Goal: Task Accomplishment & Management: Complete application form

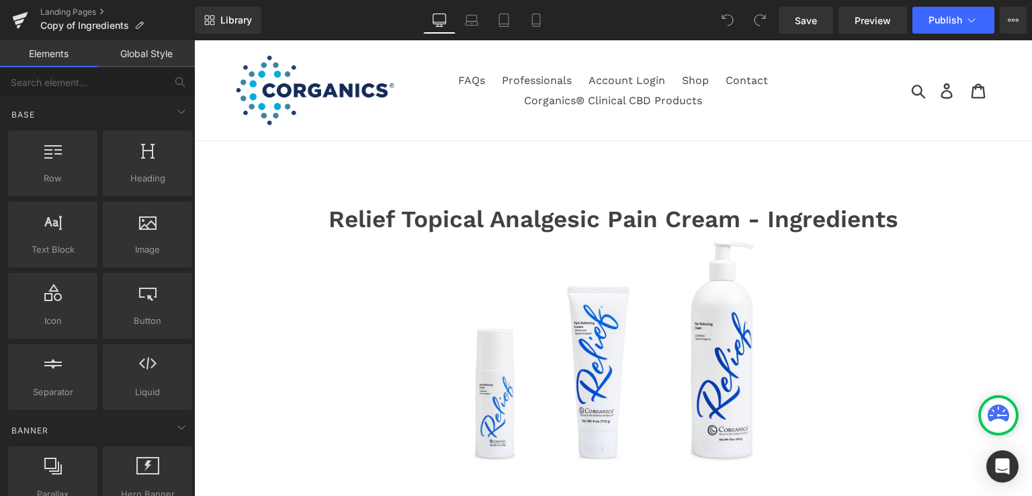
click at [141, 55] on link "Global Style" at bounding box center [145, 53] width 97 height 27
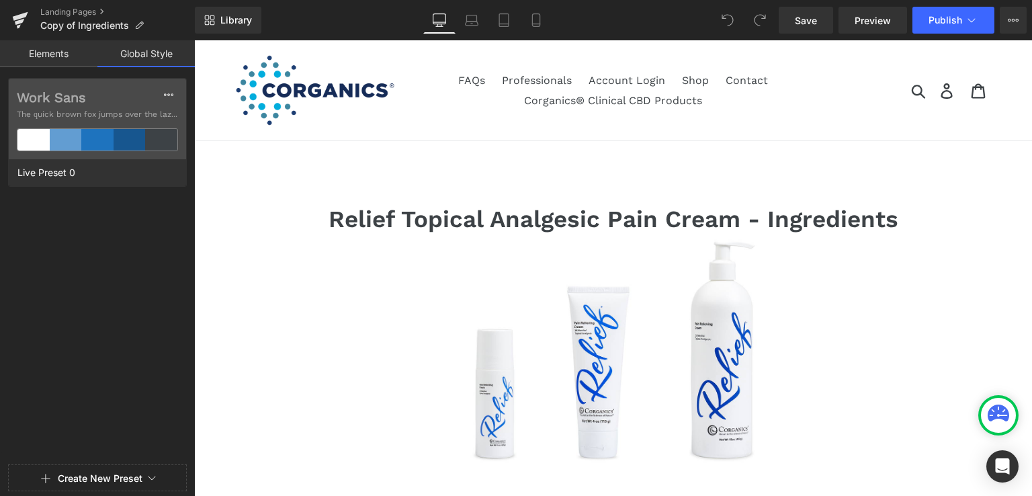
click at [40, 52] on link "Elements" at bounding box center [48, 53] width 97 height 27
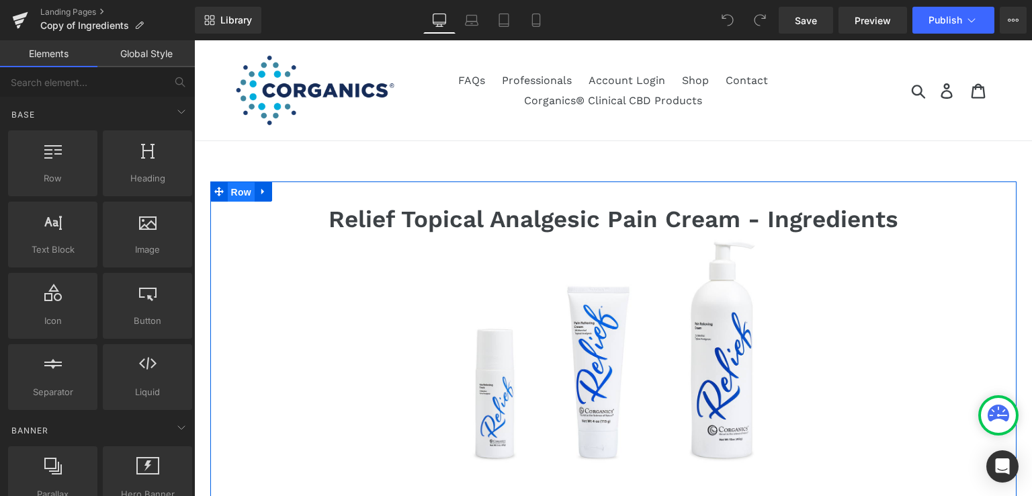
click at [230, 189] on span "Row" at bounding box center [241, 192] width 27 height 20
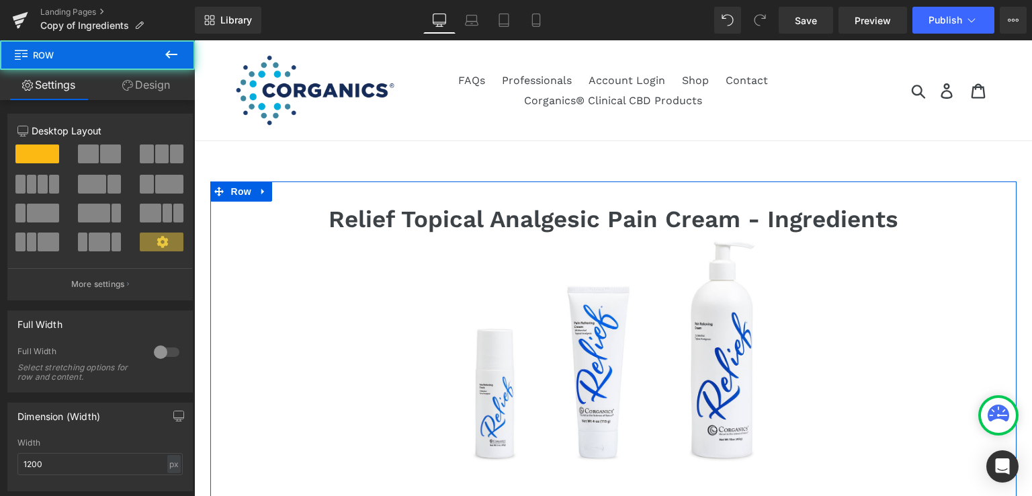
click at [156, 77] on link "Design" at bounding box center [145, 85] width 97 height 30
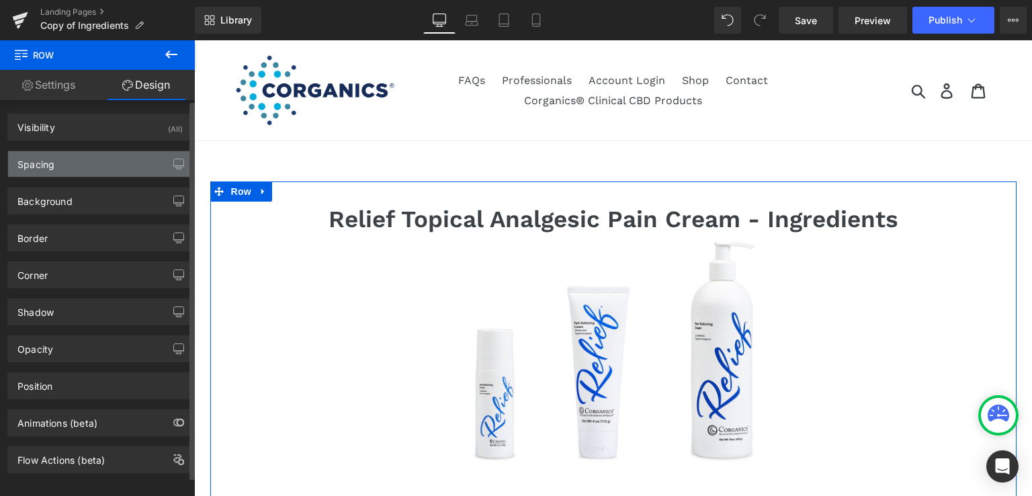
type input "0"
type input "30"
type input "0"
type input "10"
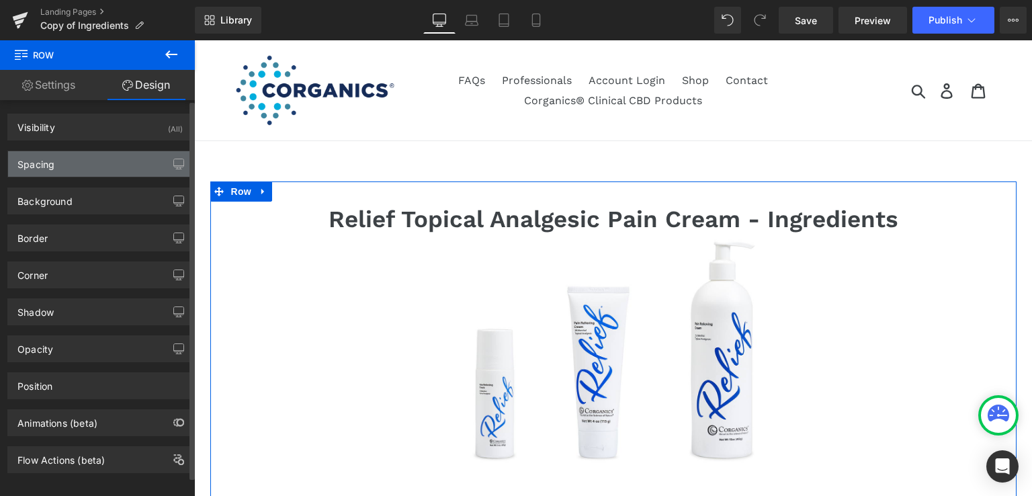
type input "0"
click at [31, 165] on div "Spacing" at bounding box center [35, 160] width 37 height 19
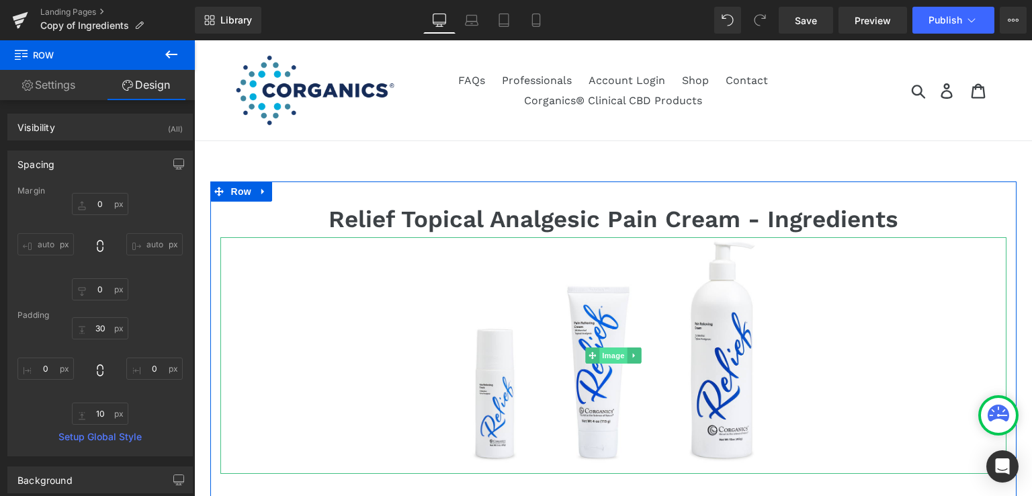
click at [608, 355] on span "Image" at bounding box center [613, 355] width 28 height 16
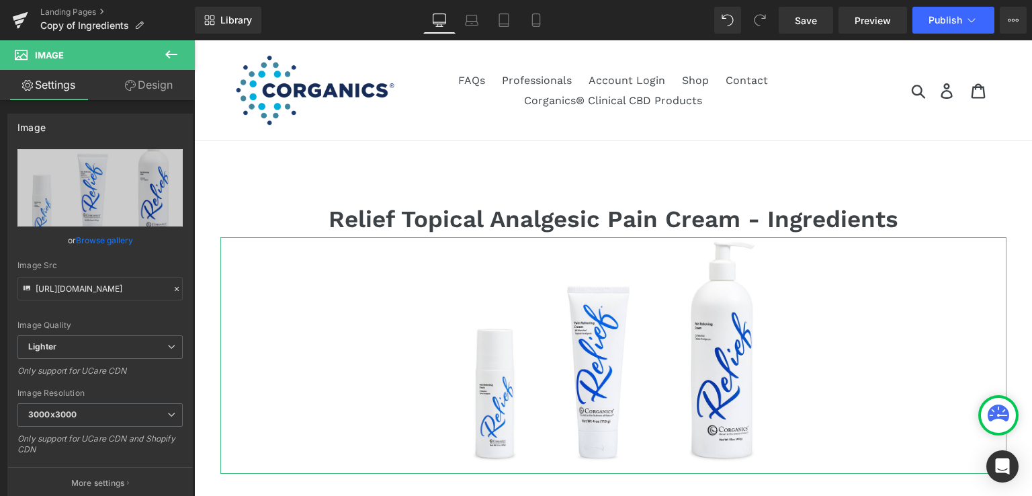
click at [143, 88] on link "Design" at bounding box center [148, 85] width 97 height 30
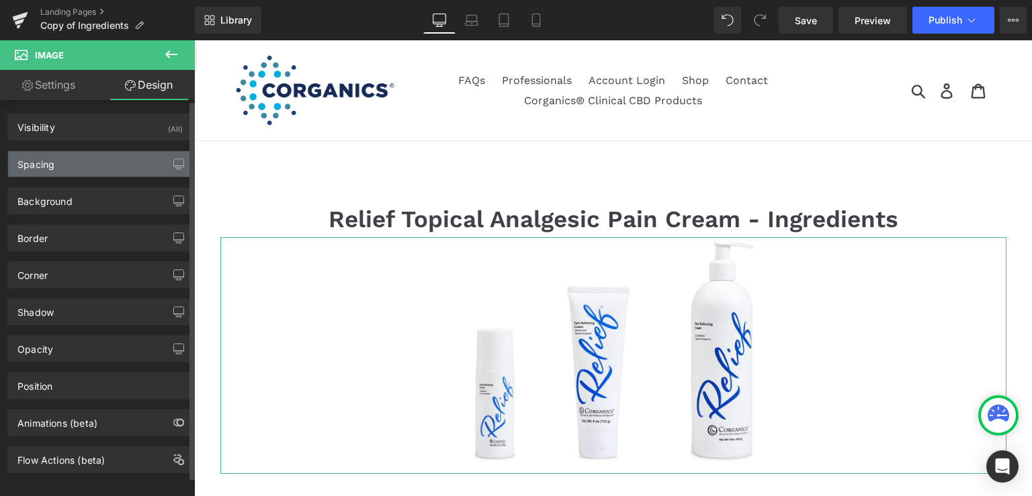
click at [38, 163] on div "Spacing" at bounding box center [35, 160] width 37 height 19
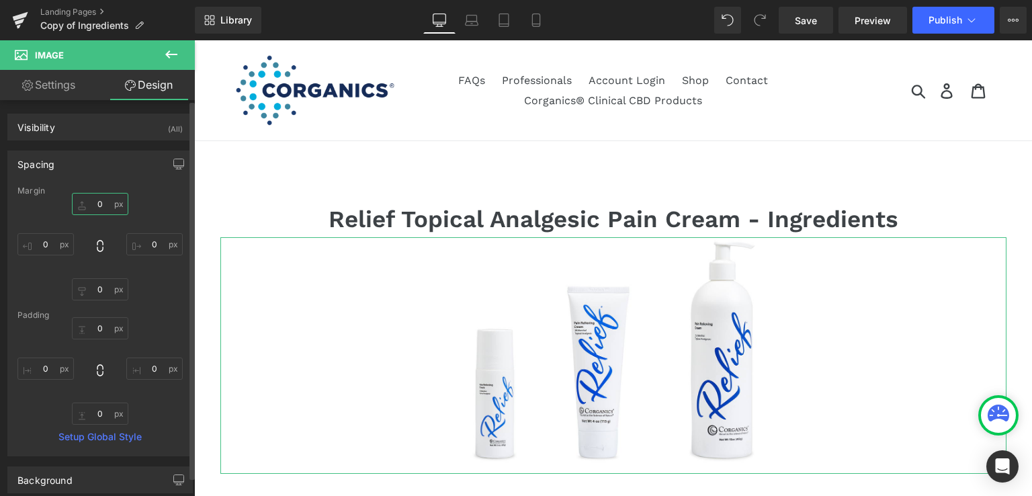
click at [97, 202] on input "0" at bounding box center [100, 204] width 56 height 22
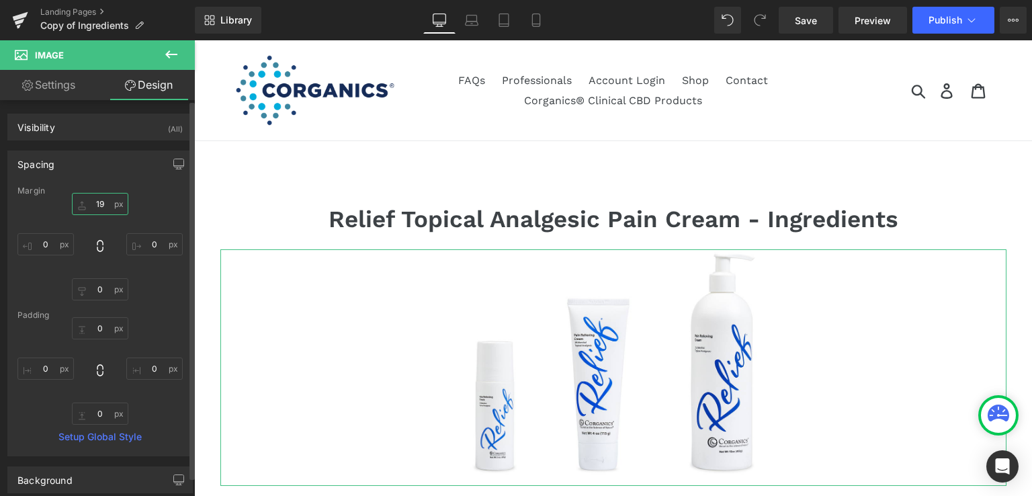
type input "20"
click at [810, 15] on span "Save" at bounding box center [806, 20] width 22 height 14
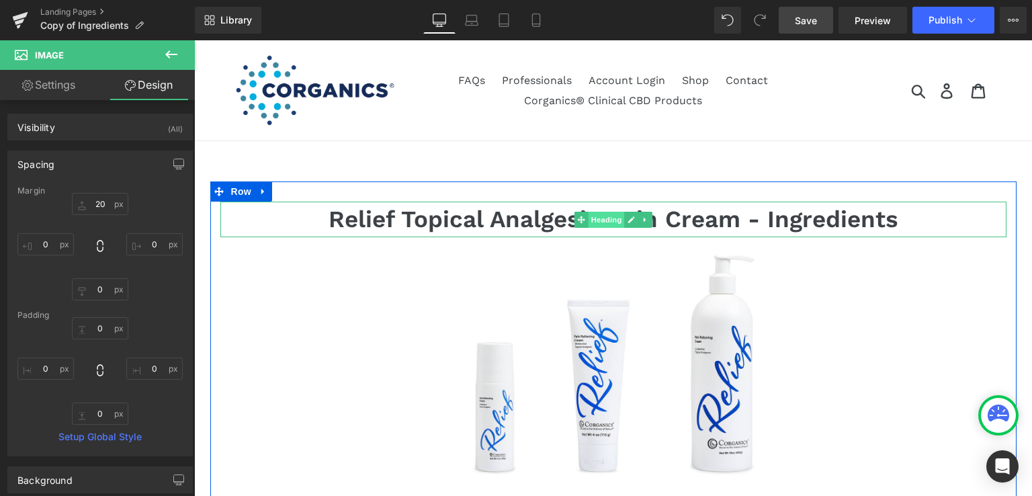
click at [606, 221] on span "Heading" at bounding box center [606, 220] width 36 height 16
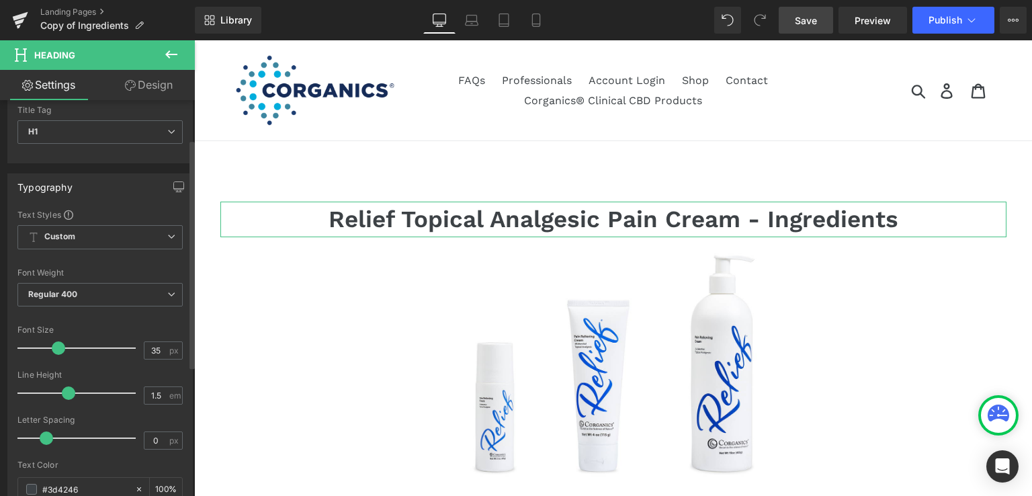
scroll to position [67, 0]
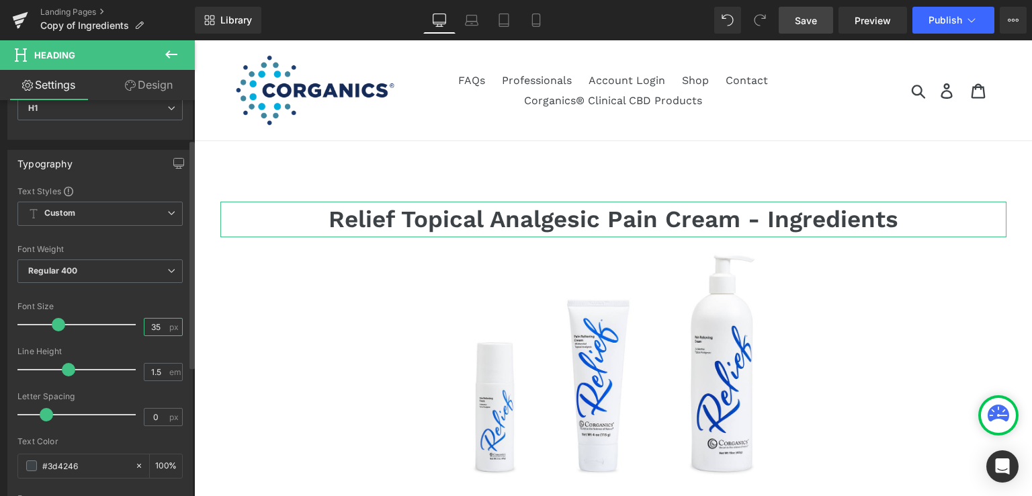
click at [162, 323] on input "35" at bounding box center [156, 326] width 24 height 17
type input "32"
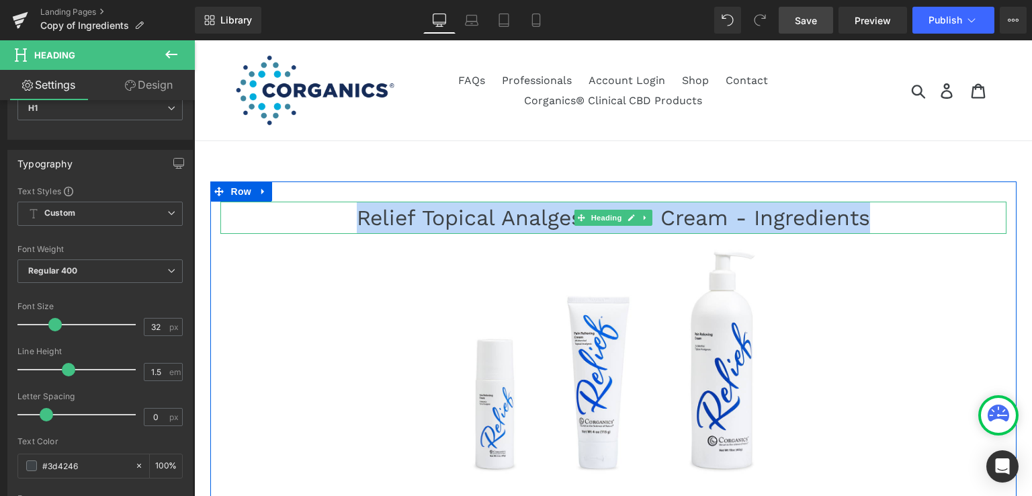
drag, startPoint x: 336, startPoint y: 215, endPoint x: 895, endPoint y: 221, distance: 559.0
click at [895, 221] on h1 "Relief Topical Analgesic Pain Cream - Ingredients" at bounding box center [613, 218] width 786 height 32
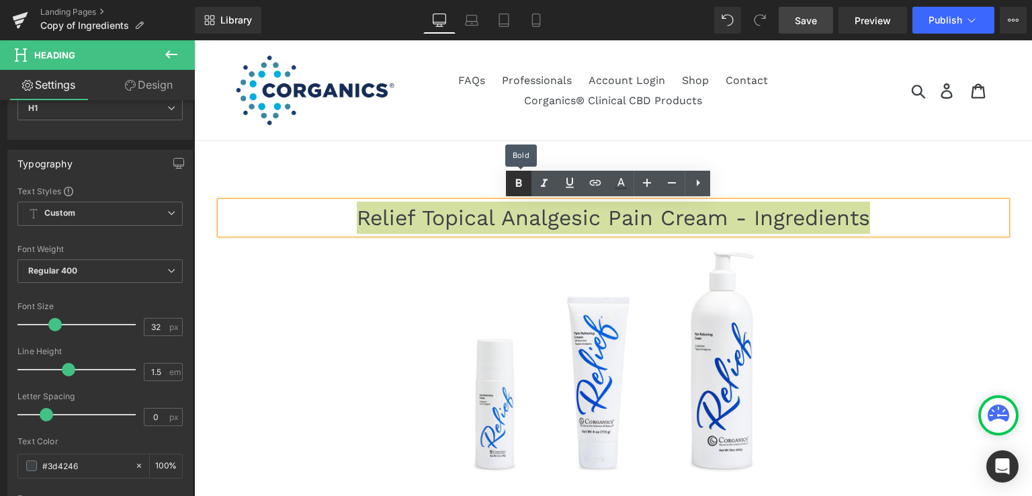
click at [517, 185] on icon at bounding box center [519, 183] width 16 height 16
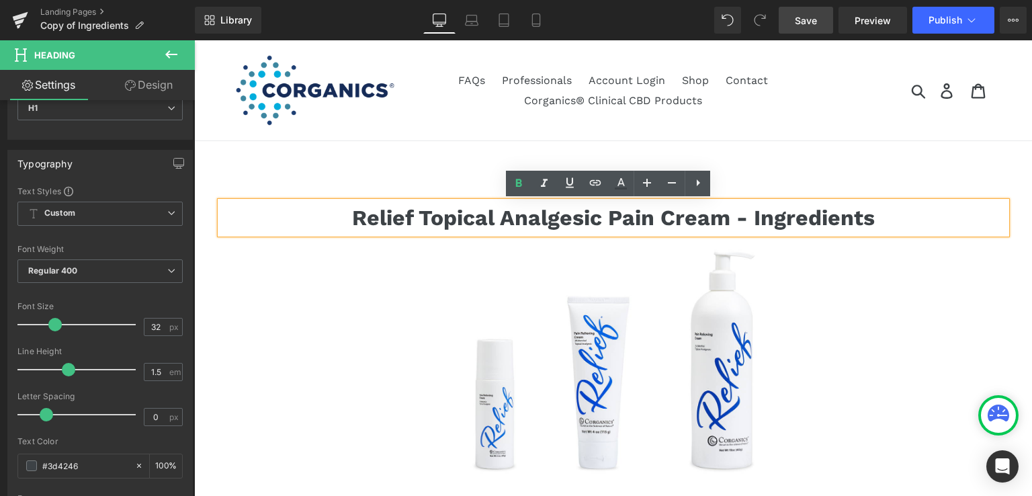
click at [803, 23] on span "Save" at bounding box center [806, 20] width 22 height 14
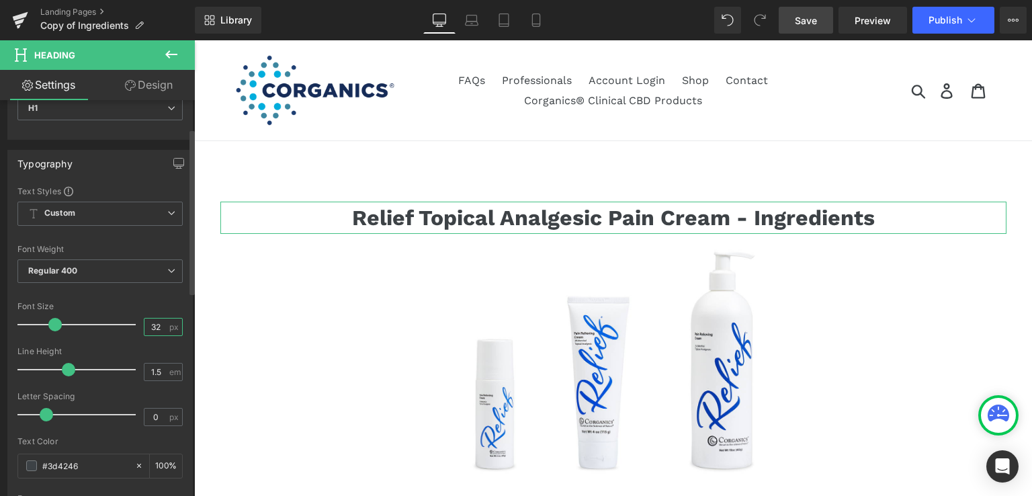
click at [149, 324] on input "32" at bounding box center [156, 326] width 24 height 17
type input "36"
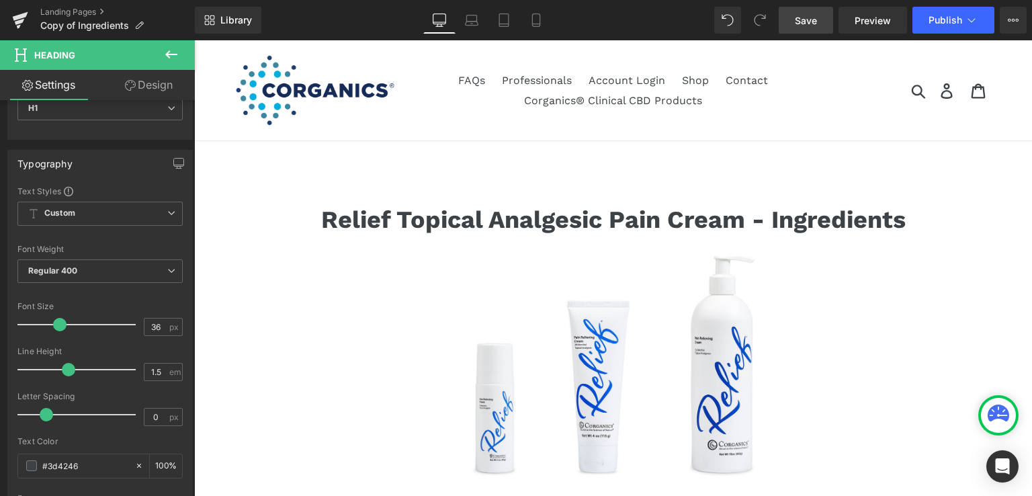
click at [809, 16] on span "Save" at bounding box center [806, 20] width 22 height 14
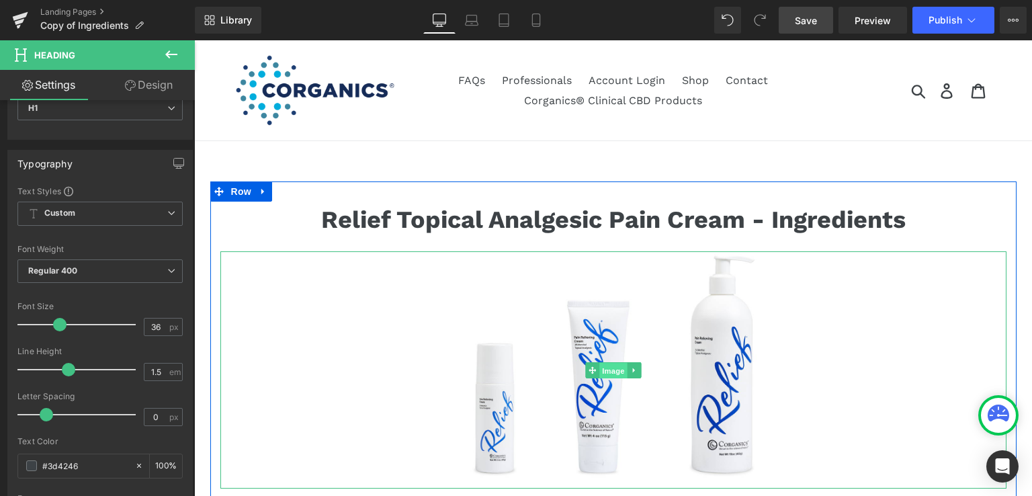
click at [601, 365] on span "Image" at bounding box center [613, 370] width 28 height 16
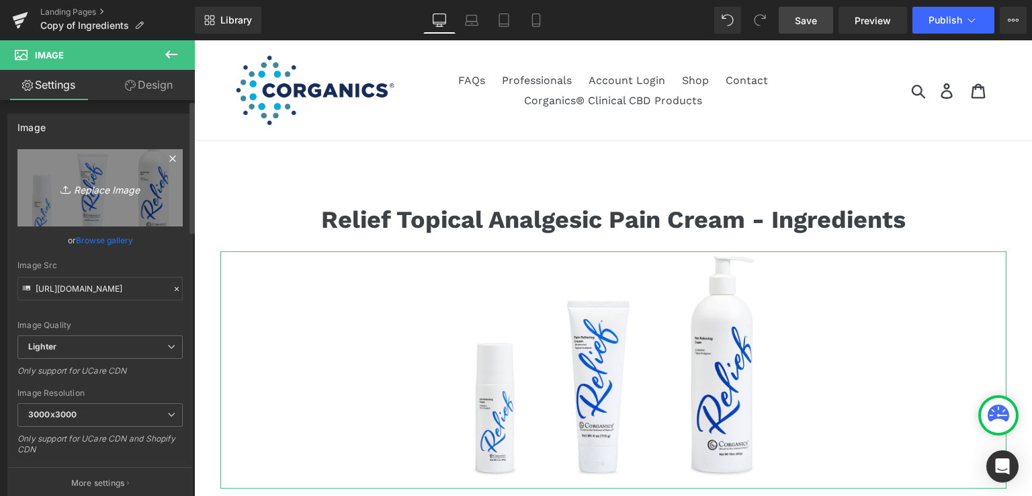
click at [97, 185] on icon "Replace Image" at bounding box center [99, 187] width 107 height 17
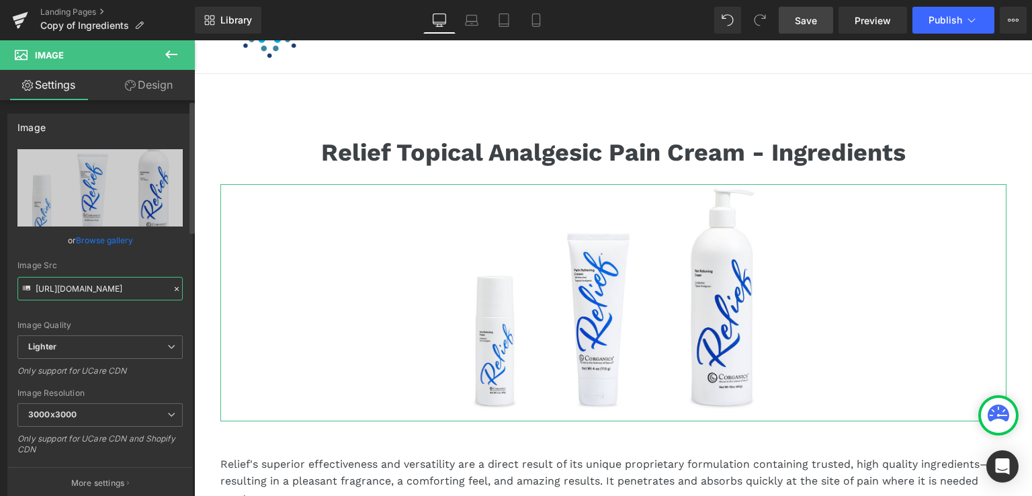
click at [107, 295] on input "https://ucarecdn.com/484afc93-3279-4afb-98cf-01586ade17df/-/format/auto/-/previ…" at bounding box center [99, 289] width 165 height 24
click at [90, 284] on input "https://ucarecdn.com/484afc93-3279-4afb-98cf-01586ade17df/-/format/auto/-/previ…" at bounding box center [99, 289] width 165 height 24
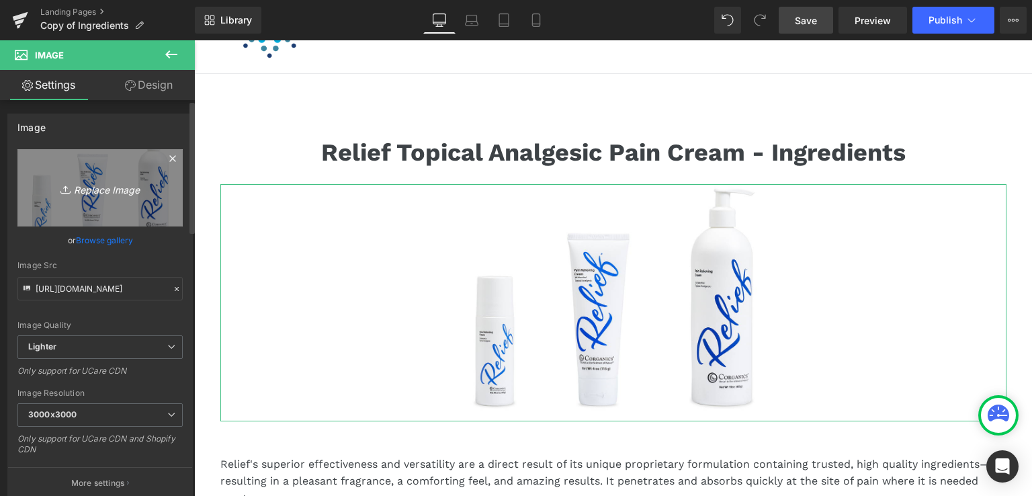
click at [94, 188] on icon "Replace Image" at bounding box center [99, 187] width 107 height 17
type input "C:\fakepath\download-removebg-preview.png"
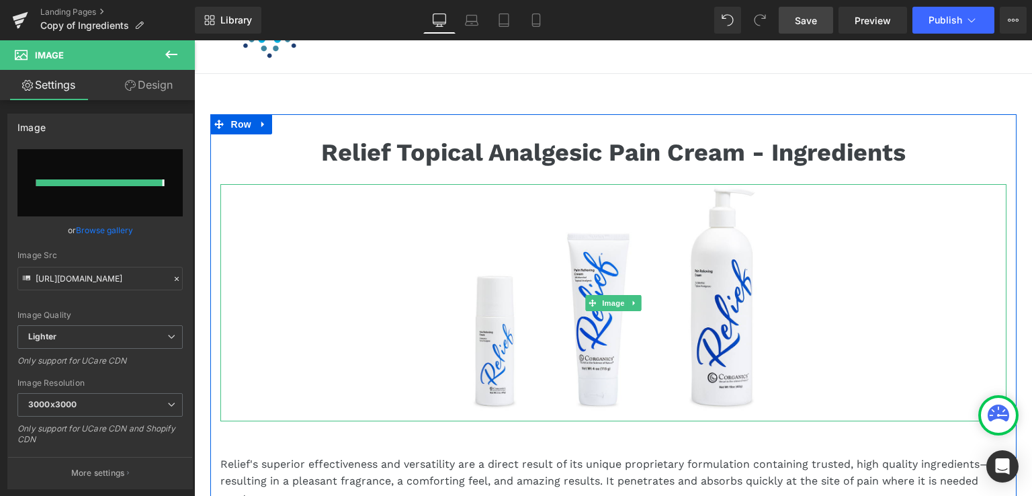
type input "https://ucarecdn.com/ff0ee114-514e-47eb-b4b3-b21b1af1cb5a/-/format/auto/-/previ…"
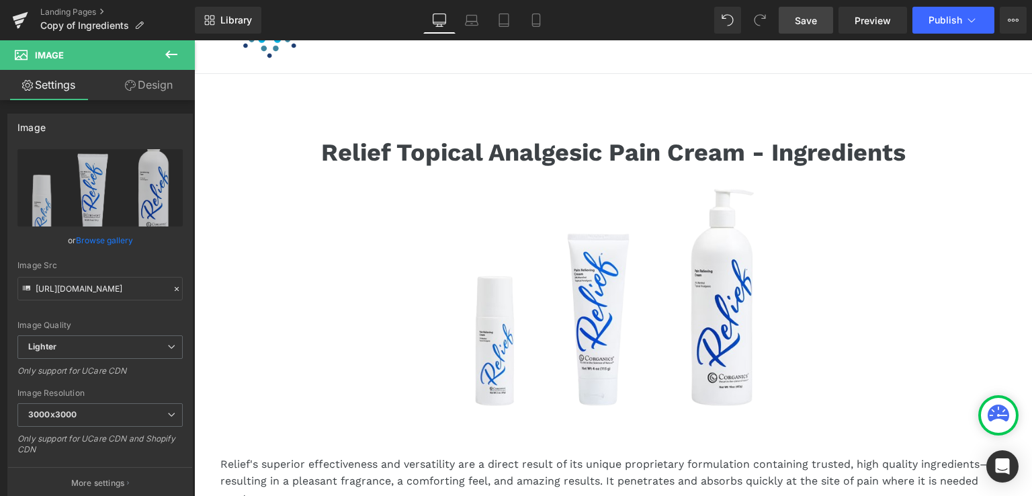
click at [806, 18] on span "Save" at bounding box center [806, 20] width 22 height 14
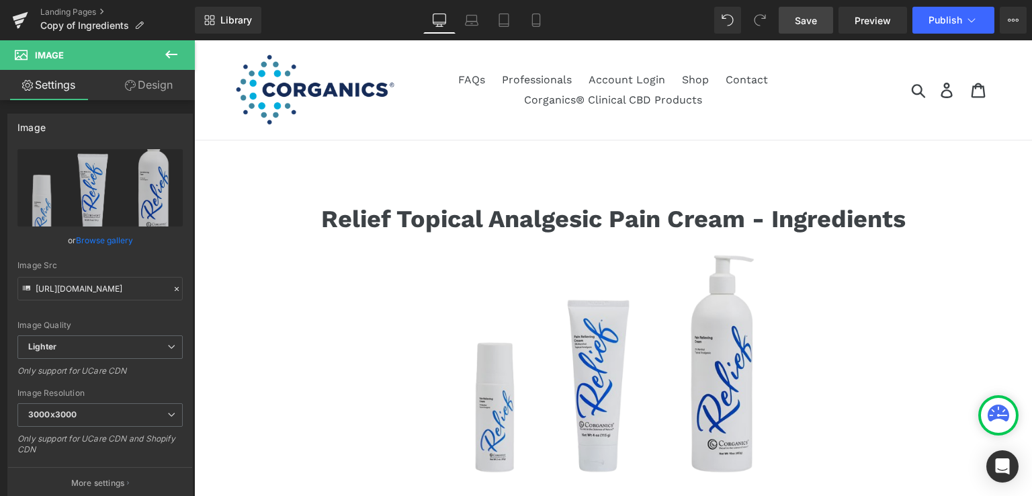
scroll to position [0, 0]
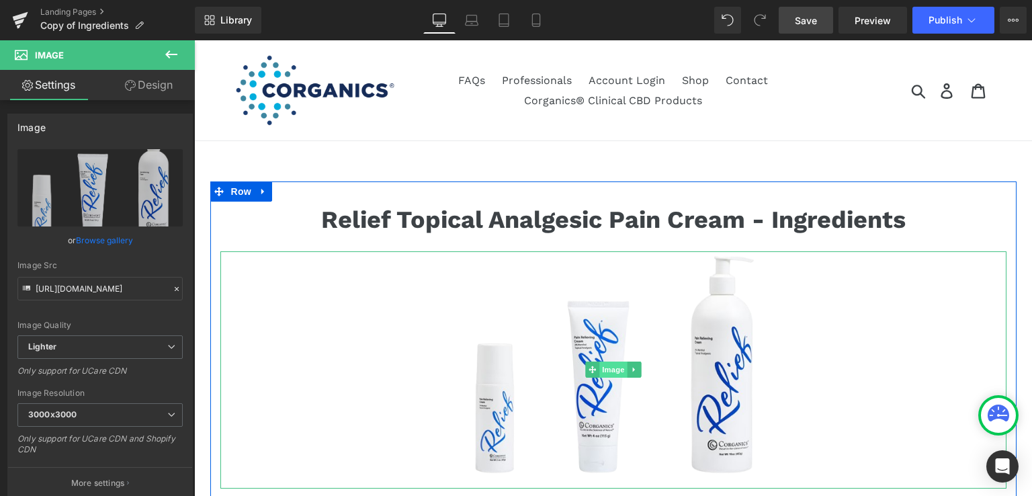
click at [602, 369] on span "Image" at bounding box center [613, 369] width 28 height 16
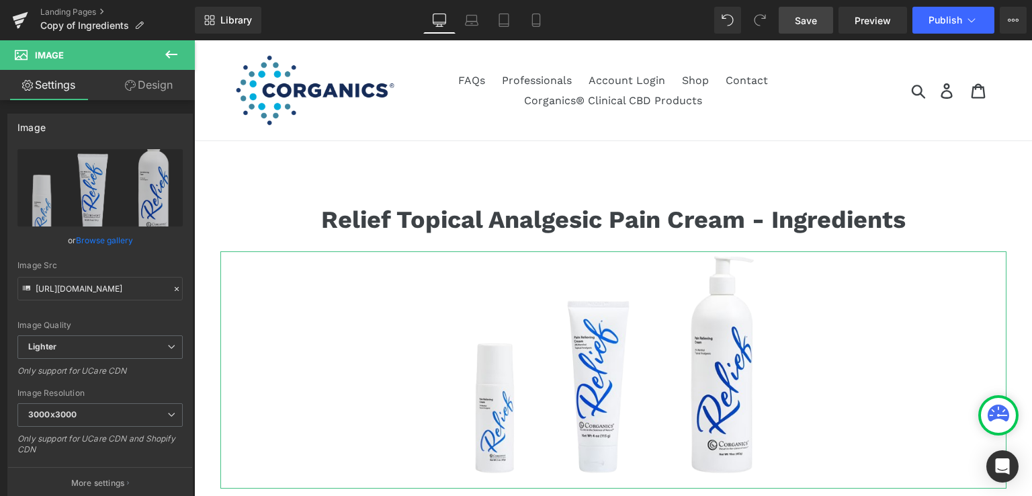
click at [148, 86] on link "Design" at bounding box center [148, 85] width 97 height 30
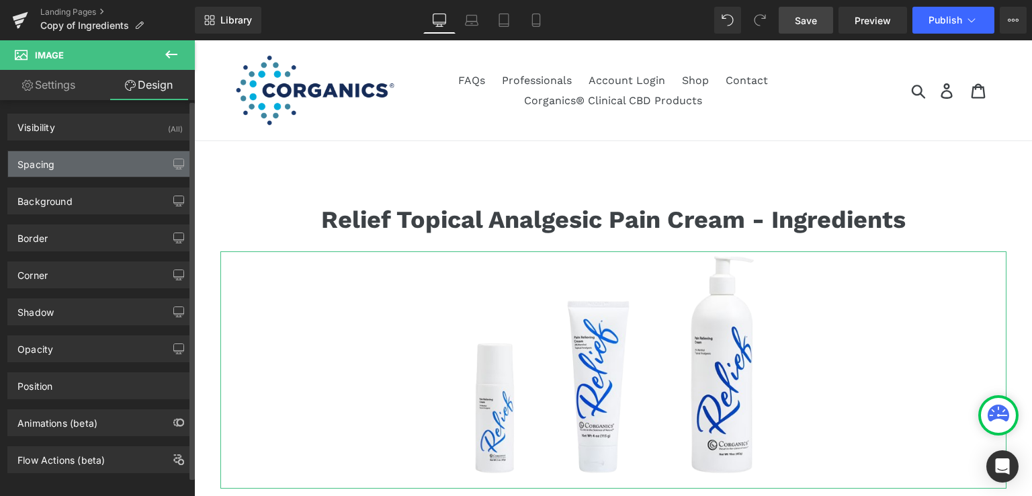
type input "20"
type input "0"
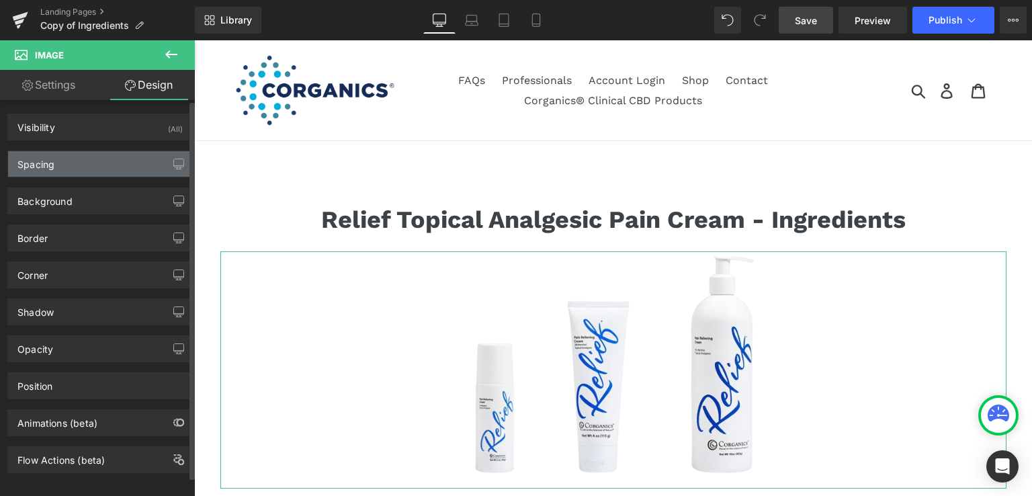
type input "0"
click at [31, 165] on div "Spacing" at bounding box center [35, 160] width 37 height 19
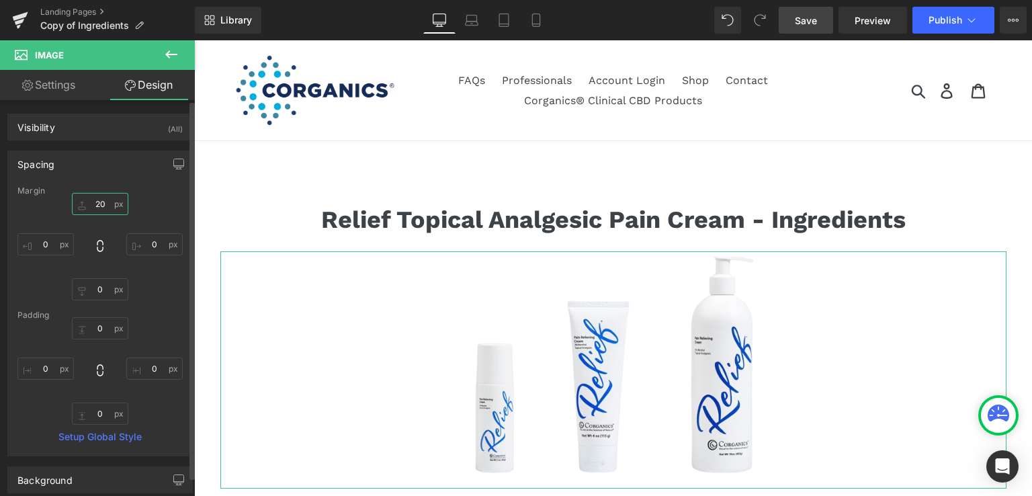
click at [95, 210] on input "20" at bounding box center [100, 204] width 56 height 22
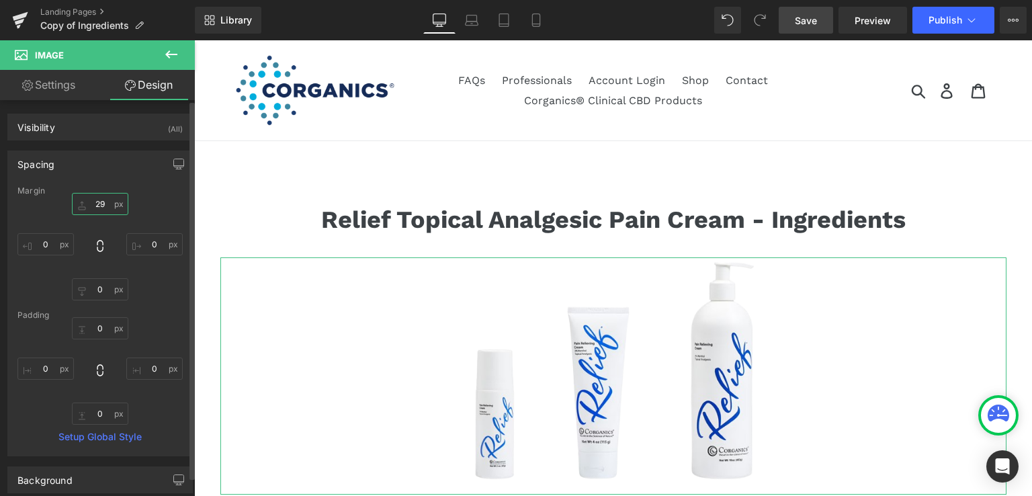
type input "30"
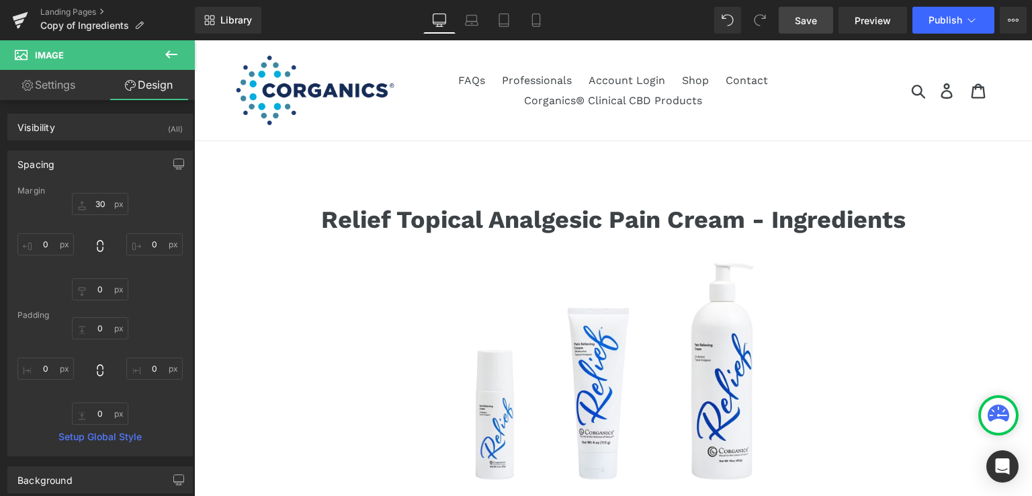
click at [803, 14] on span "Save" at bounding box center [806, 20] width 22 height 14
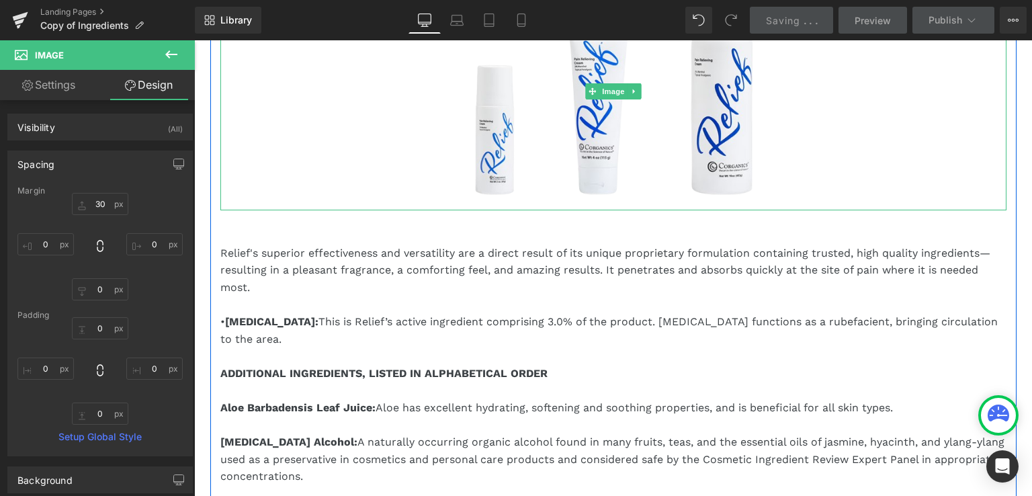
scroll to position [336, 0]
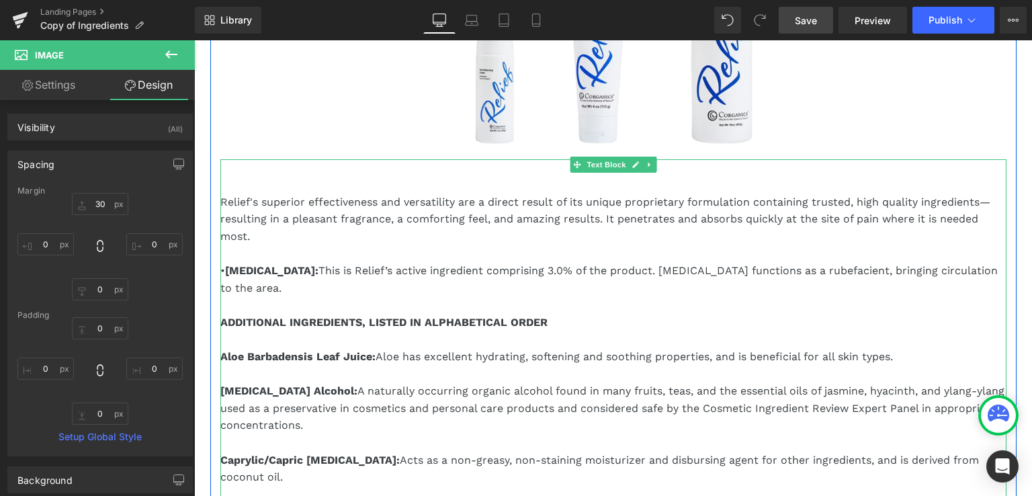
click at [241, 269] on b "Menthol:" at bounding box center [271, 270] width 93 height 13
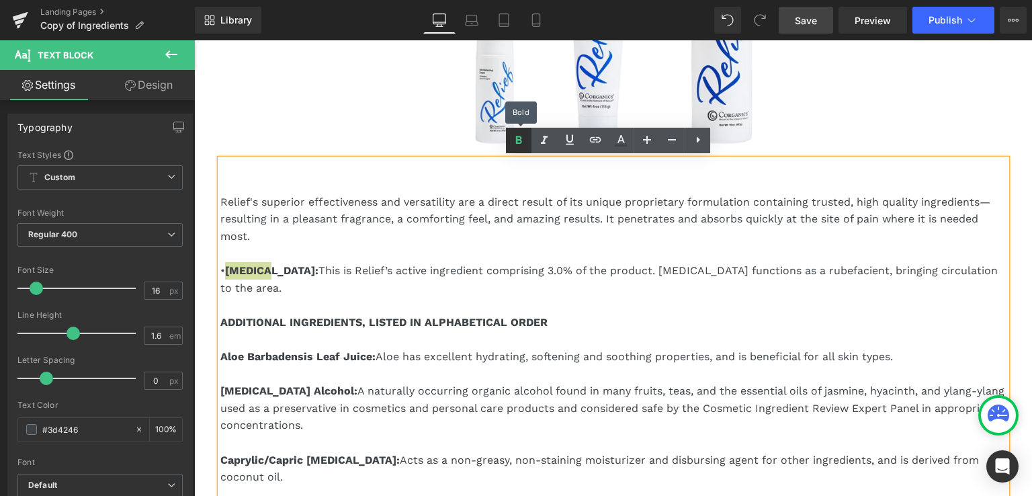
click at [521, 140] on icon at bounding box center [519, 140] width 16 height 16
click at [512, 143] on icon at bounding box center [519, 140] width 16 height 16
click at [242, 267] on p "• Menthol : This is Relief’s active ingredient comprising 3.0% of the product. …" at bounding box center [613, 279] width 786 height 34
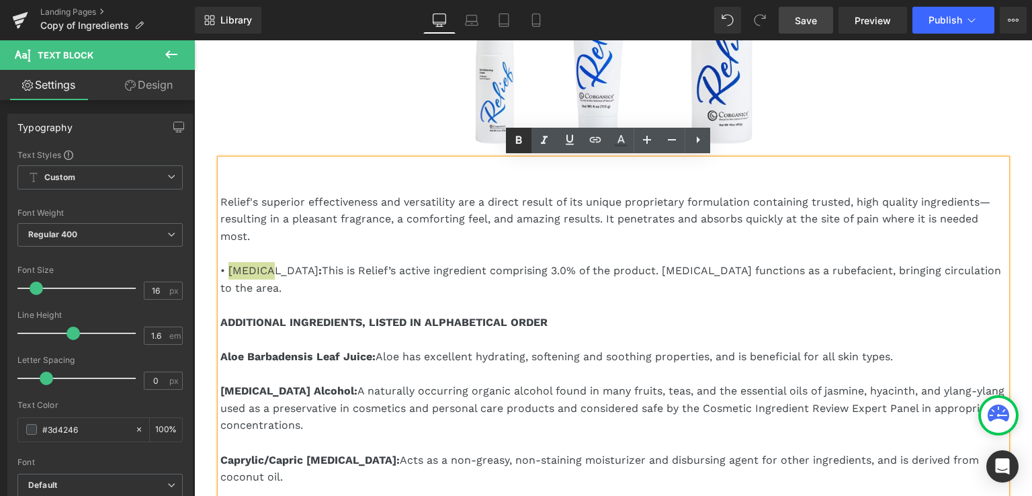
click at [515, 143] on icon at bounding box center [519, 140] width 16 height 16
click at [259, 269] on strong "Menthol" at bounding box center [270, 270] width 90 height 13
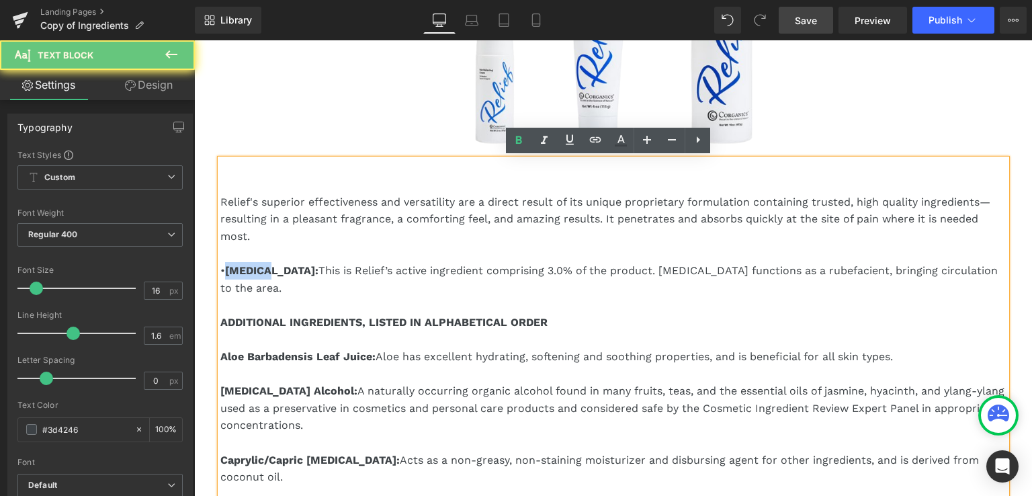
click at [259, 269] on strong "Menthol" at bounding box center [270, 270] width 90 height 13
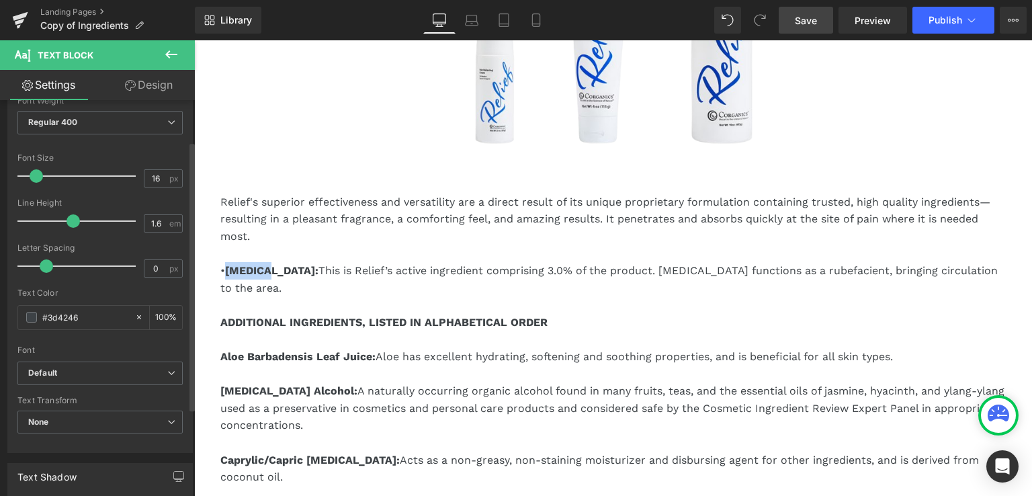
scroll to position [134, 0]
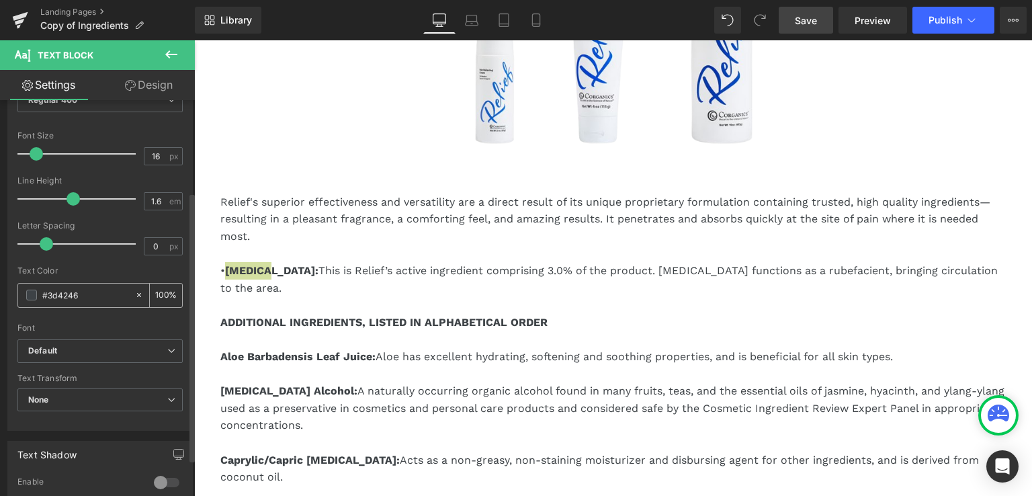
click at [30, 294] on span at bounding box center [31, 295] width 11 height 11
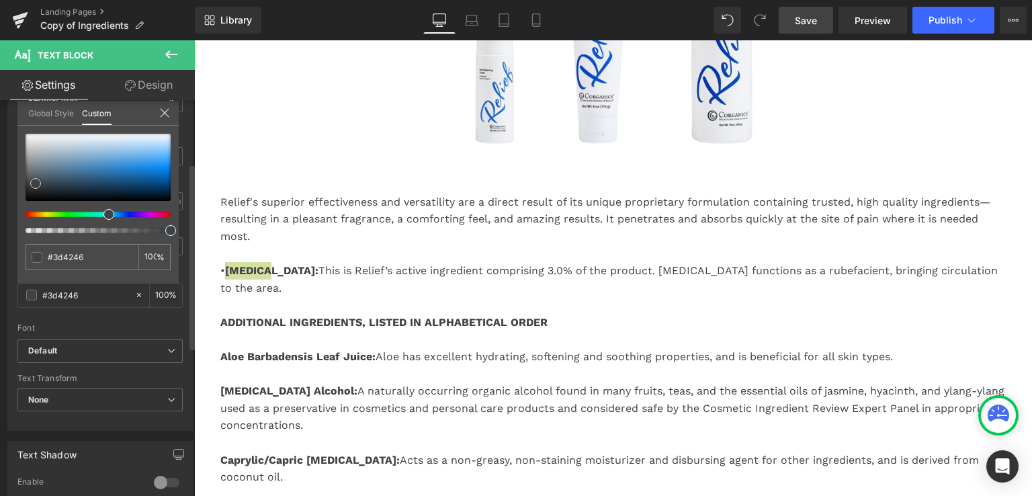
type input "#3b4043"
type input "#252626"
type input "#1e1e1e"
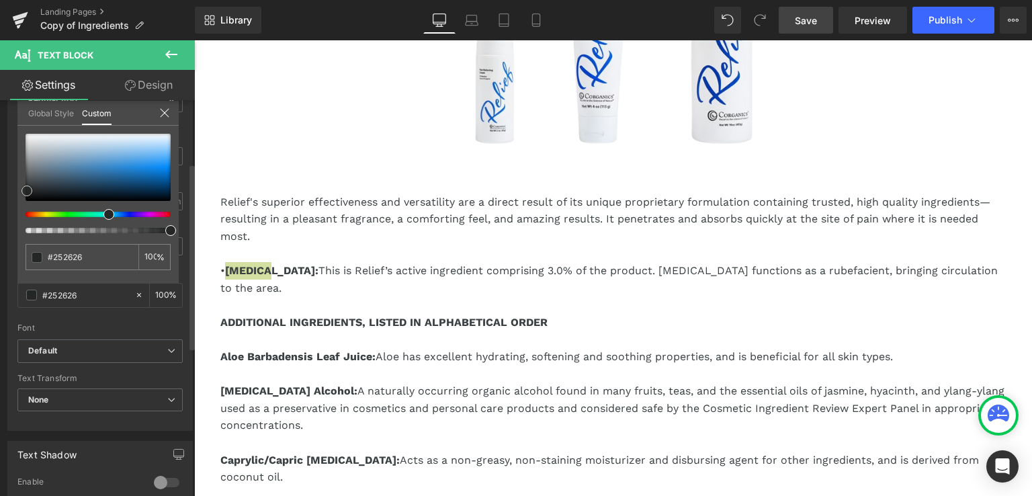
type input "#1e1e1e"
type input "#161616"
type input "#111111"
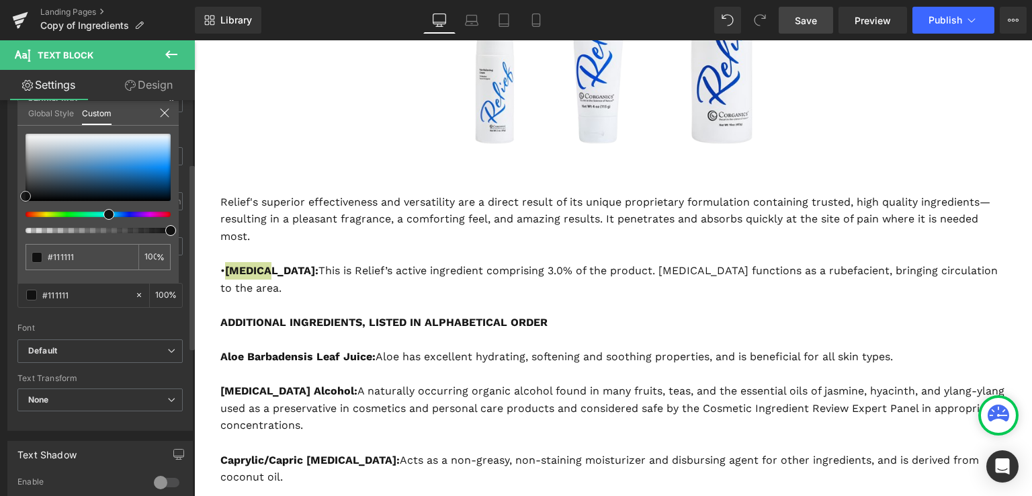
type input "#070707"
type input "#000000"
drag, startPoint x: 33, startPoint y: 179, endPoint x: 17, endPoint y: 208, distance: 32.8
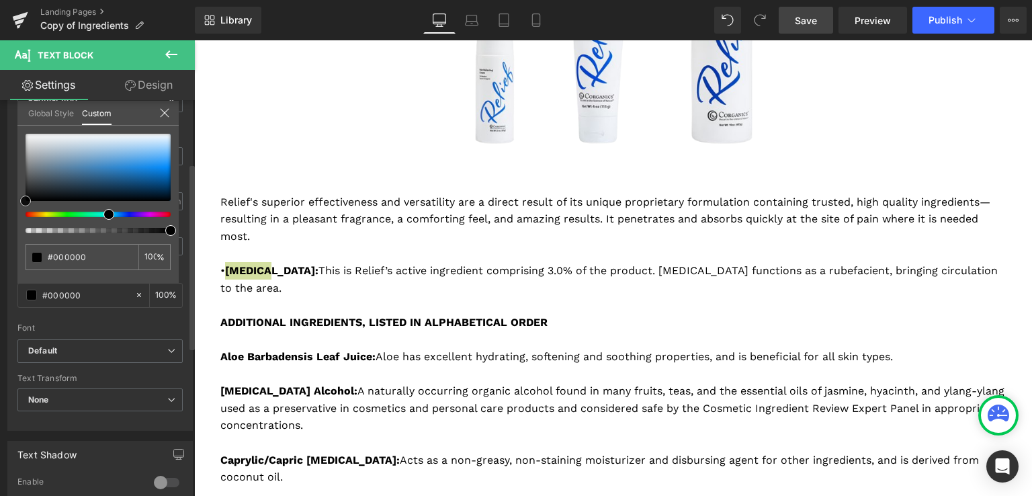
click at [17, 208] on div "#000000 100 %" at bounding box center [97, 209] width 161 height 150
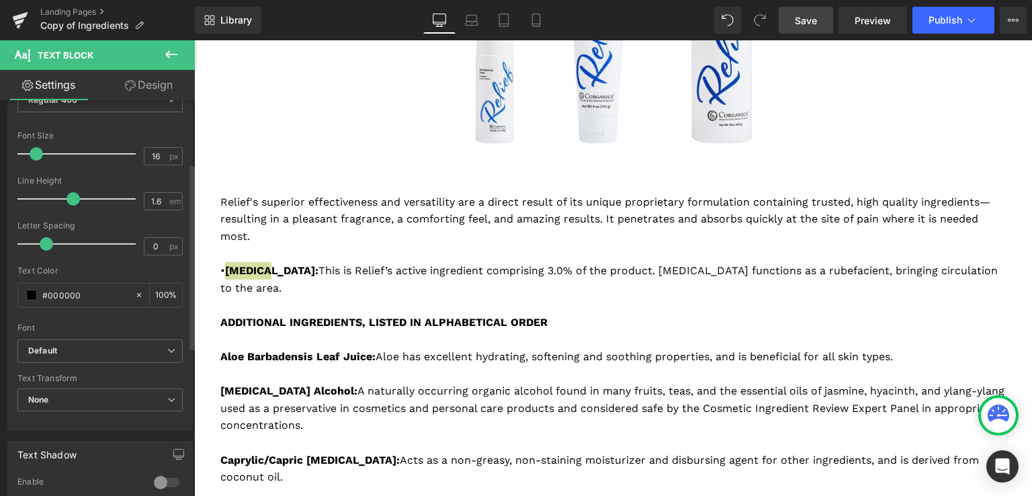
click at [806, 19] on span "Save" at bounding box center [806, 20] width 22 height 14
type input "#3d4246"
type input "100"
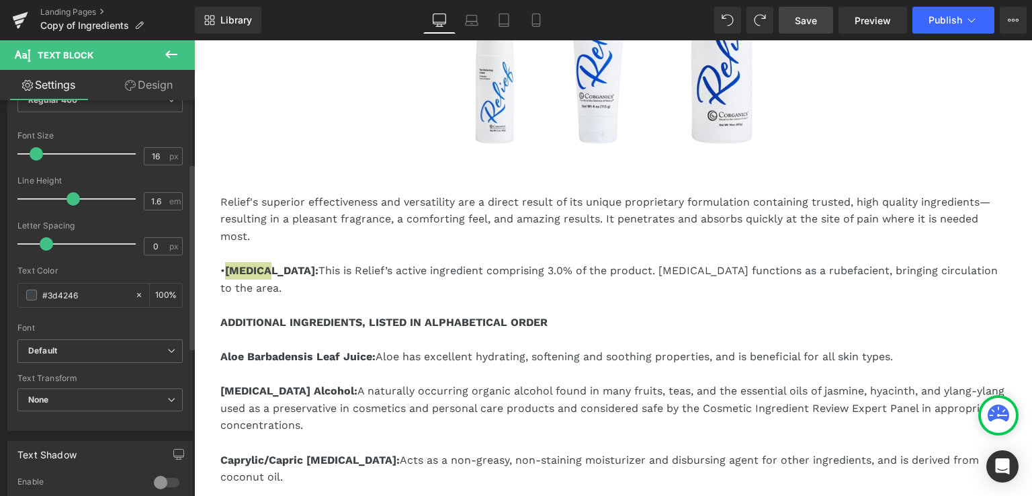
click at [785, 21] on link "Save" at bounding box center [806, 20] width 54 height 27
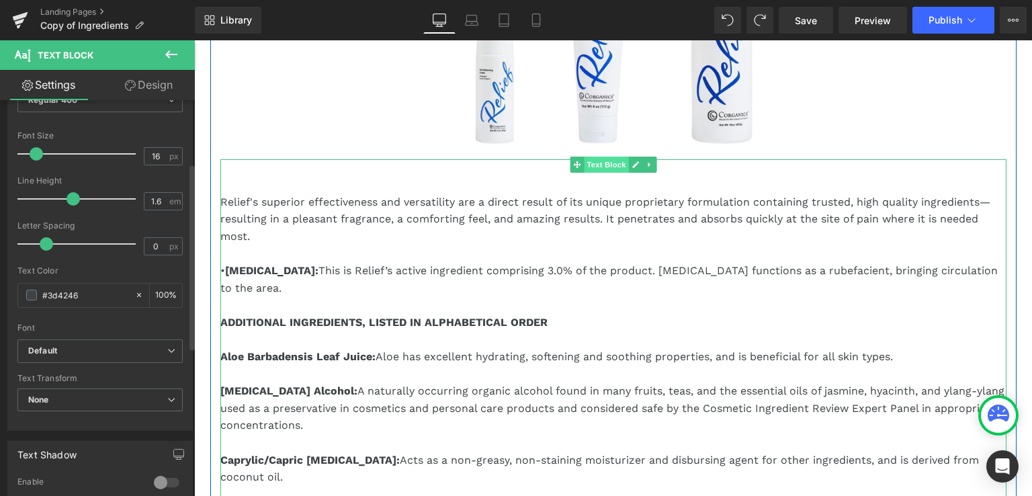
click at [599, 165] on span "Text Block" at bounding box center [606, 165] width 44 height 16
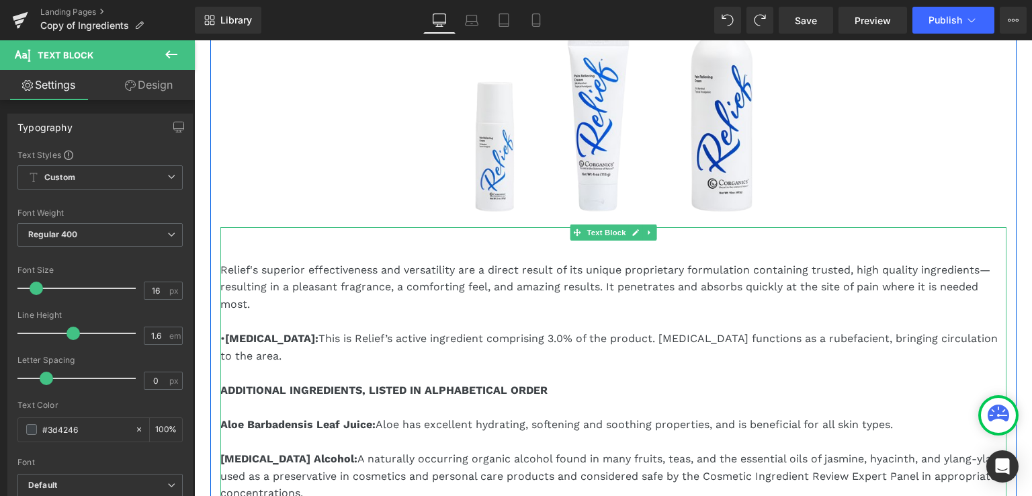
scroll to position [269, 0]
click at [236, 339] on strong "Menthol" at bounding box center [270, 337] width 90 height 13
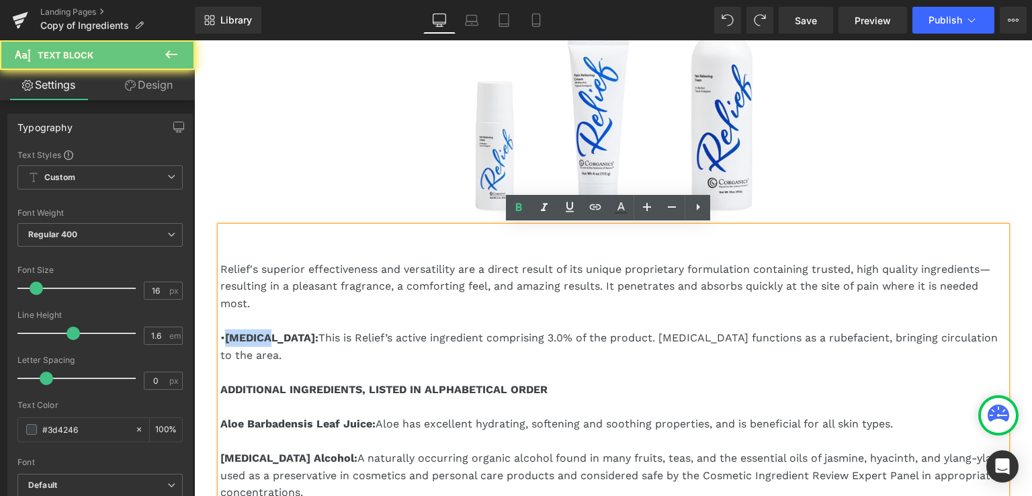
click at [236, 339] on strong "Menthol" at bounding box center [270, 337] width 90 height 13
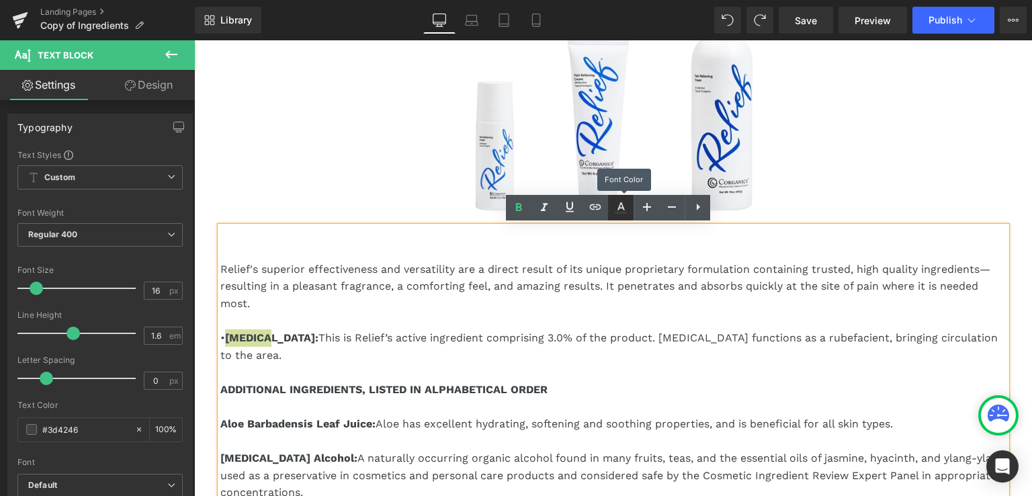
click at [619, 203] on icon at bounding box center [621, 208] width 16 height 16
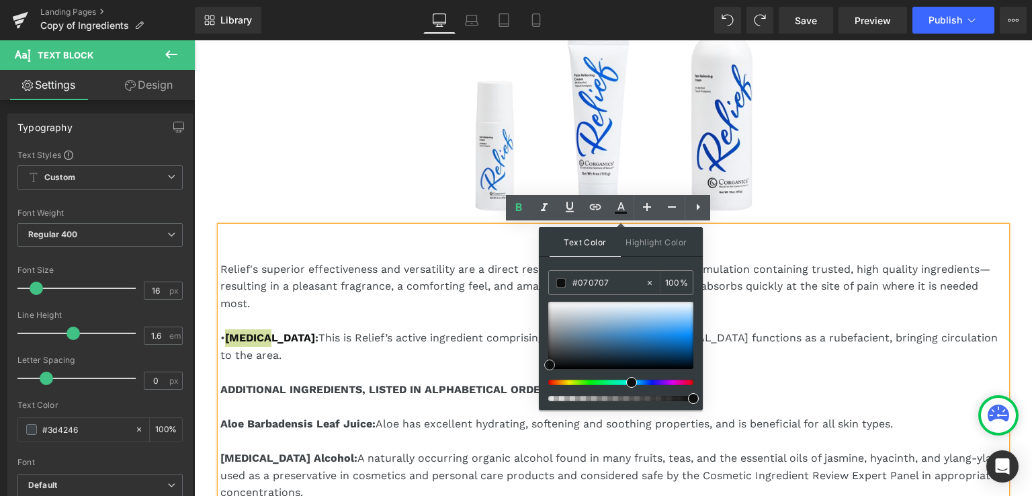
type input "#000000"
drag, startPoint x: 752, startPoint y: 388, endPoint x: 533, endPoint y: 382, distance: 219.1
click at [650, 204] on icon at bounding box center [647, 207] width 16 height 16
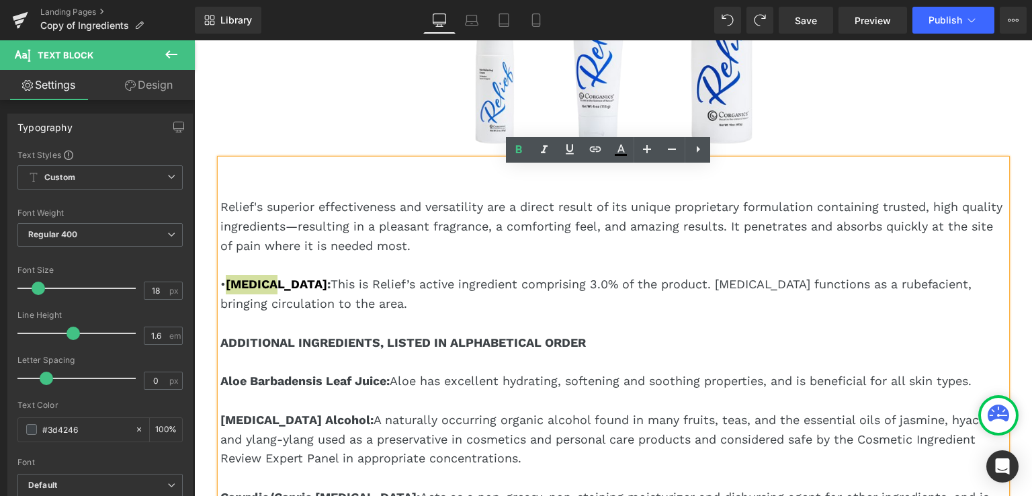
scroll to position [202, 0]
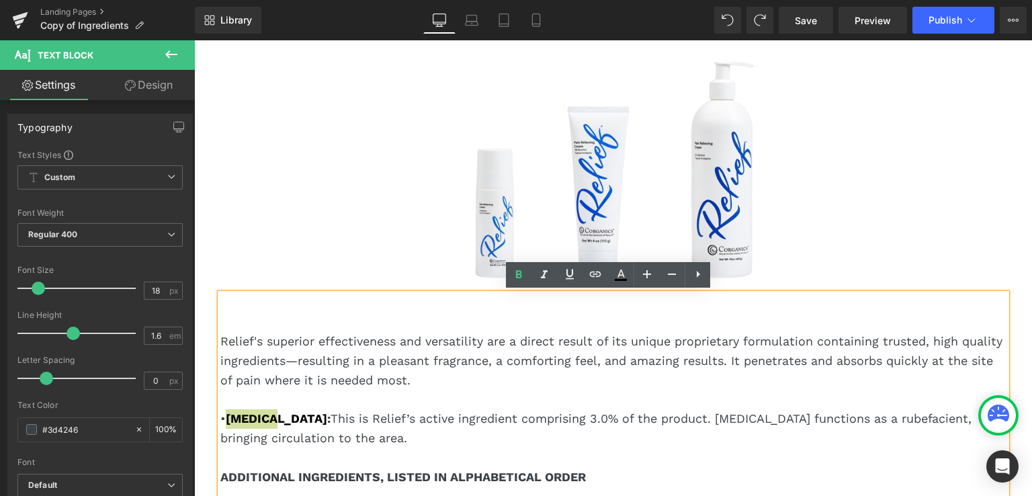
type input "16"
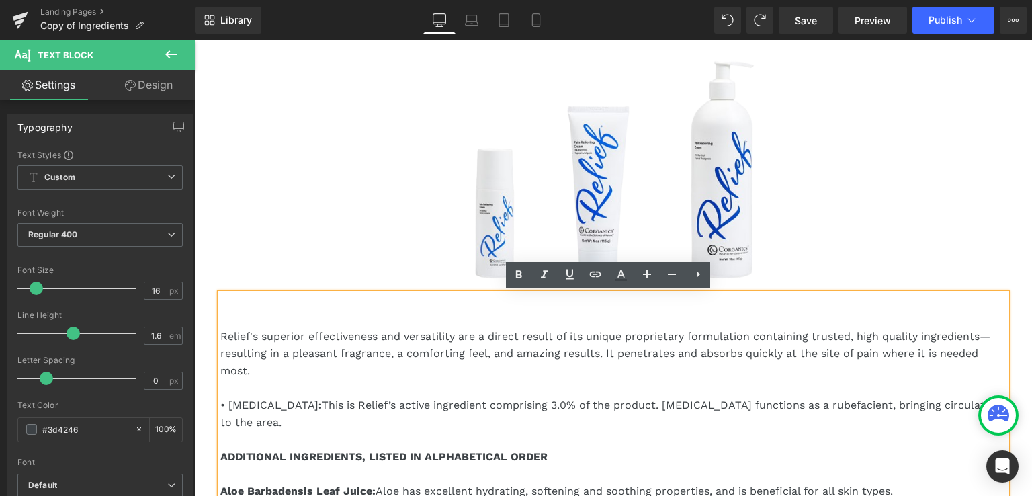
click at [245, 406] on p "• Menthol : This is Relief’s active ingredient comprising 3.0% of the product. …" at bounding box center [613, 413] width 786 height 34
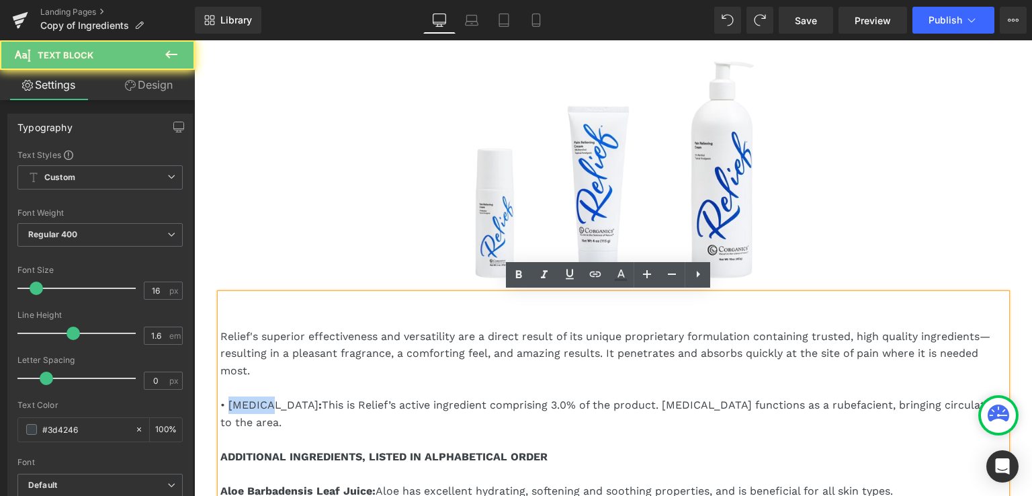
click at [245, 406] on p "• Menthol : This is Relief’s active ingredient comprising 3.0% of the product. …" at bounding box center [613, 413] width 786 height 34
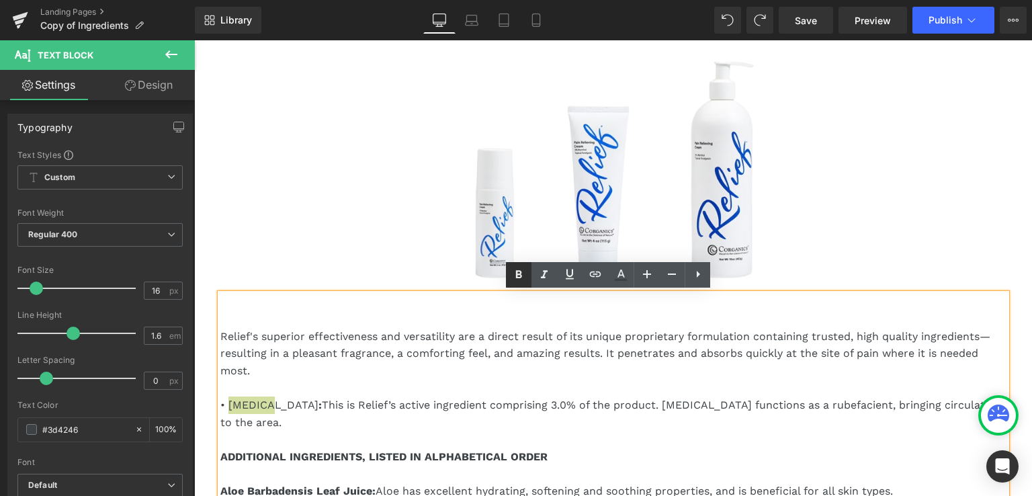
click at [515, 275] on icon at bounding box center [519, 275] width 16 height 16
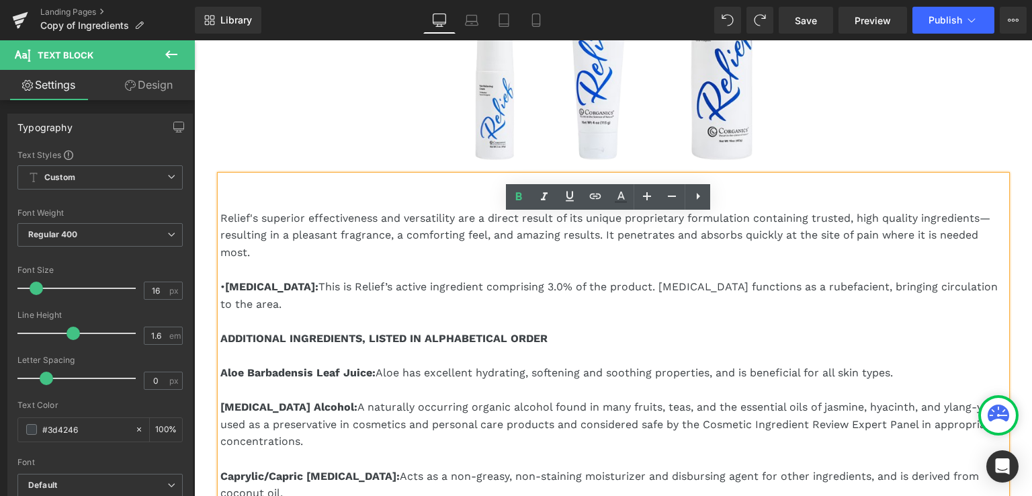
scroll to position [336, 0]
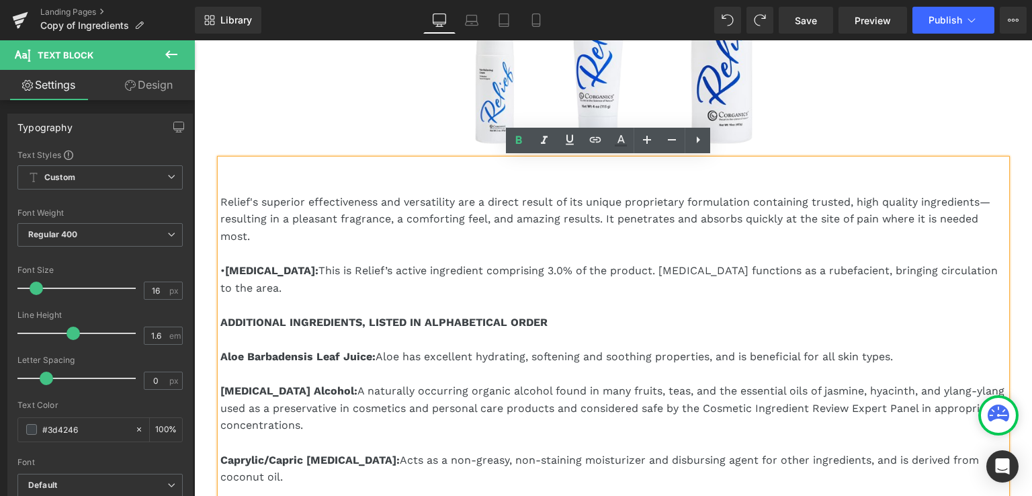
click at [424, 382] on p "Benzyl Alcohol: A naturally occurring organic alcohol found in many fruits, tea…" at bounding box center [613, 408] width 786 height 52
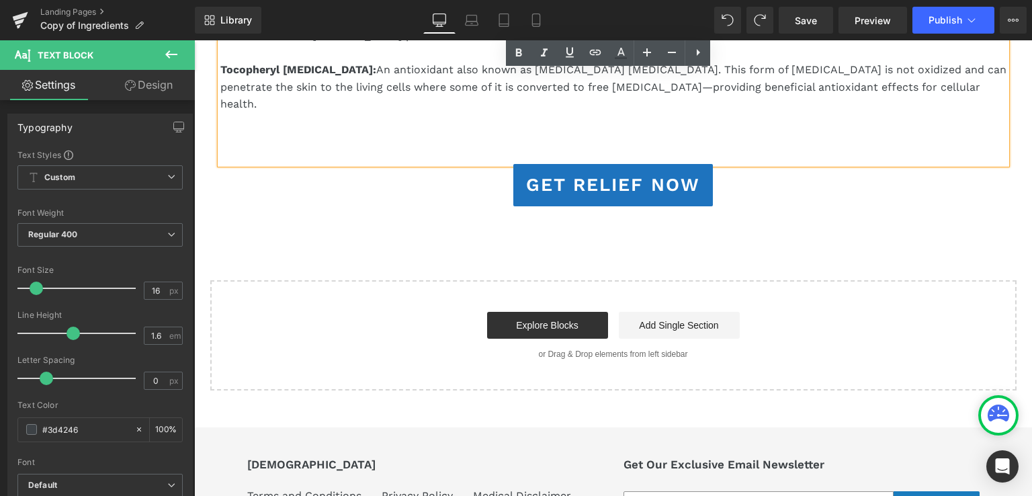
scroll to position [1459, 0]
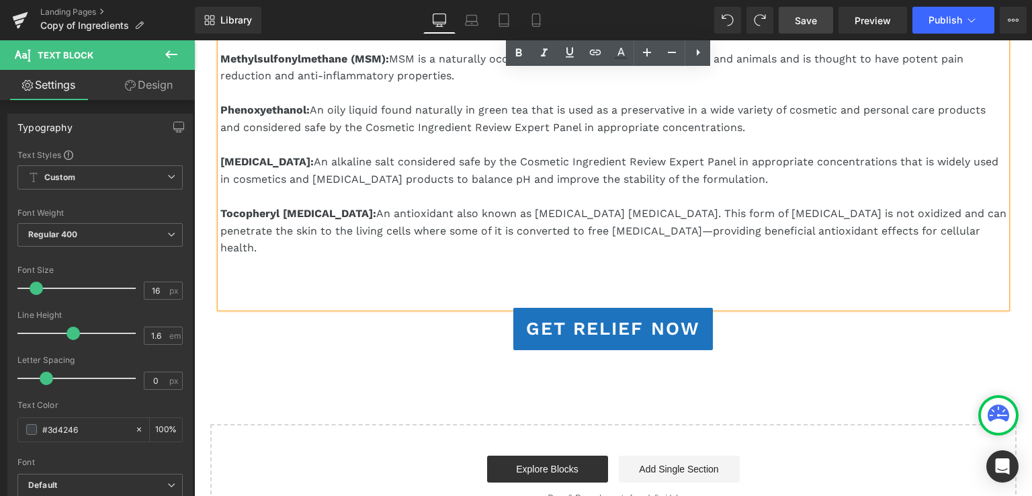
click at [805, 19] on span "Save" at bounding box center [806, 20] width 22 height 14
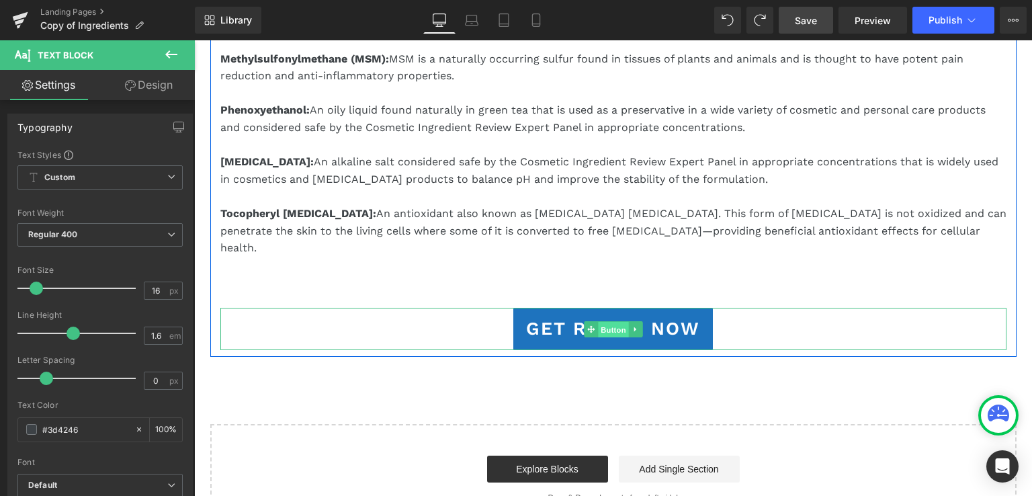
click at [611, 322] on span "Button" at bounding box center [613, 330] width 31 height 16
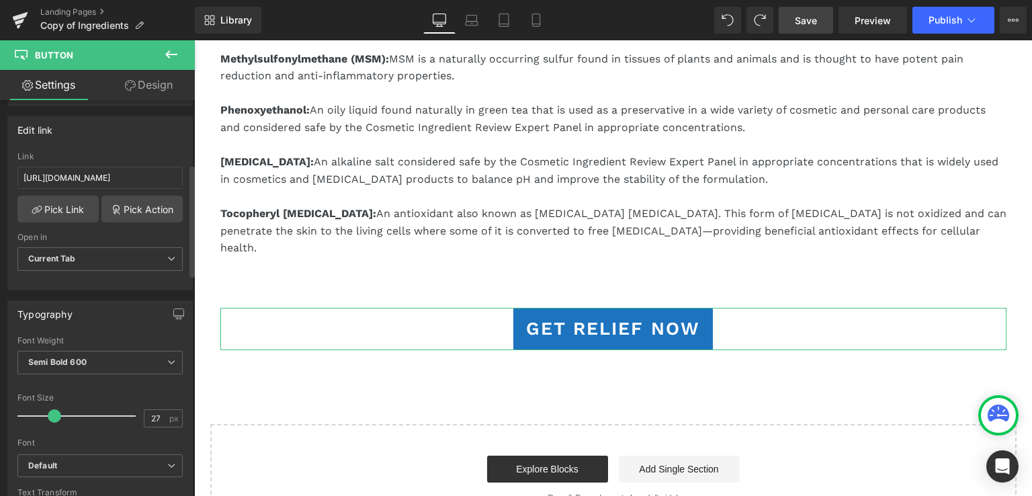
scroll to position [336, 0]
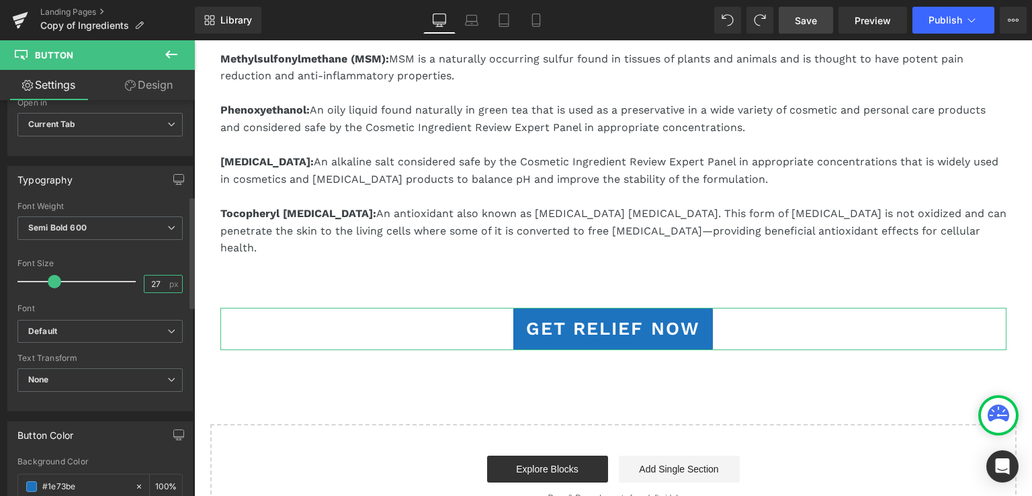
click at [147, 277] on input "27" at bounding box center [156, 283] width 24 height 17
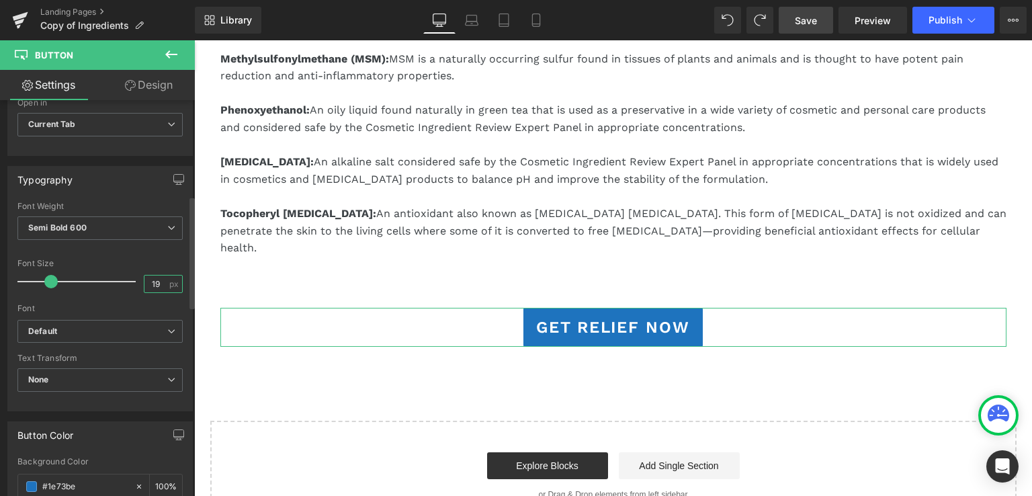
type input "18"
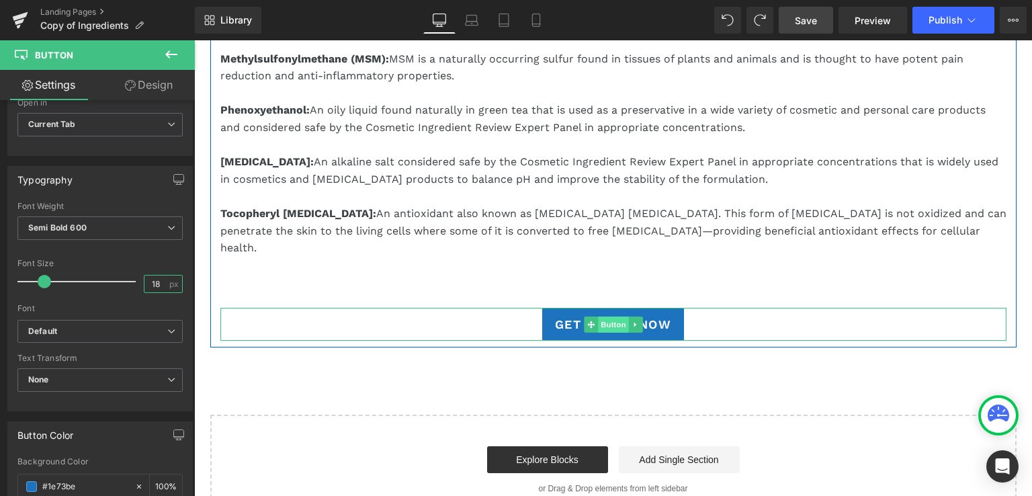
click at [605, 316] on span "Button" at bounding box center [613, 324] width 31 height 16
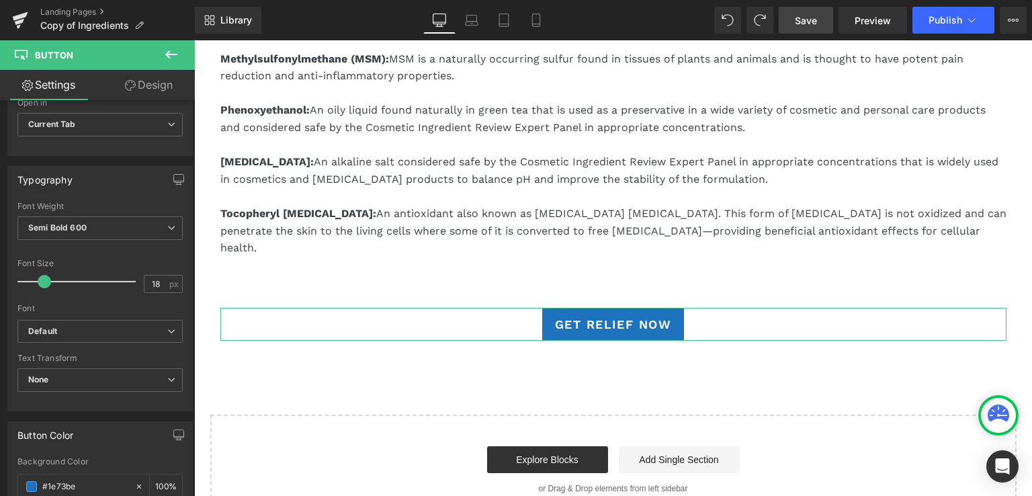
click at [139, 83] on link "Design" at bounding box center [148, 85] width 97 height 30
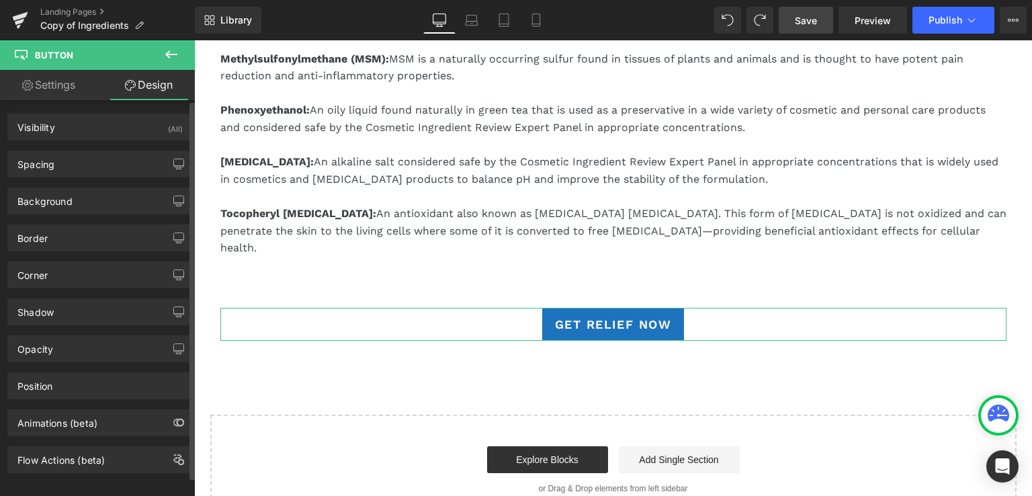
type input "0"
type input "10"
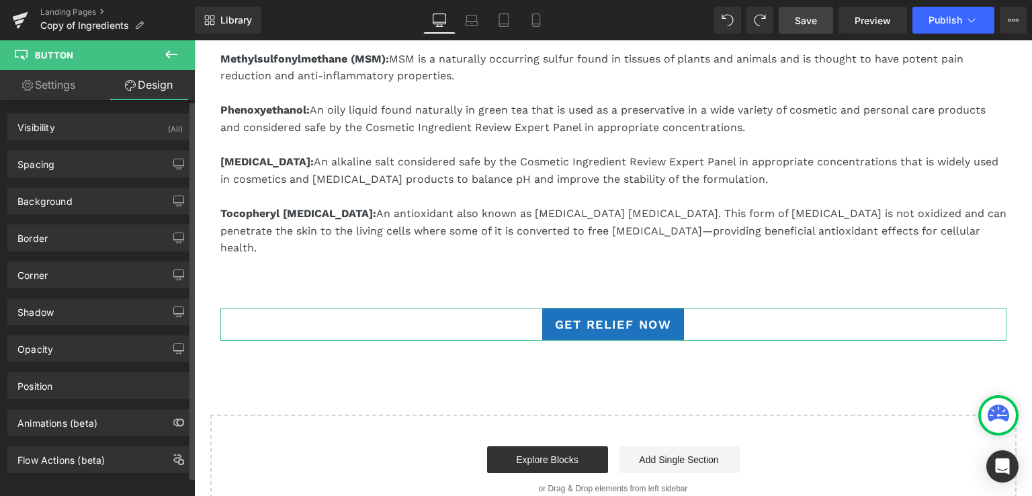
type input "18"
type input "10"
type input "18"
click at [32, 166] on div "Spacing" at bounding box center [35, 160] width 37 height 19
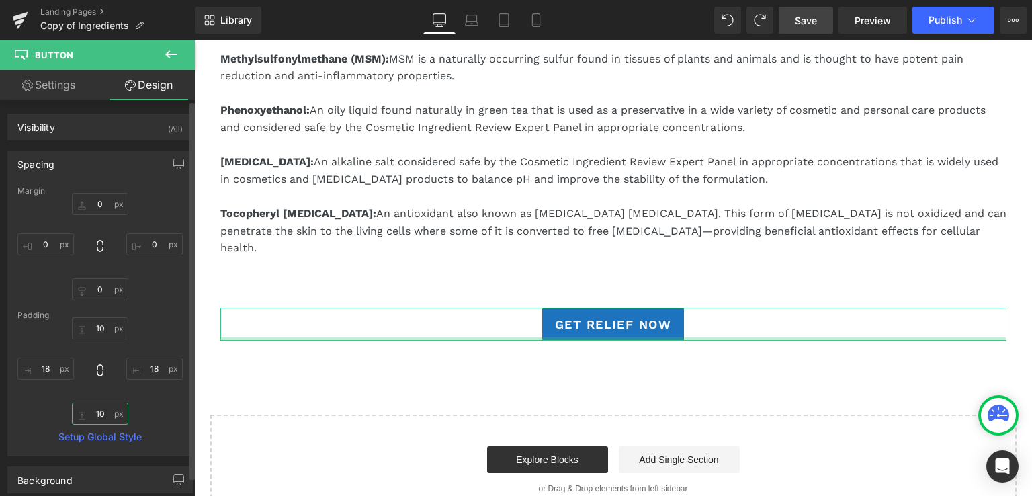
click at [97, 415] on input "10" at bounding box center [100, 413] width 56 height 22
click at [97, 366] on icon at bounding box center [99, 369] width 13 height 13
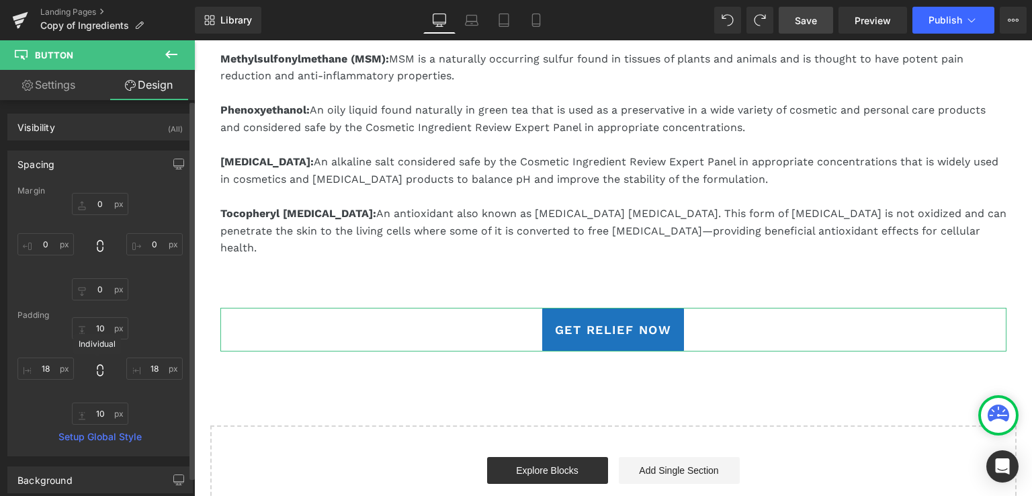
type input "18"
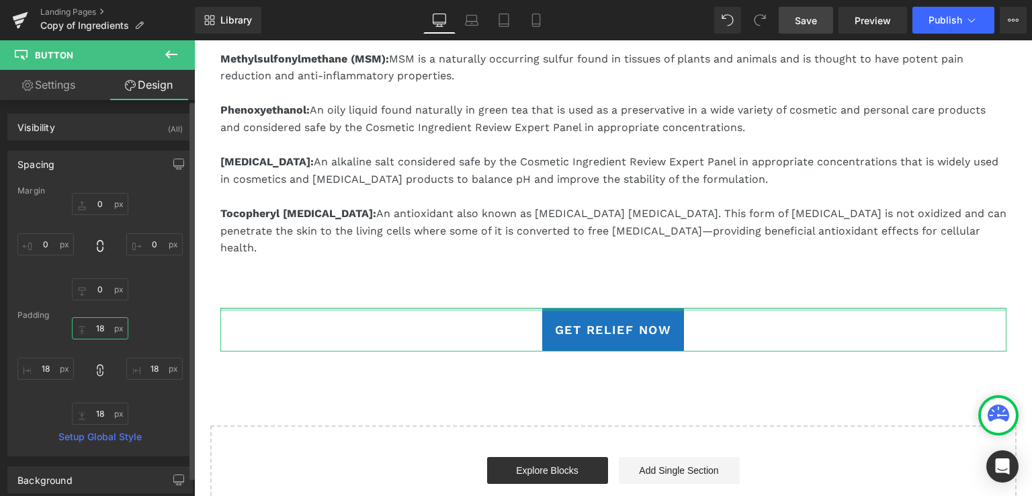
click at [94, 331] on input "18" at bounding box center [100, 328] width 56 height 22
type input "17"
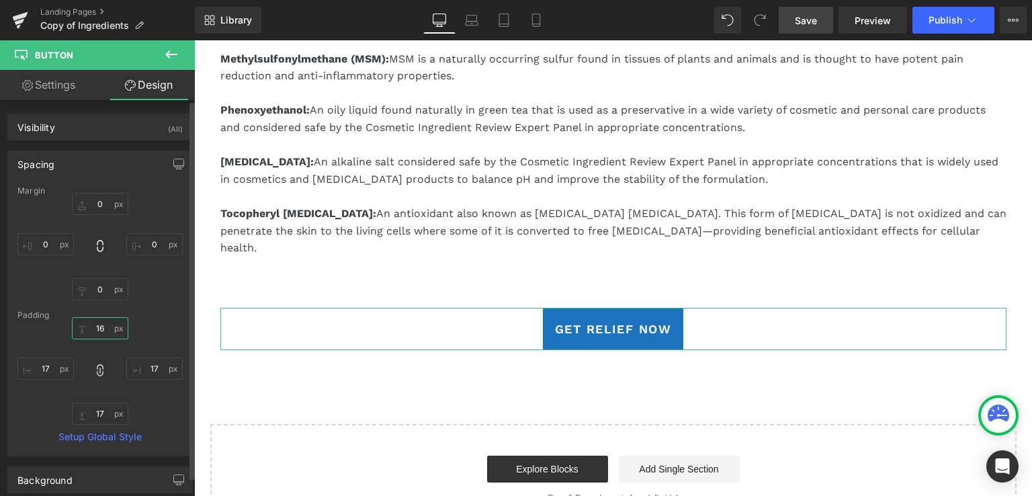
type input "16"
type input "15"
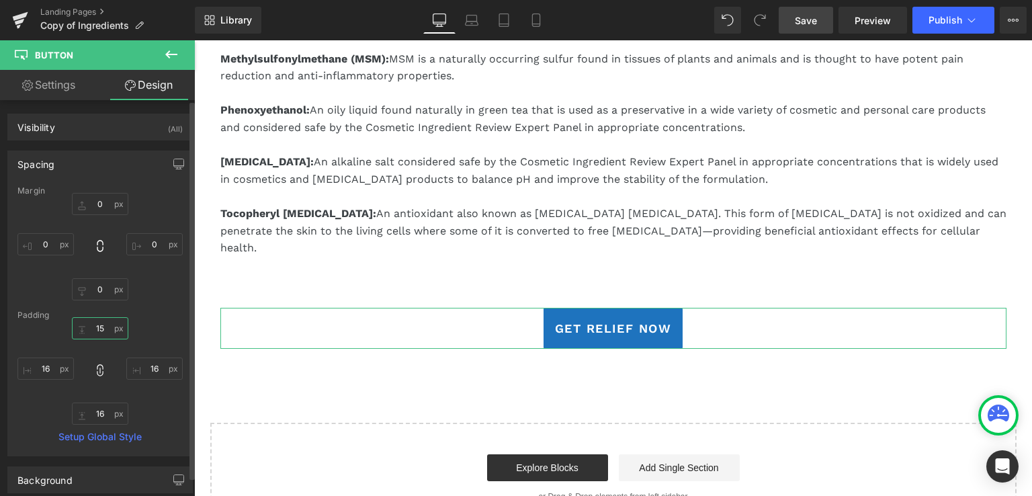
type input "15"
type input "14"
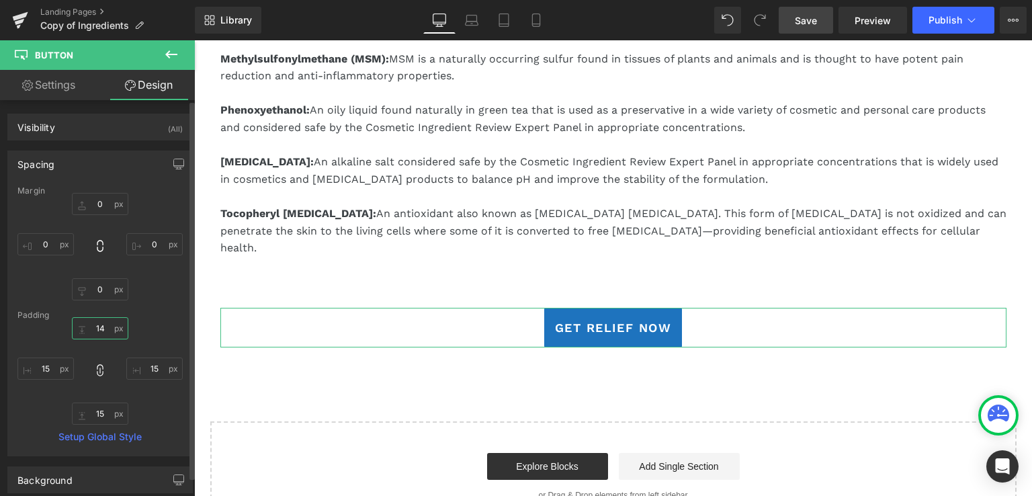
type input "14"
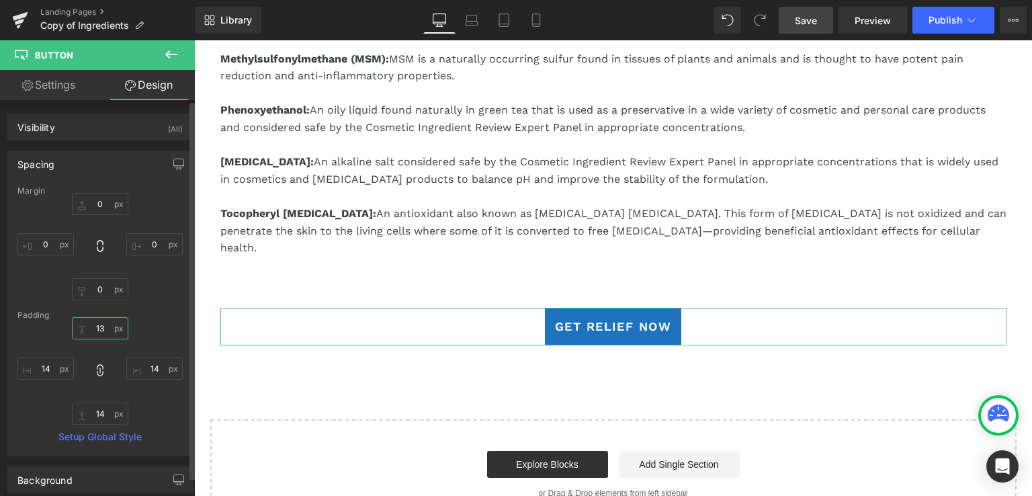
type input "13"
type input "12"
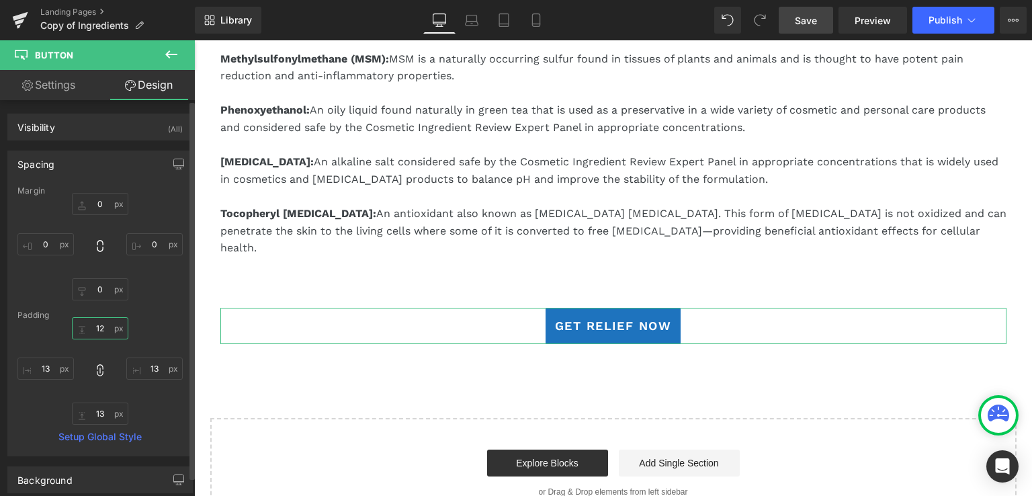
type input "12"
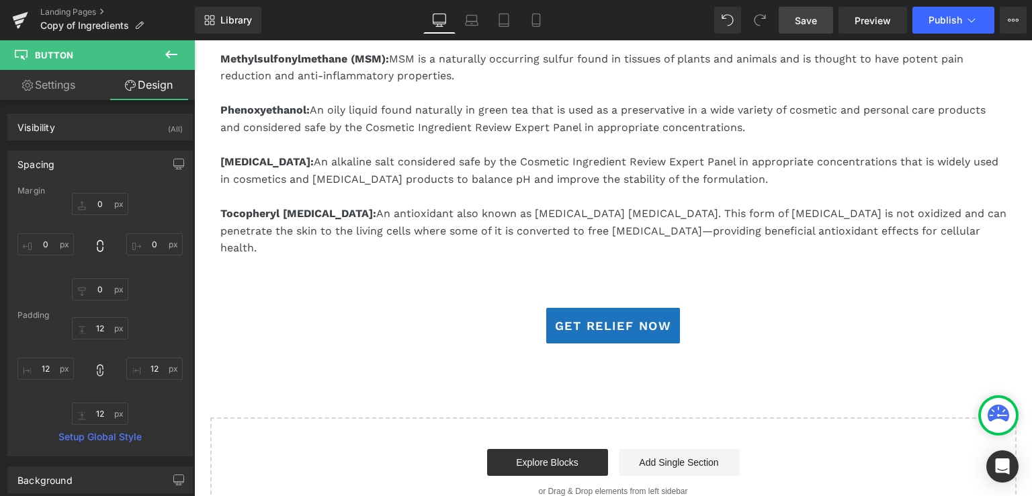
click at [803, 17] on span "Save" at bounding box center [806, 20] width 22 height 14
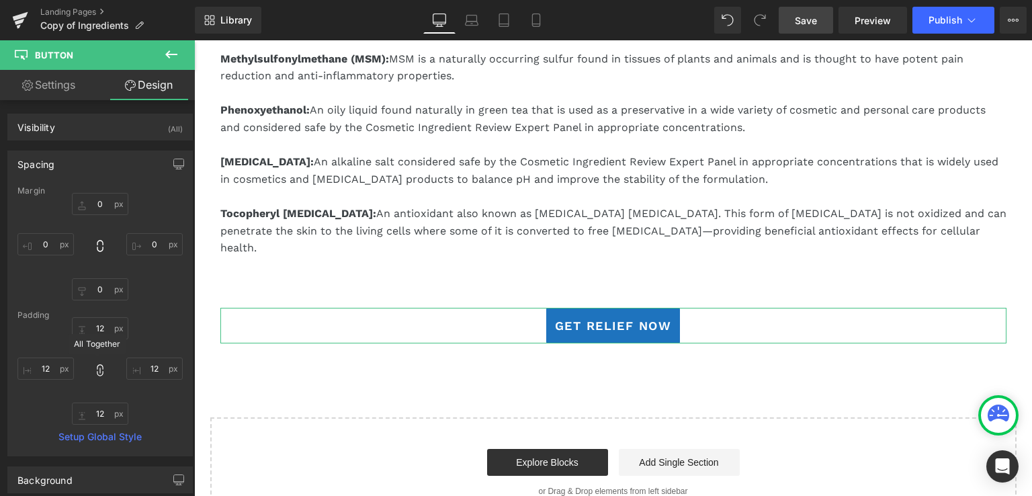
click at [96, 367] on icon at bounding box center [99, 369] width 13 height 13
click at [99, 412] on input "12" at bounding box center [100, 413] width 56 height 22
type input "12"
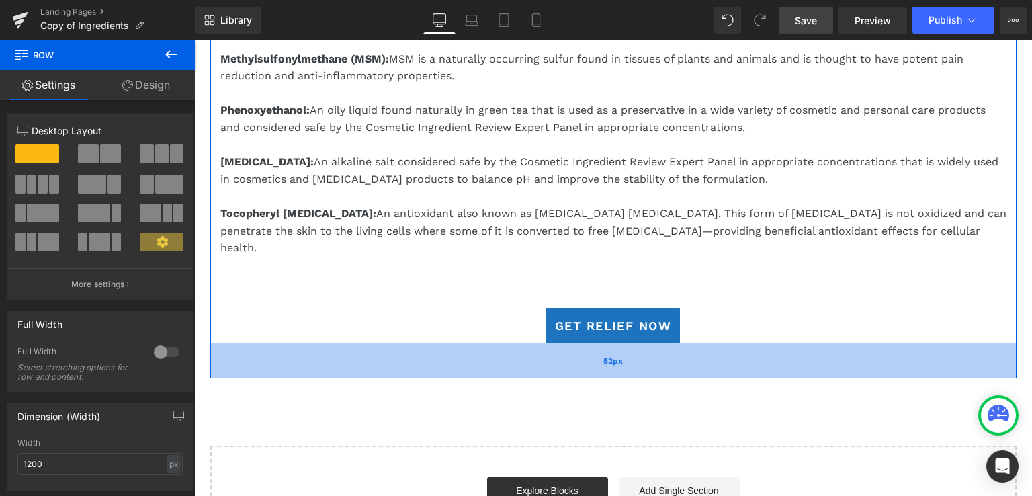
drag, startPoint x: 491, startPoint y: 310, endPoint x: 488, endPoint y: 339, distance: 28.4
click at [488, 343] on div "52px" at bounding box center [613, 360] width 806 height 35
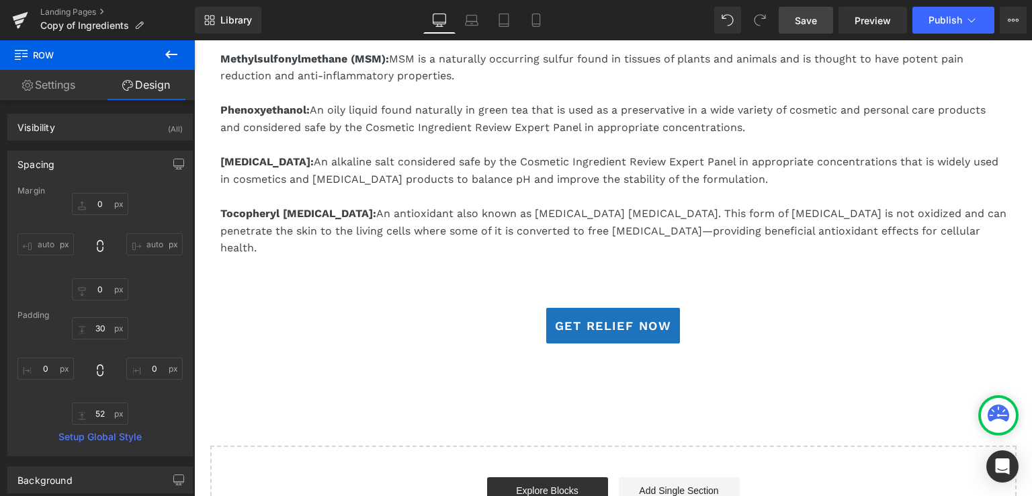
click at [804, 21] on span "Save" at bounding box center [806, 20] width 22 height 14
click at [534, 19] on icon at bounding box center [535, 19] width 13 height 13
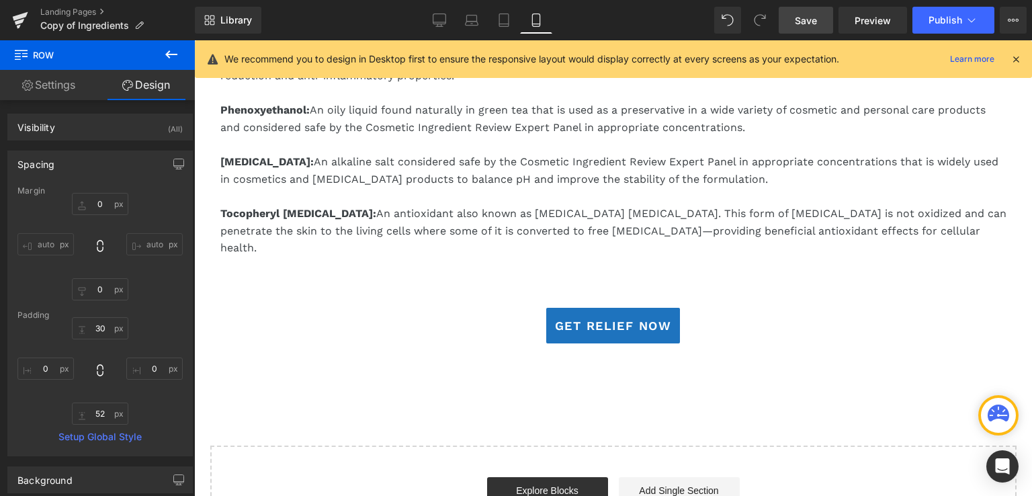
scroll to position [0, 0]
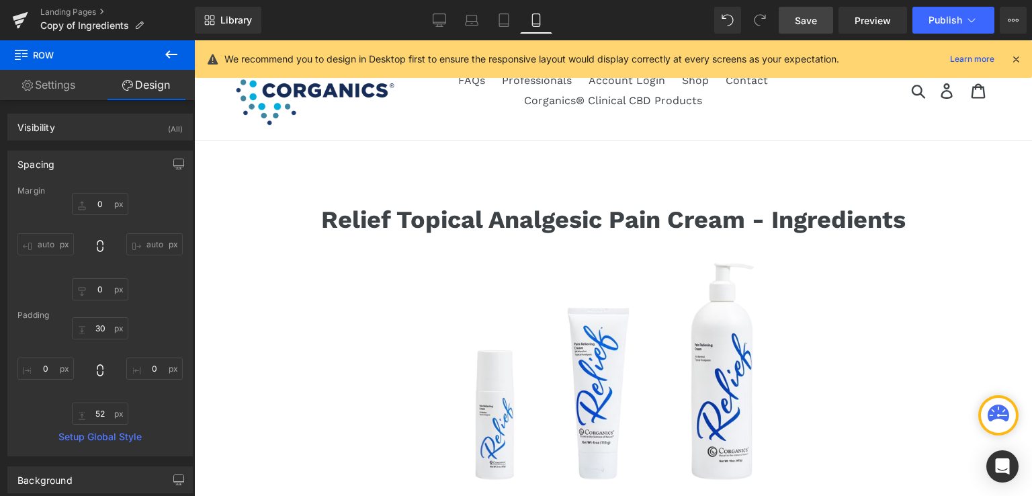
type input "0"
type input "30"
type input "0"
type input "52"
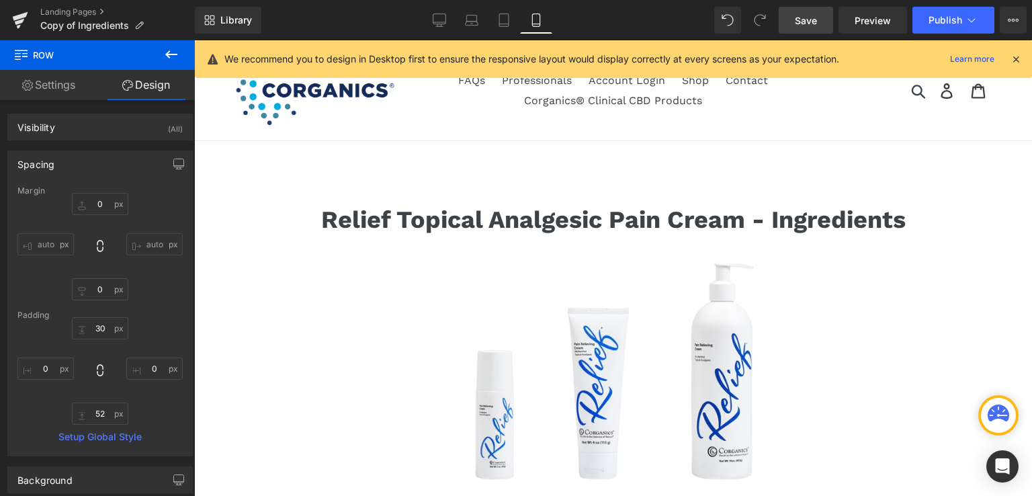
type input "0"
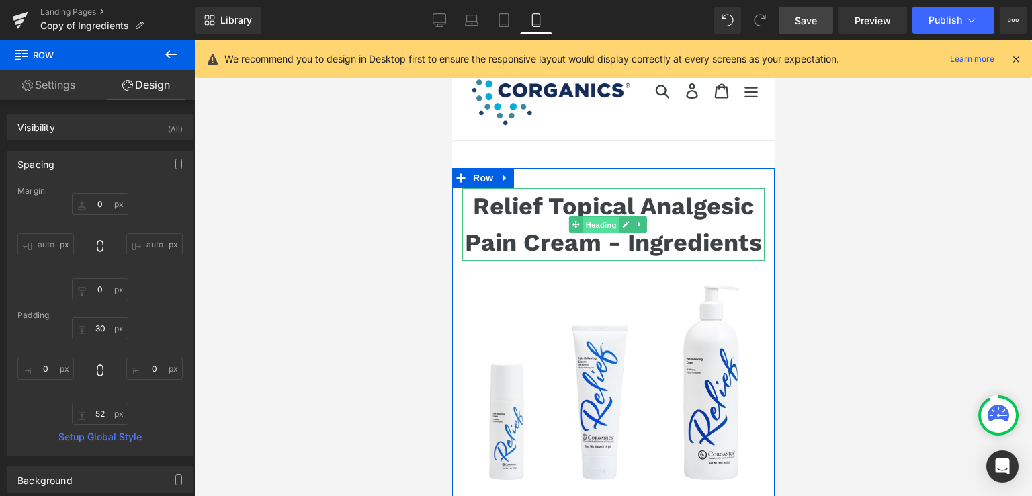
click at [602, 233] on span "Heading" at bounding box center [600, 225] width 36 height 16
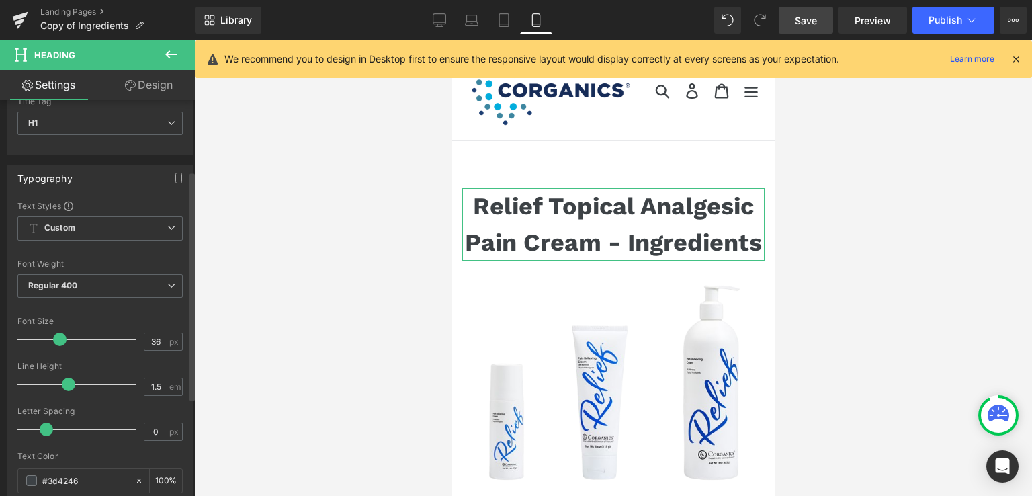
scroll to position [134, 0]
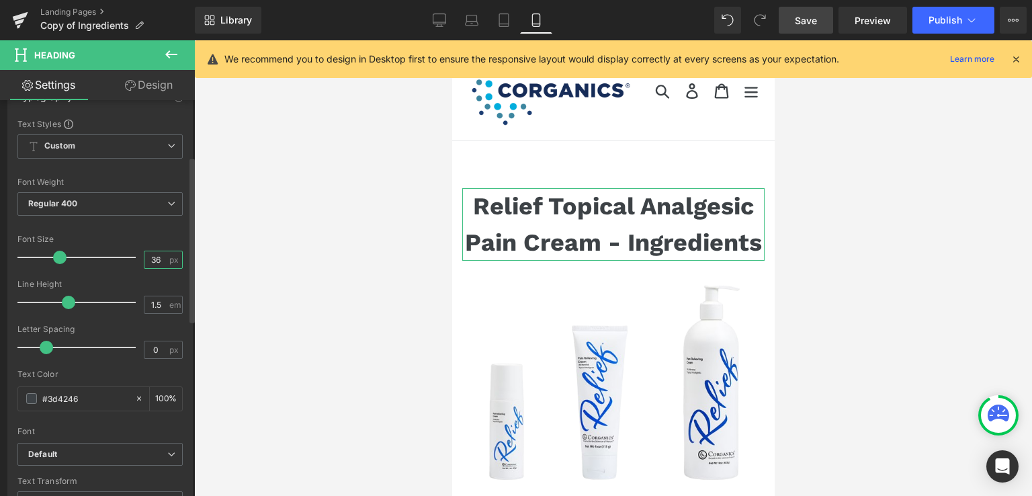
click at [150, 256] on input "36" at bounding box center [156, 259] width 24 height 17
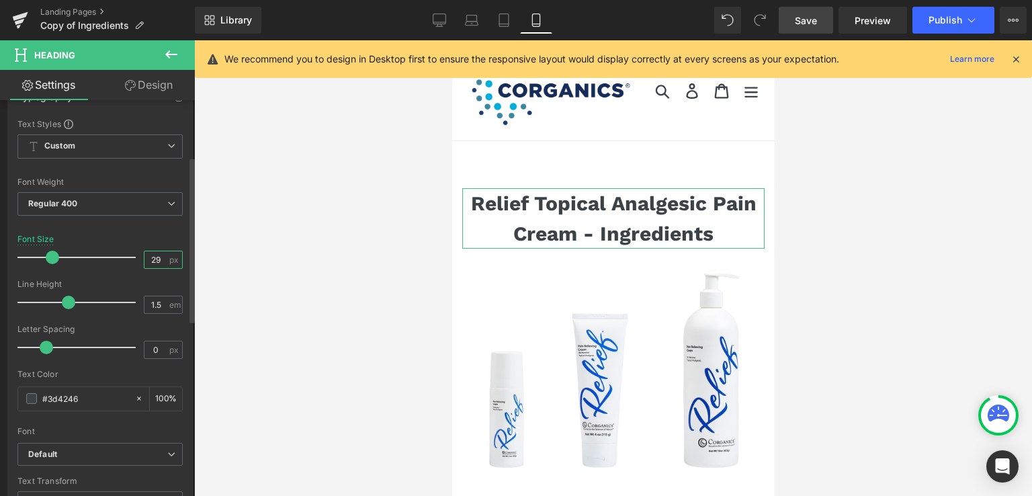
type input "28"
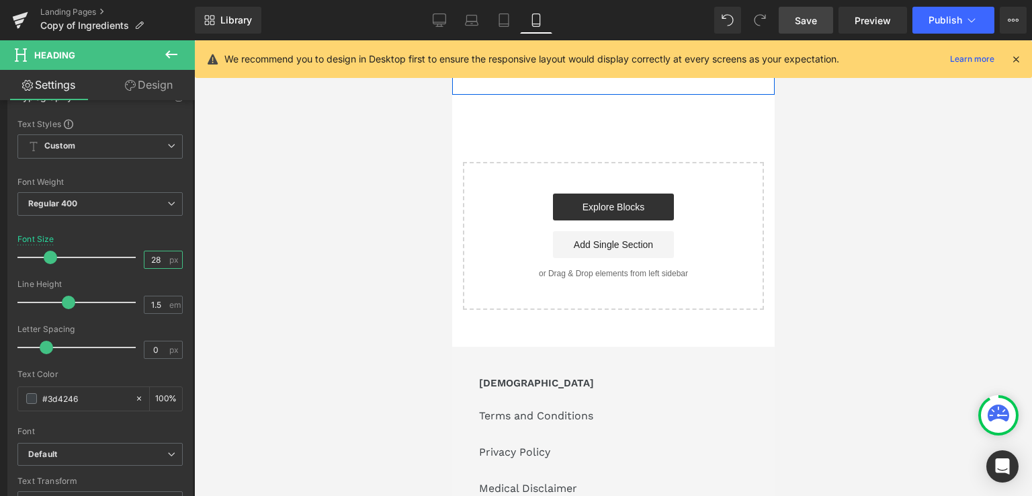
scroll to position [2351, 0]
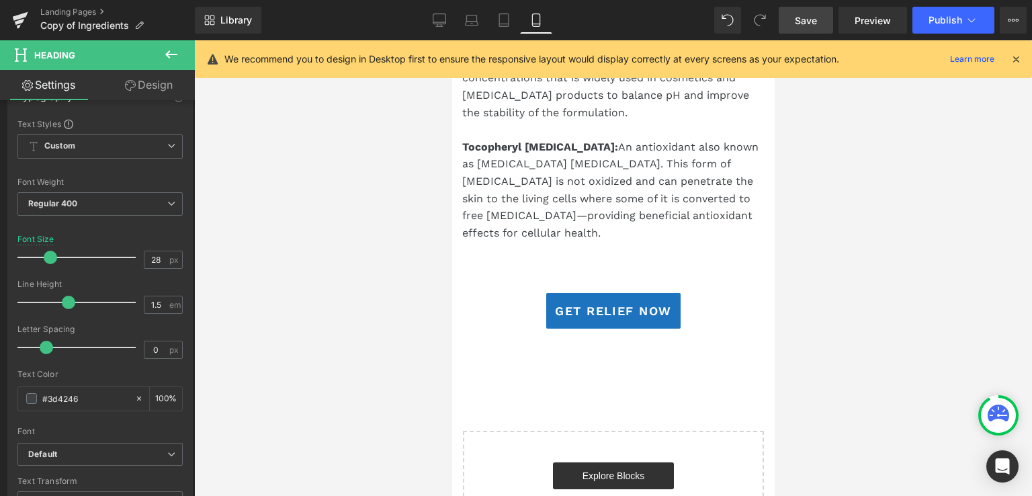
click at [806, 17] on span "Save" at bounding box center [806, 20] width 22 height 14
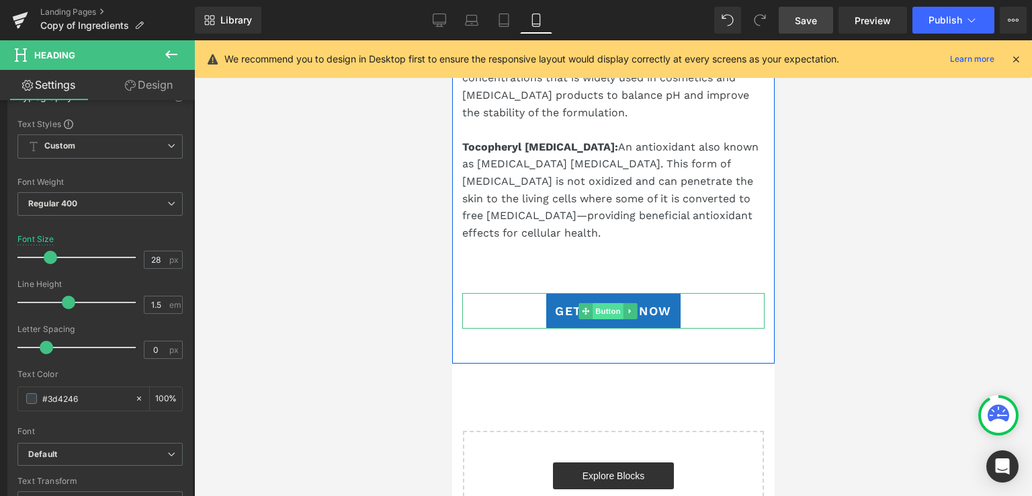
click at [602, 303] on span "Button" at bounding box center [608, 311] width 31 height 16
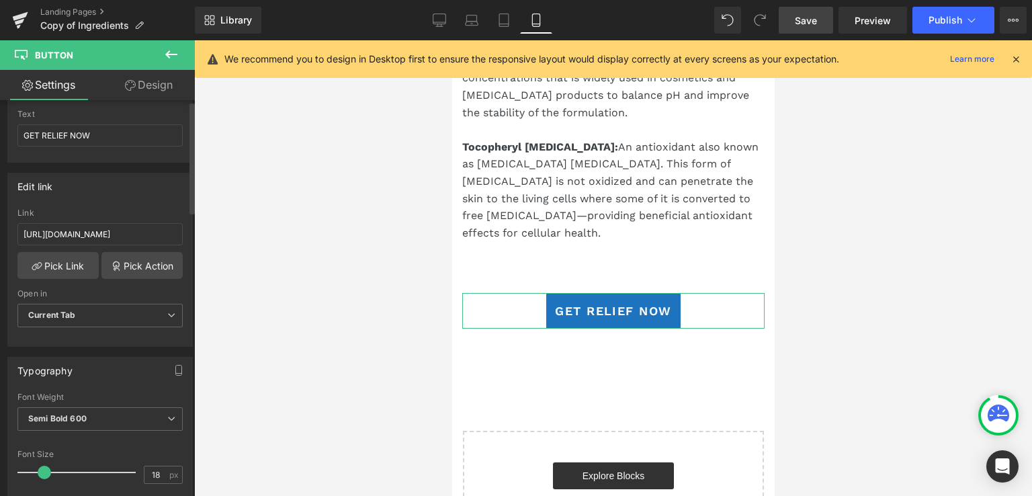
scroll to position [0, 0]
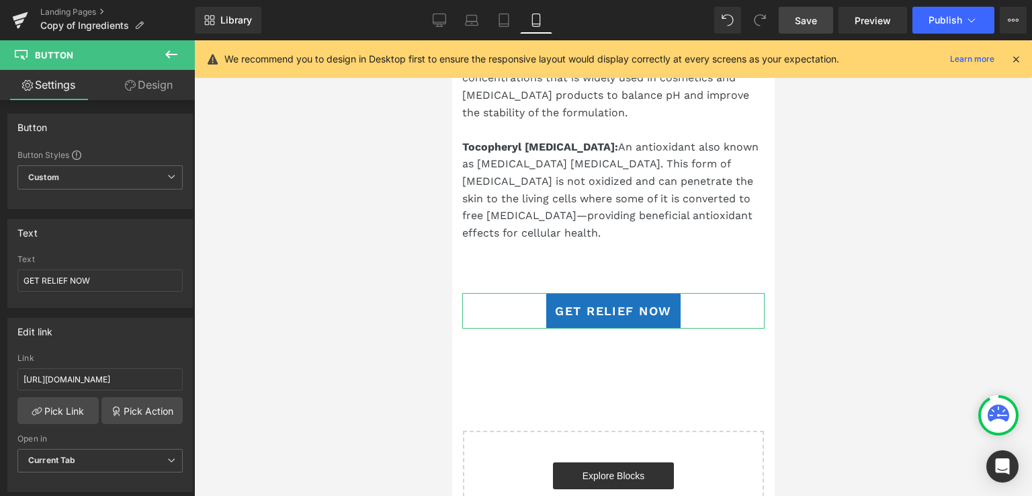
click at [146, 87] on link "Design" at bounding box center [148, 85] width 97 height 30
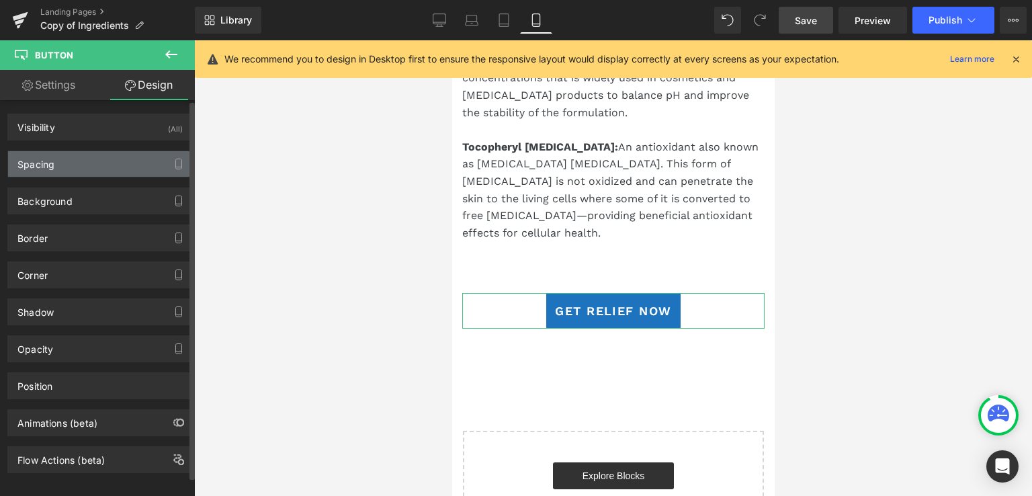
click at [54, 167] on div "Spacing" at bounding box center [35, 160] width 37 height 19
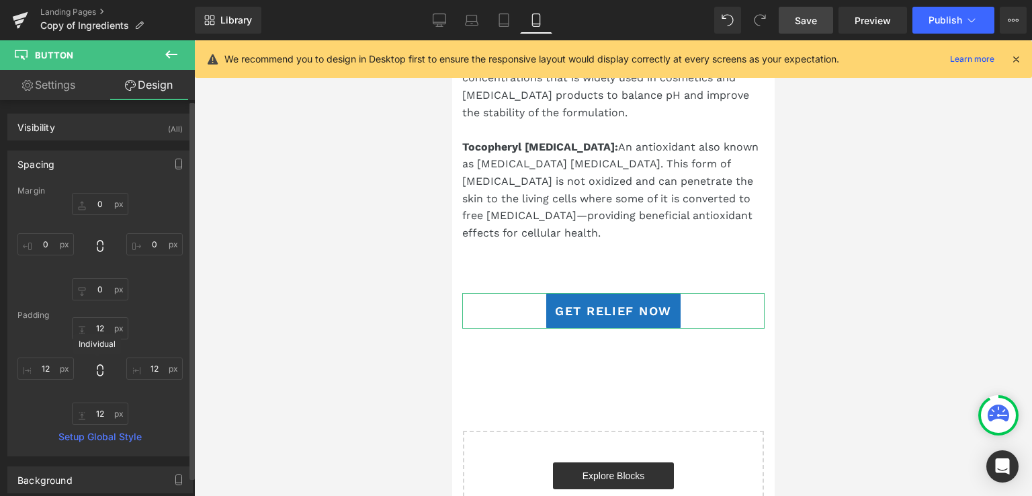
click at [97, 368] on icon at bounding box center [100, 370] width 6 height 12
type input "12"
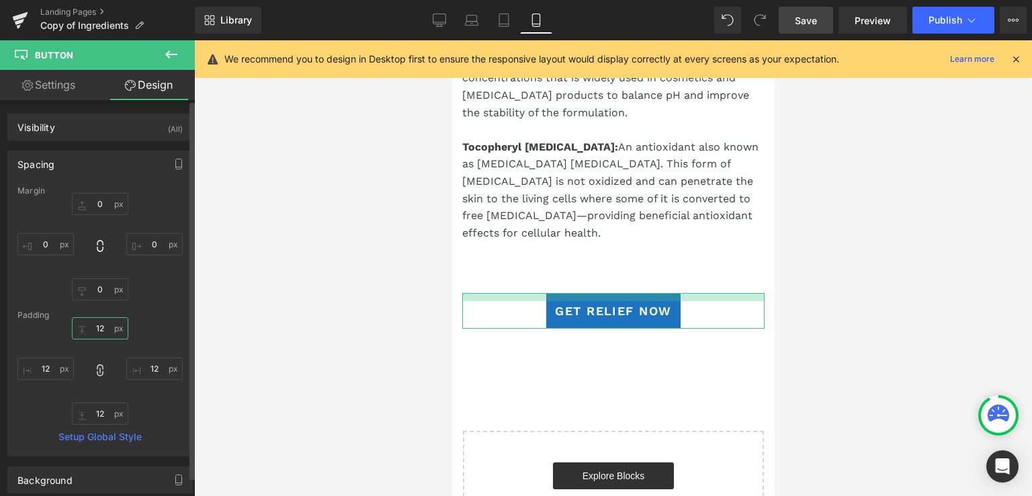
click at [101, 326] on input "12" at bounding box center [100, 328] width 56 height 22
type input "11"
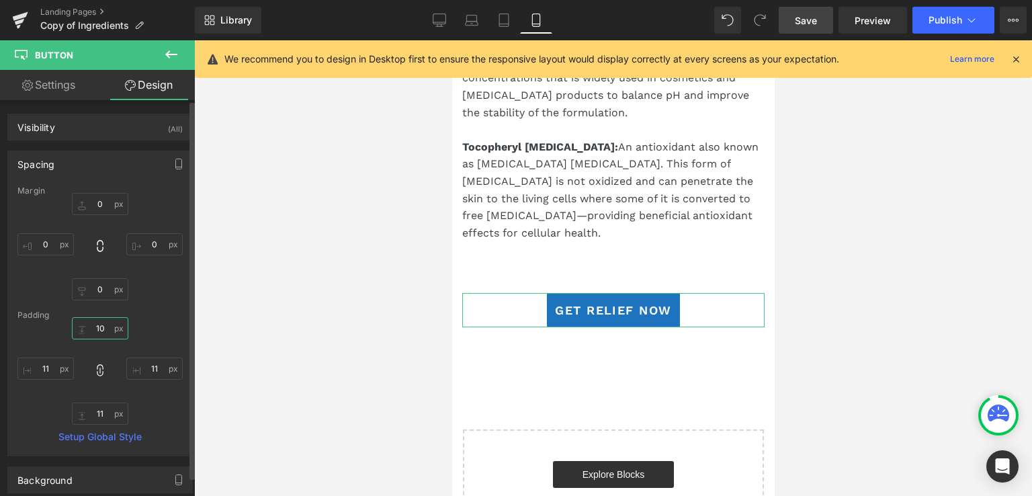
type input "10"
type input "9"
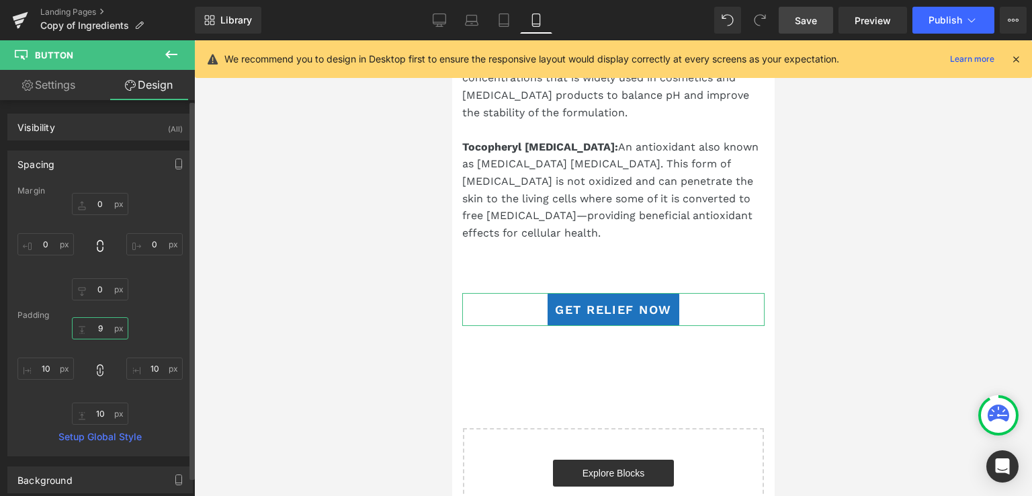
type input "9"
type input "8"
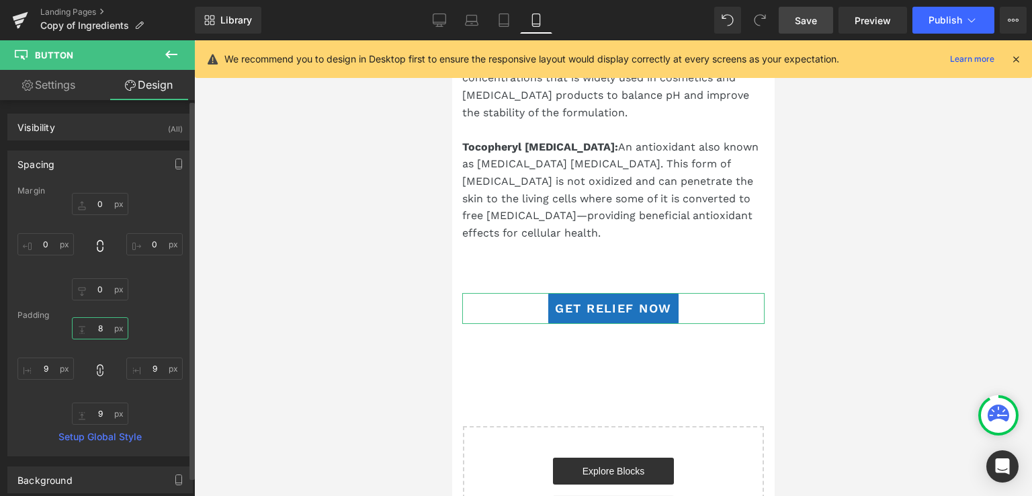
type input "8"
click at [50, 81] on link "Settings" at bounding box center [48, 85] width 97 height 30
type input "100"
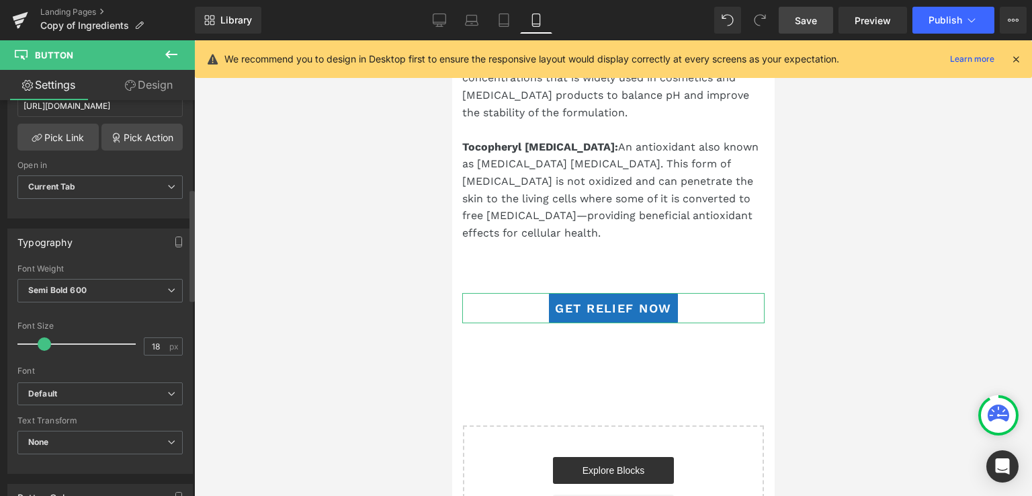
scroll to position [269, 0]
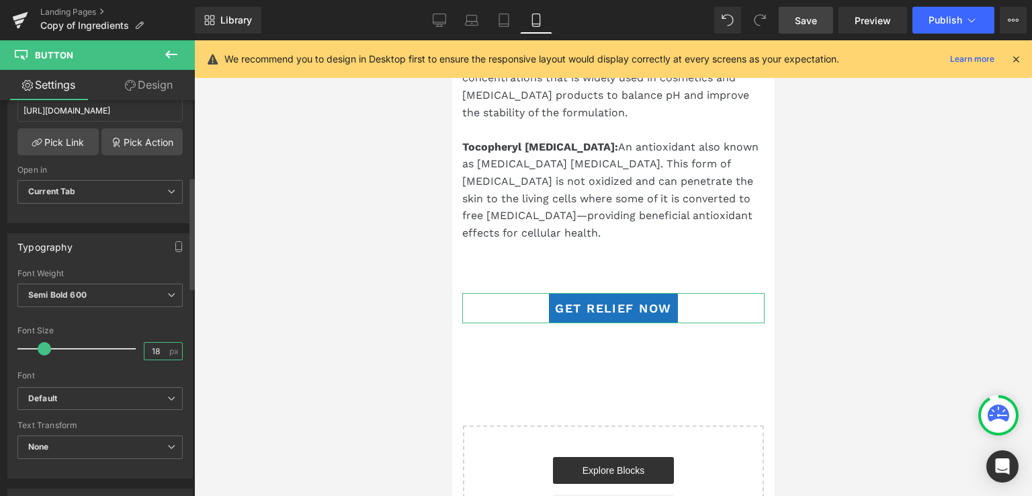
click at [156, 351] on input "18" at bounding box center [156, 351] width 24 height 17
type input "16"
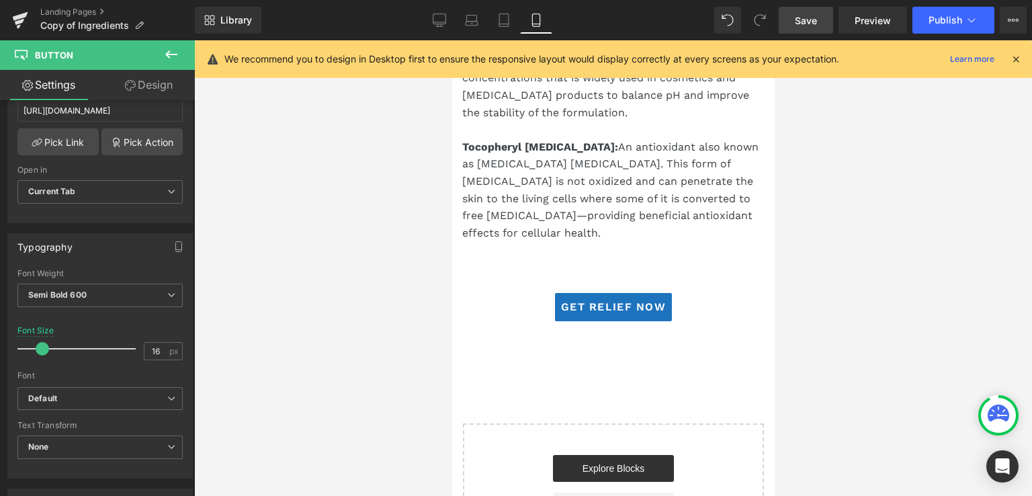
click at [810, 18] on span "Save" at bounding box center [806, 20] width 22 height 14
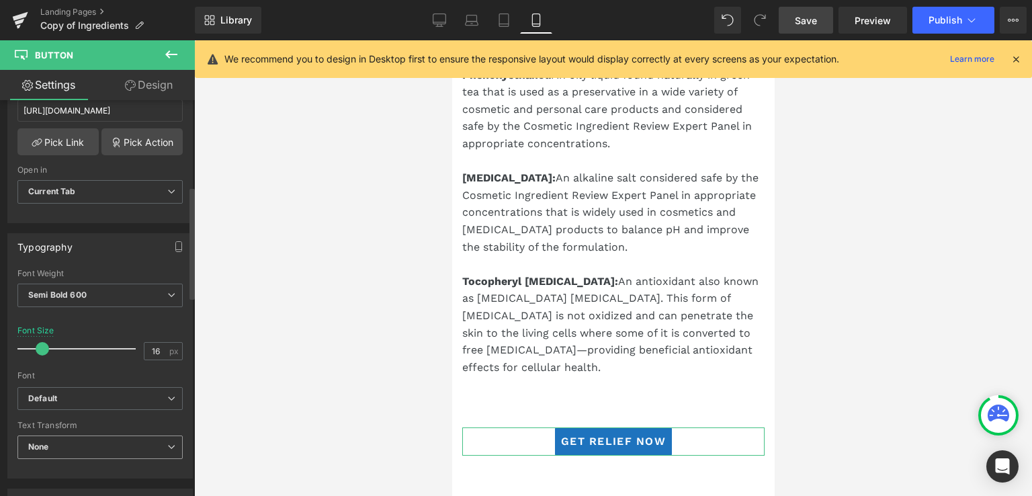
scroll to position [470, 0]
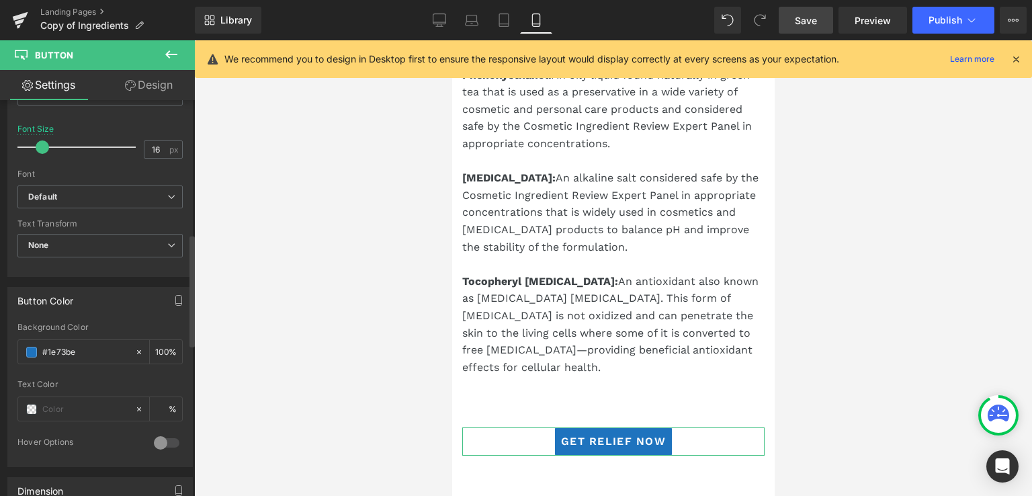
click at [85, 361] on div "Background Color #1e73be 100 %" at bounding box center [99, 350] width 165 height 57
click at [87, 349] on input "#1e73be" at bounding box center [85, 352] width 86 height 15
paste input "0044CC"
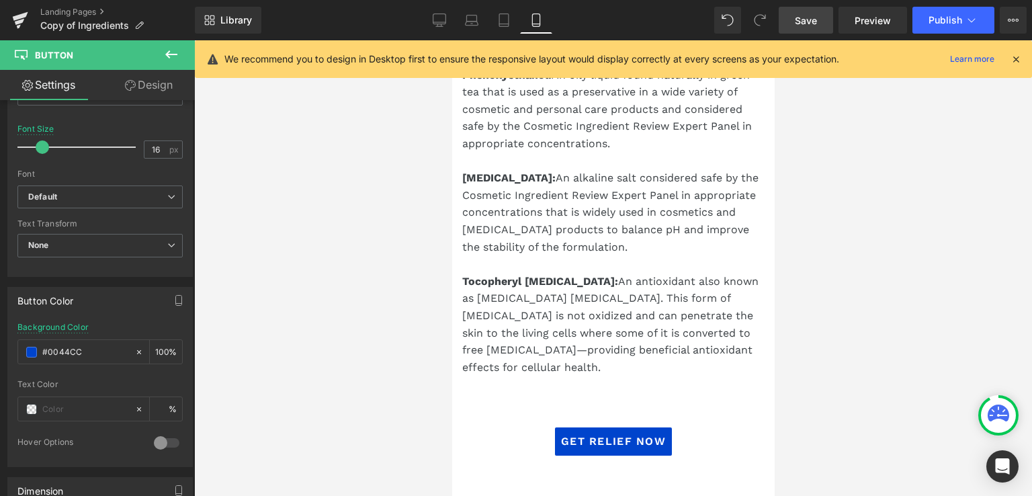
type input "#0044cc"
click at [810, 13] on span "Save" at bounding box center [806, 20] width 22 height 14
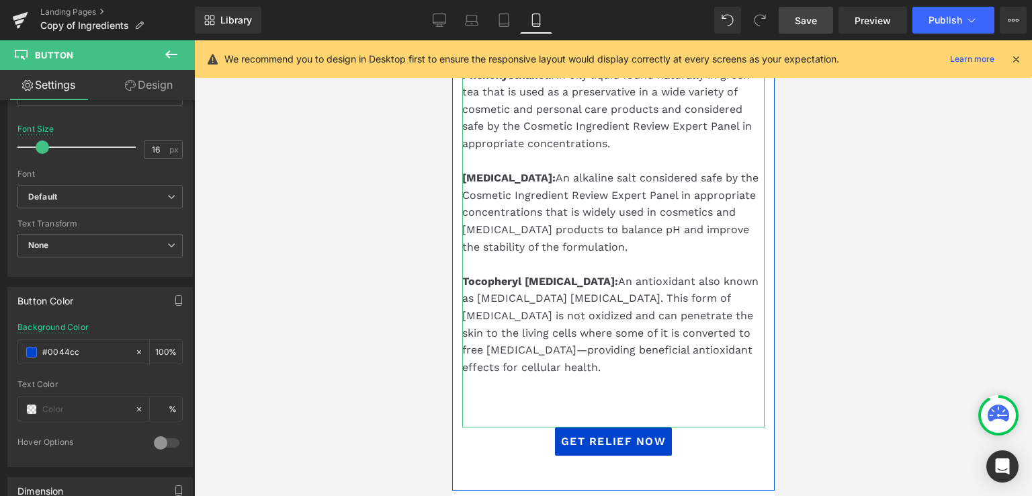
click at [601, 197] on p "Potassium Hydroxide: An alkaline salt considered safe by the Cosmetic Ingredien…" at bounding box center [613, 212] width 302 height 86
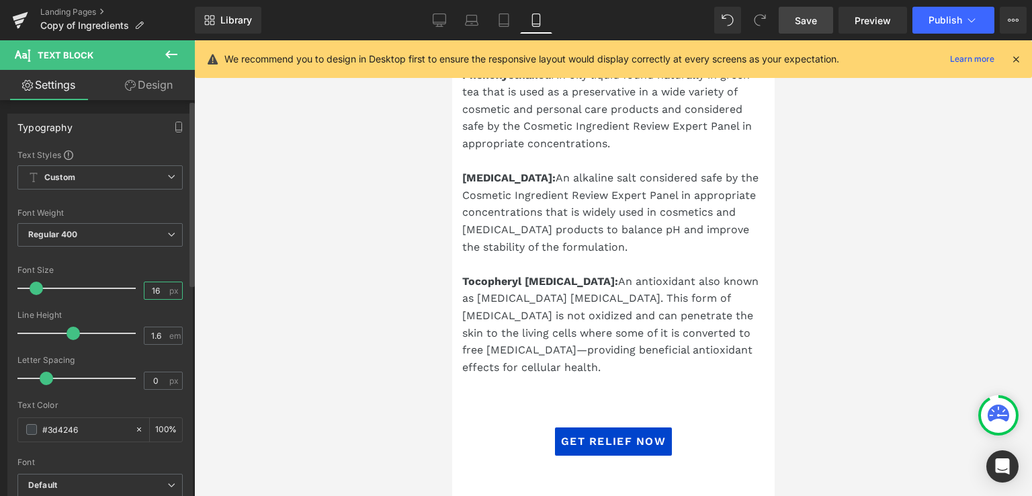
click at [156, 287] on input "16" at bounding box center [156, 290] width 24 height 17
type input "15"
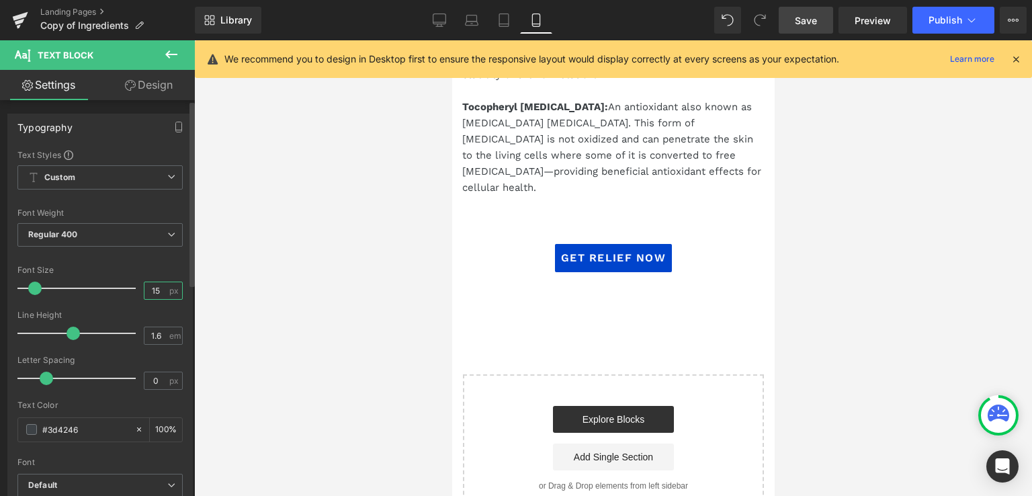
scroll to position [2058, 0]
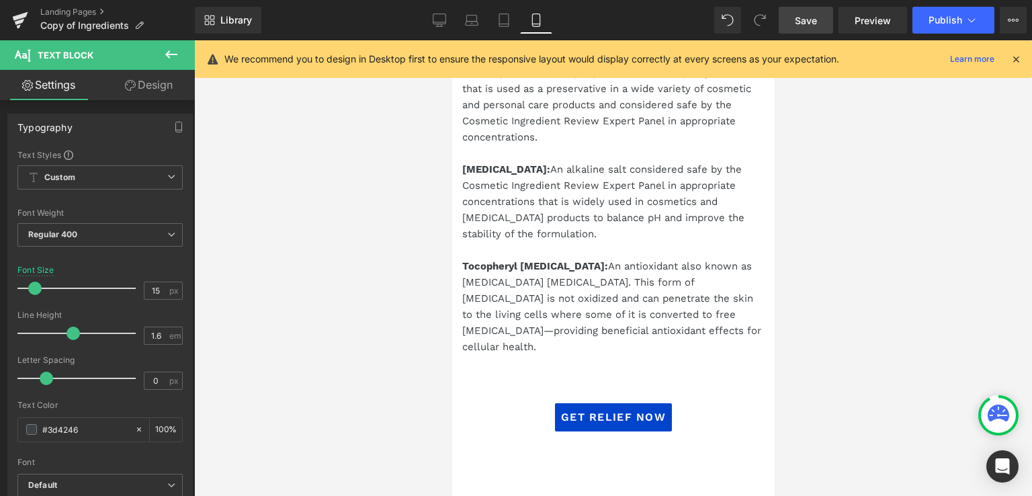
click at [812, 19] on span "Save" at bounding box center [806, 20] width 22 height 14
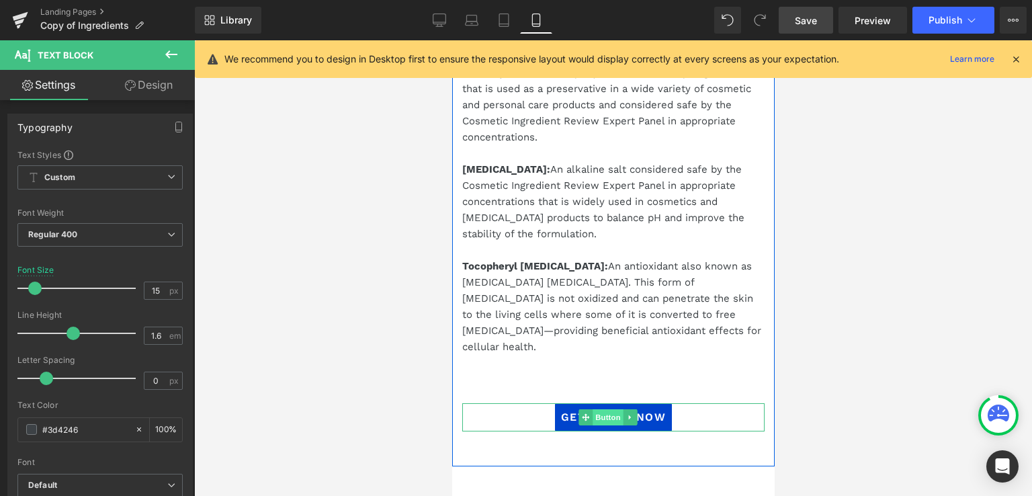
drag, startPoint x: 609, startPoint y: 376, endPoint x: 866, endPoint y: 395, distance: 257.3
click at [609, 409] on span "Button" at bounding box center [608, 417] width 31 height 16
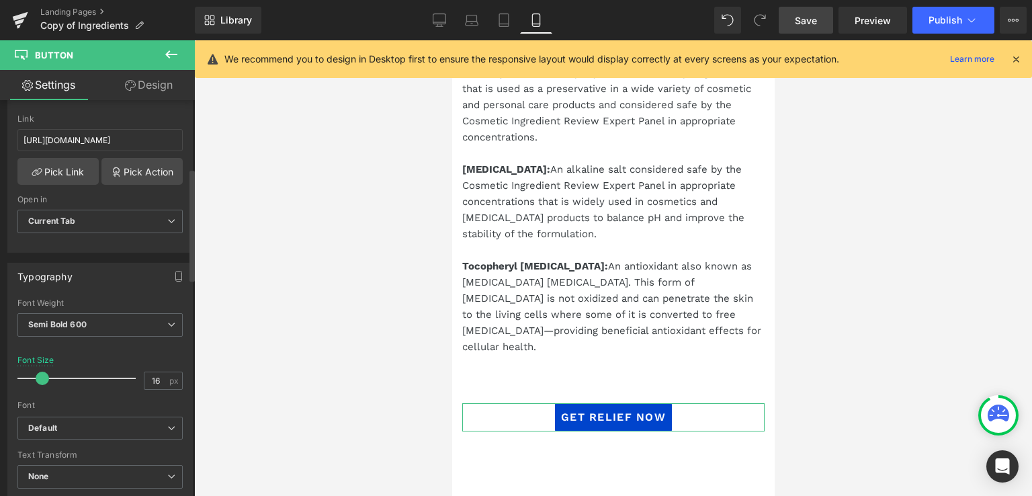
scroll to position [269, 0]
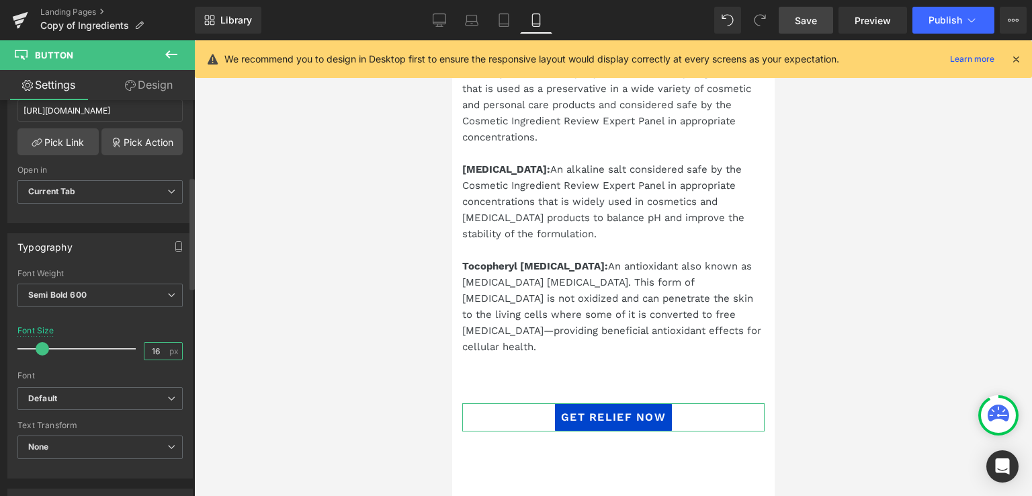
click at [153, 343] on input "16" at bounding box center [156, 351] width 24 height 17
type input "12"
click at [810, 21] on span "Save" at bounding box center [806, 20] width 22 height 14
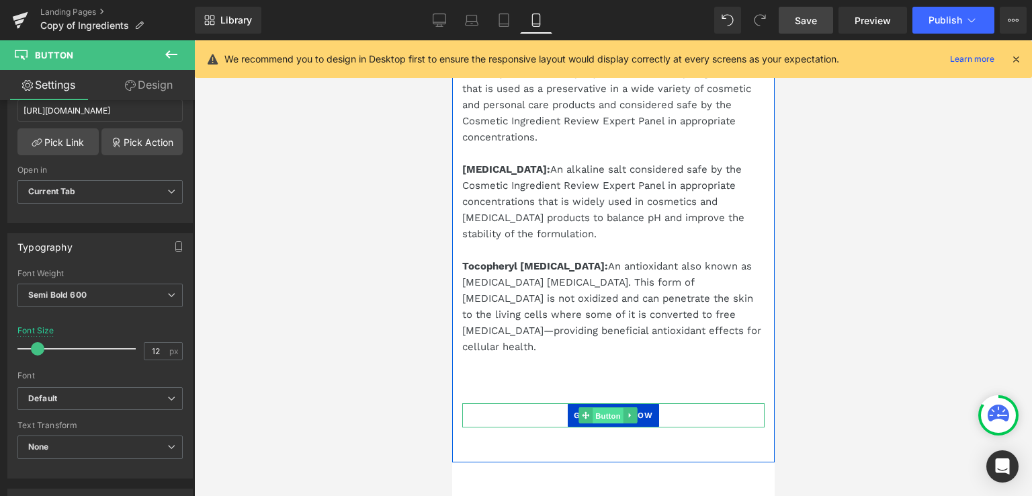
click at [610, 408] on span "Button" at bounding box center [608, 416] width 31 height 16
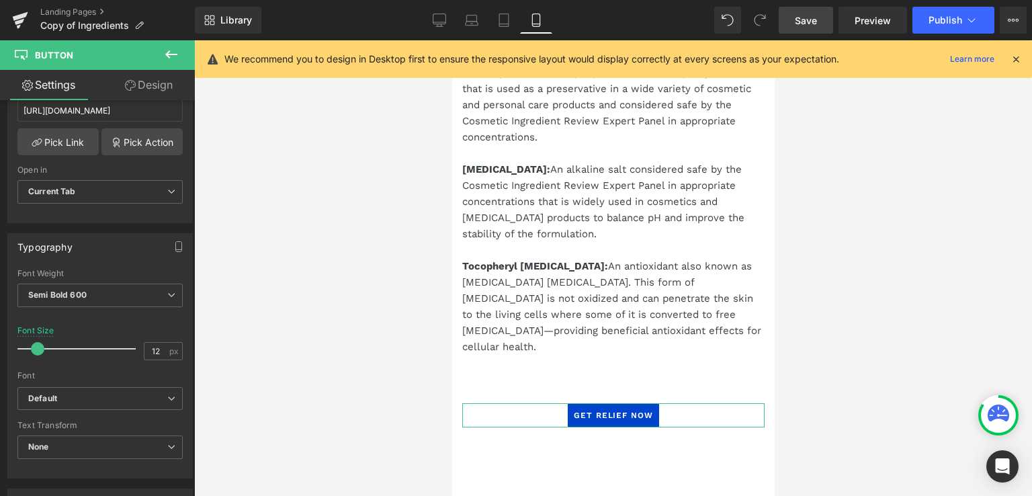
click at [133, 89] on icon at bounding box center [130, 85] width 11 height 11
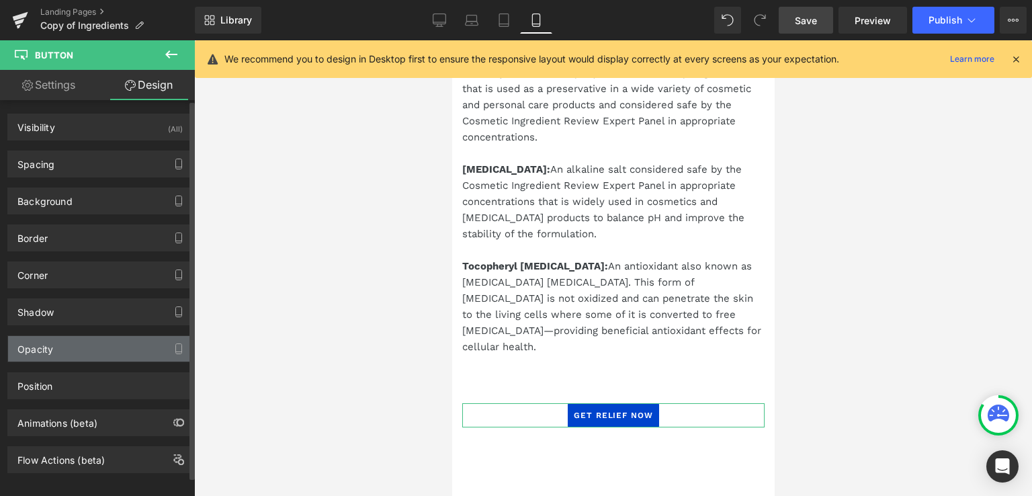
scroll to position [12, 0]
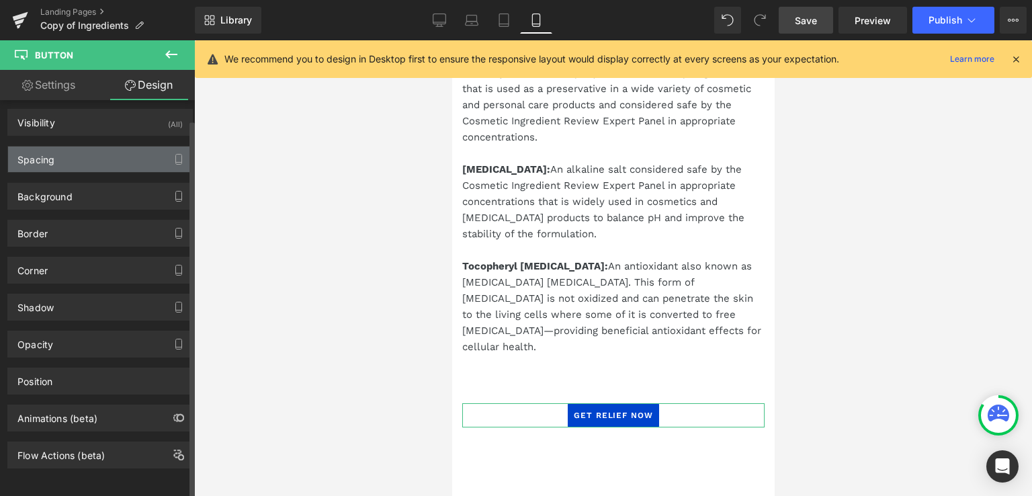
click at [48, 150] on div "Spacing" at bounding box center [35, 155] width 37 height 19
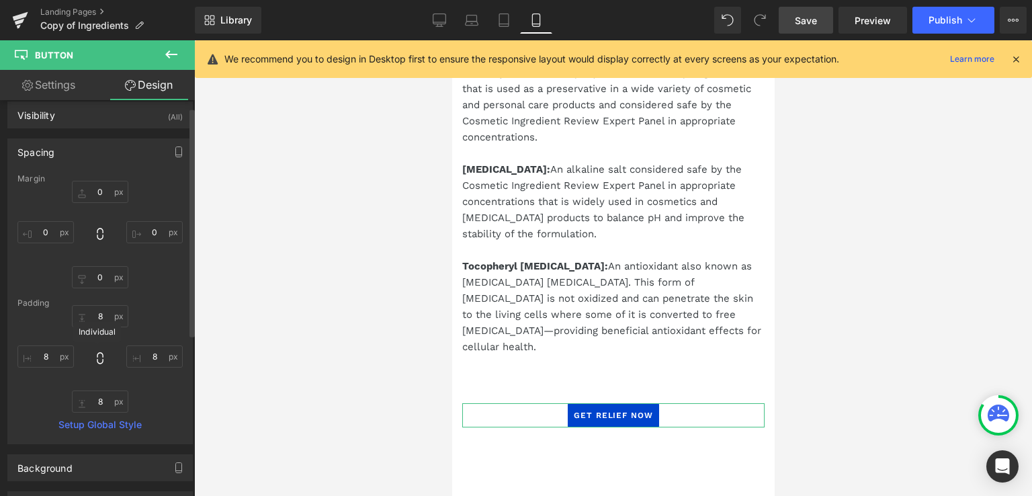
click at [93, 363] on icon at bounding box center [99, 357] width 13 height 13
type input "8"
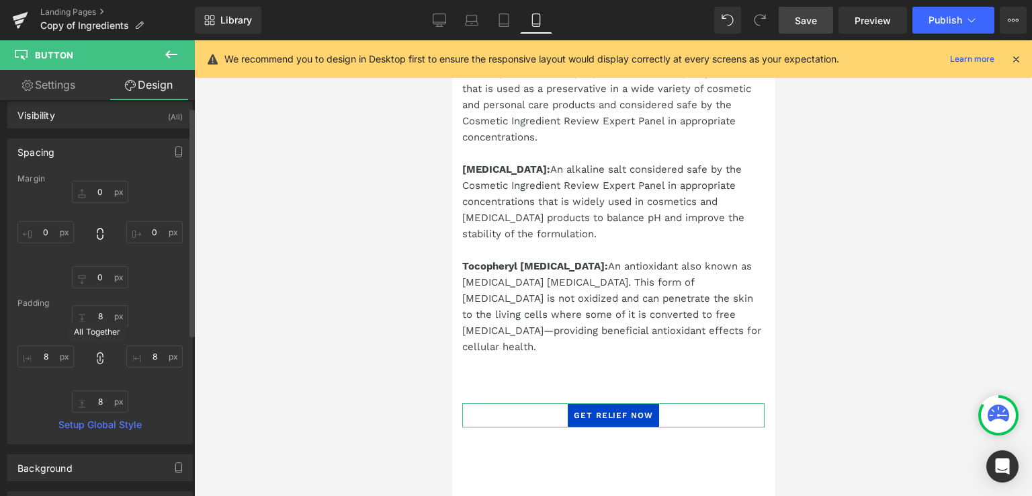
click at [93, 363] on icon at bounding box center [99, 357] width 13 height 13
click at [97, 318] on input "8" at bounding box center [100, 316] width 56 height 22
type input "6"
click at [97, 398] on input "8" at bounding box center [100, 401] width 56 height 22
type input "6"
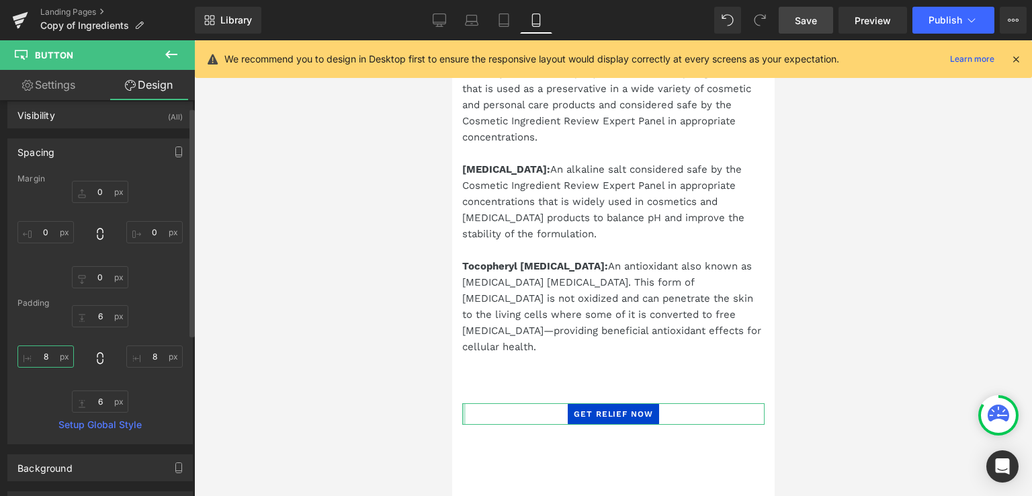
click at [41, 353] on input "8" at bounding box center [45, 356] width 56 height 22
type input "10"
click at [159, 359] on input "8" at bounding box center [154, 356] width 56 height 22
type input "10"
click at [807, 18] on span "Save" at bounding box center [806, 20] width 22 height 14
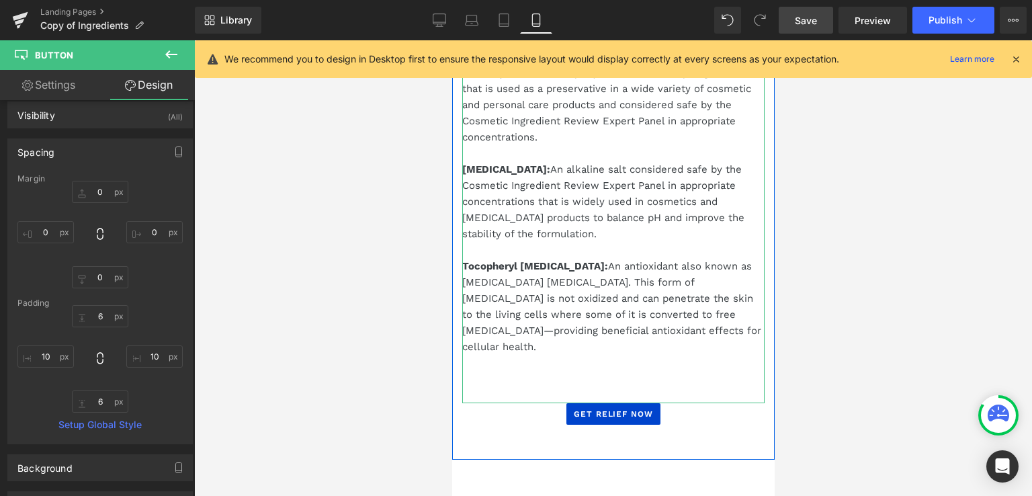
click at [589, 371] on p at bounding box center [613, 379] width 302 height 16
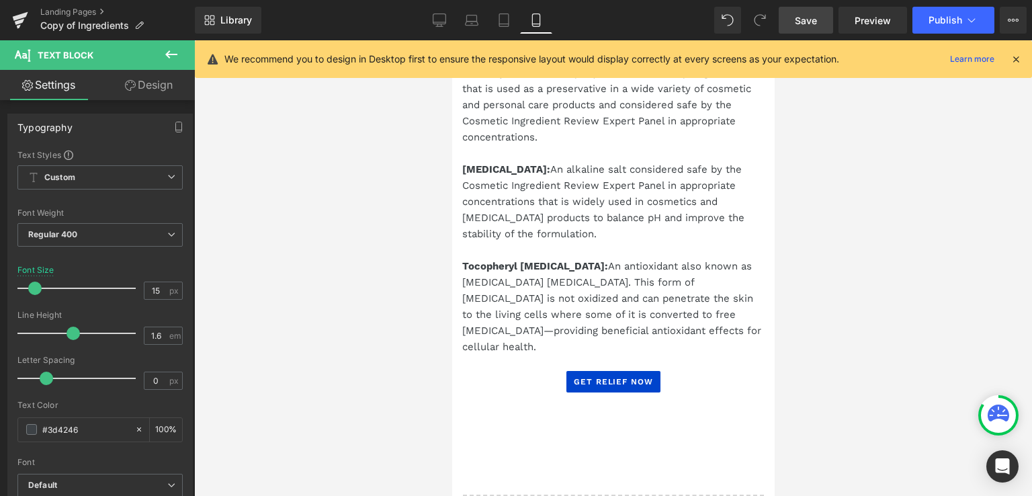
click at [810, 21] on span "Save" at bounding box center [806, 20] width 22 height 14
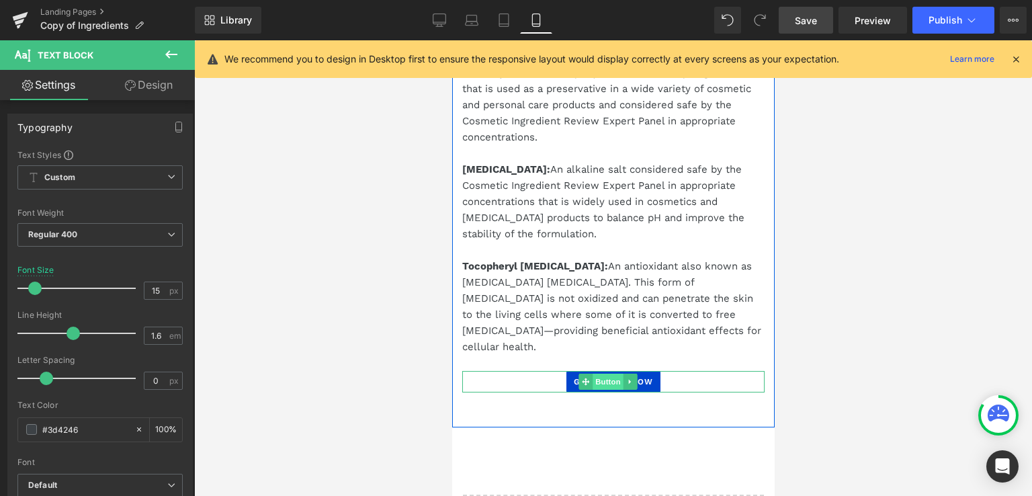
click at [612, 374] on span "Button" at bounding box center [608, 382] width 31 height 16
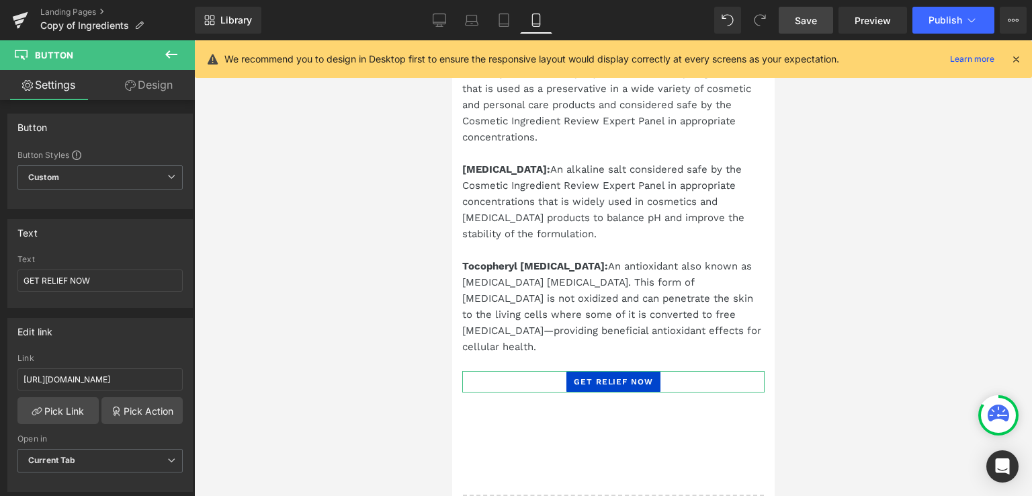
click at [140, 78] on link "Design" at bounding box center [148, 85] width 97 height 30
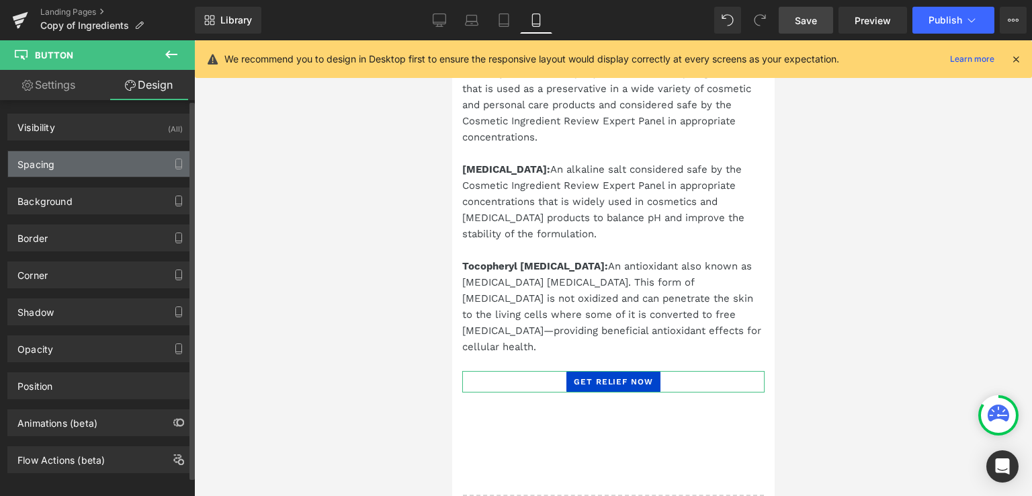
type input "0"
type input "6"
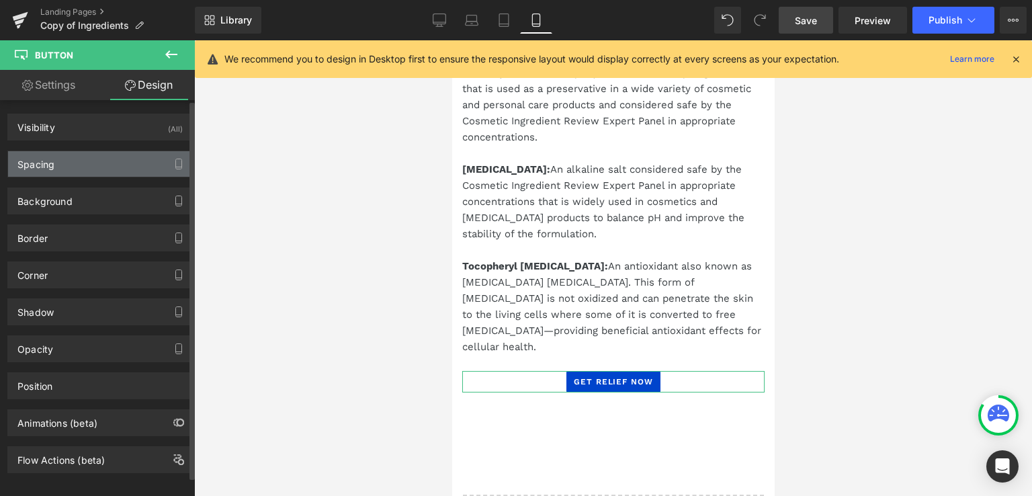
type input "10"
type input "6"
type input "10"
click at [35, 160] on div "Spacing" at bounding box center [35, 160] width 37 height 19
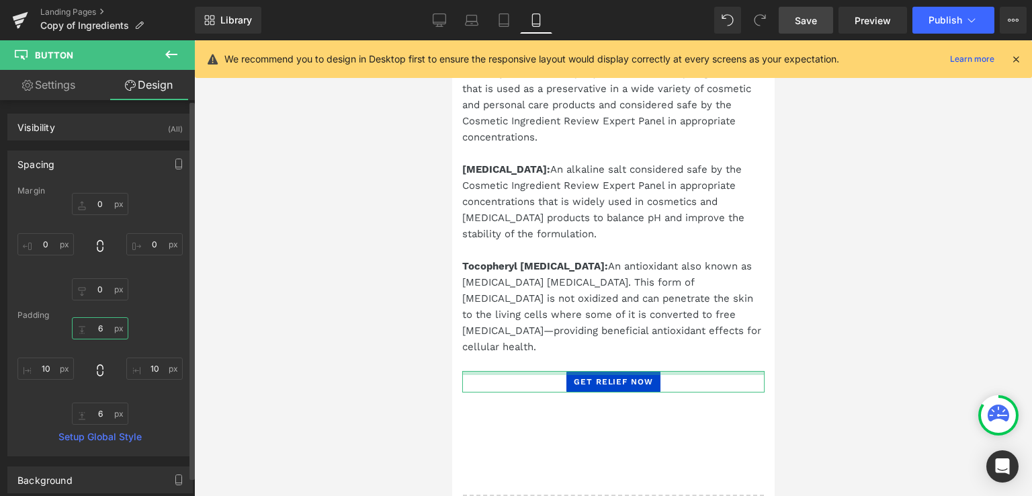
click at [96, 330] on input "6" at bounding box center [100, 328] width 56 height 22
type input "4"
click at [98, 416] on input "6" at bounding box center [100, 413] width 56 height 22
type input "4"
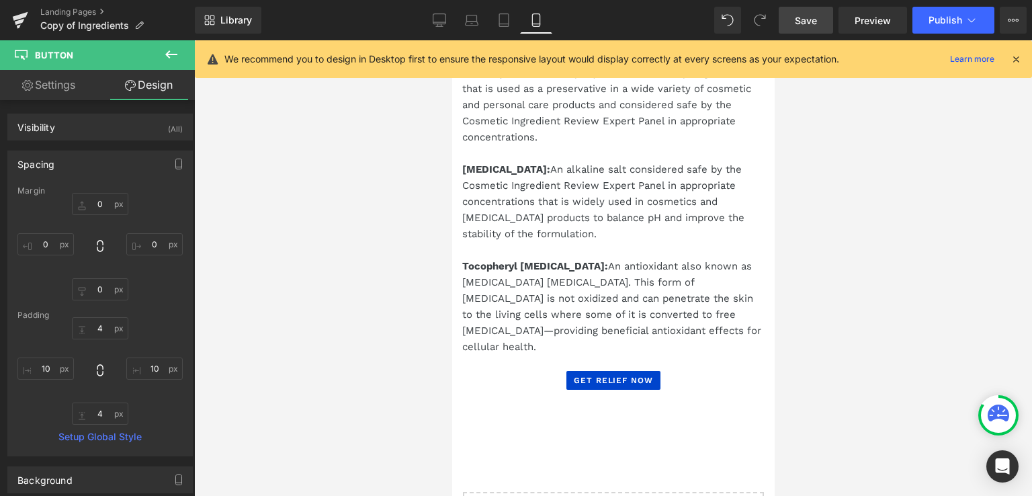
click at [801, 12] on link "Save" at bounding box center [806, 20] width 54 height 27
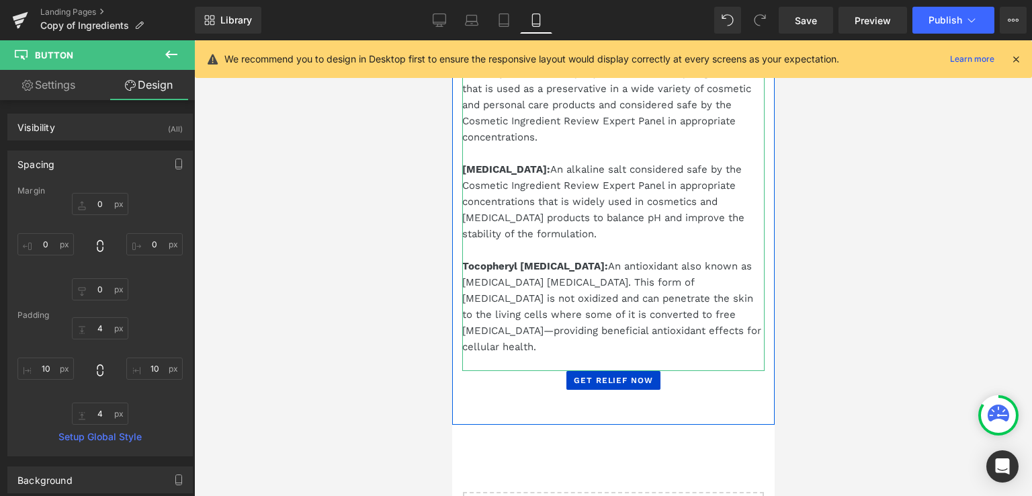
scroll to position [1856, 0]
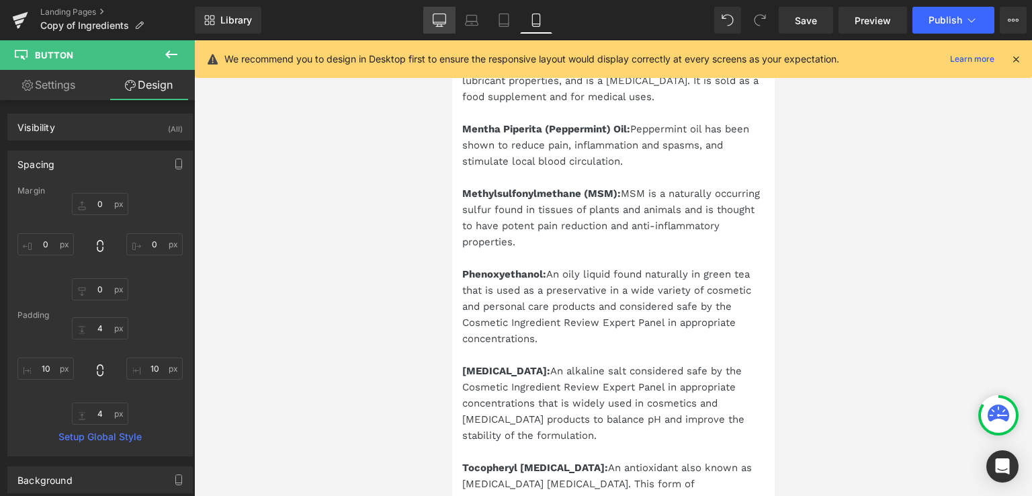
click at [435, 19] on icon at bounding box center [439, 19] width 13 height 13
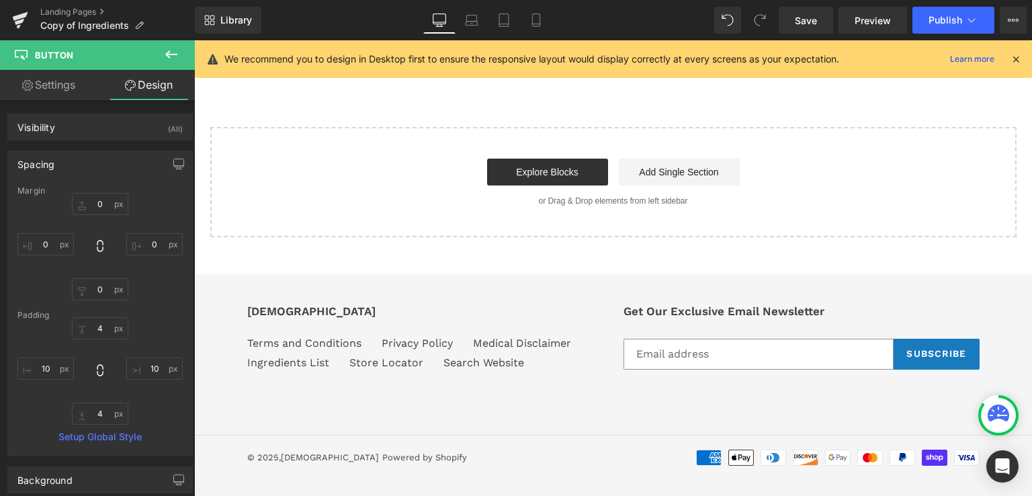
type input "0"
type input "12"
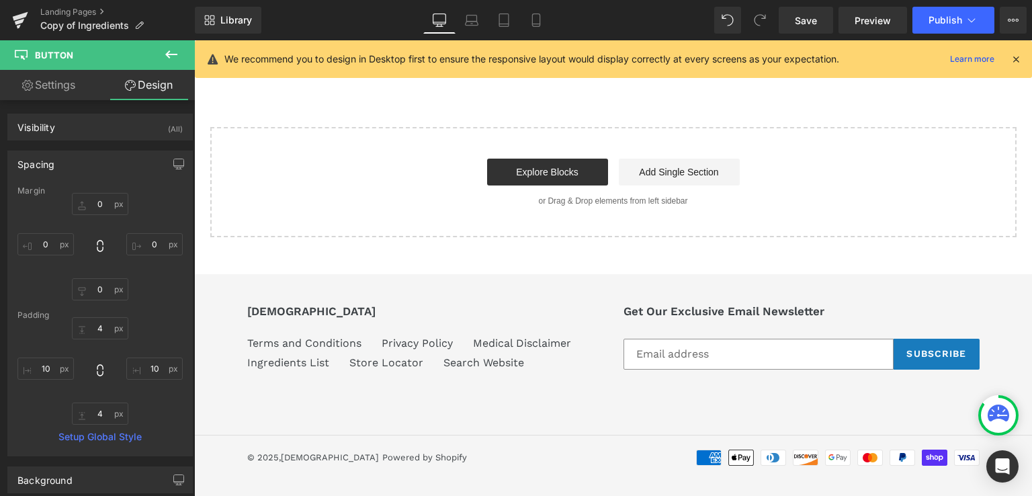
type input "12"
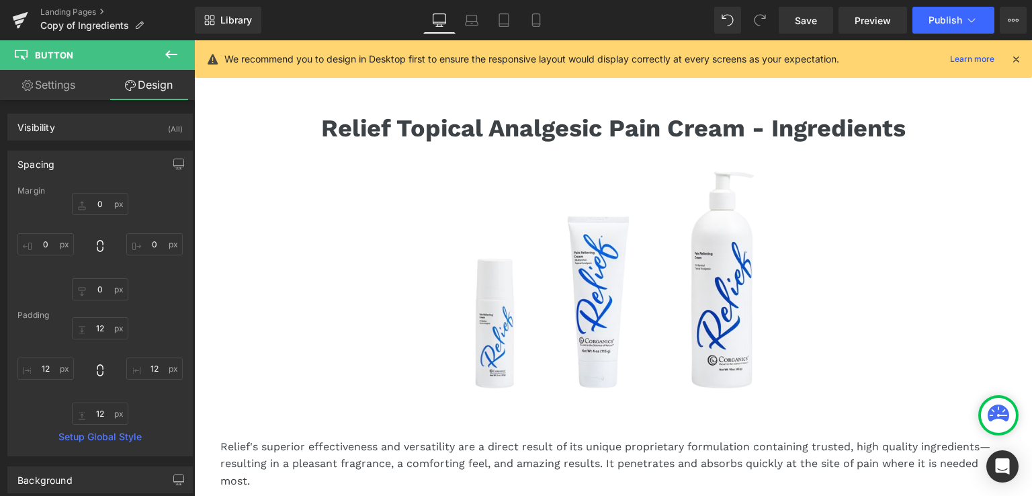
scroll to position [24, 0]
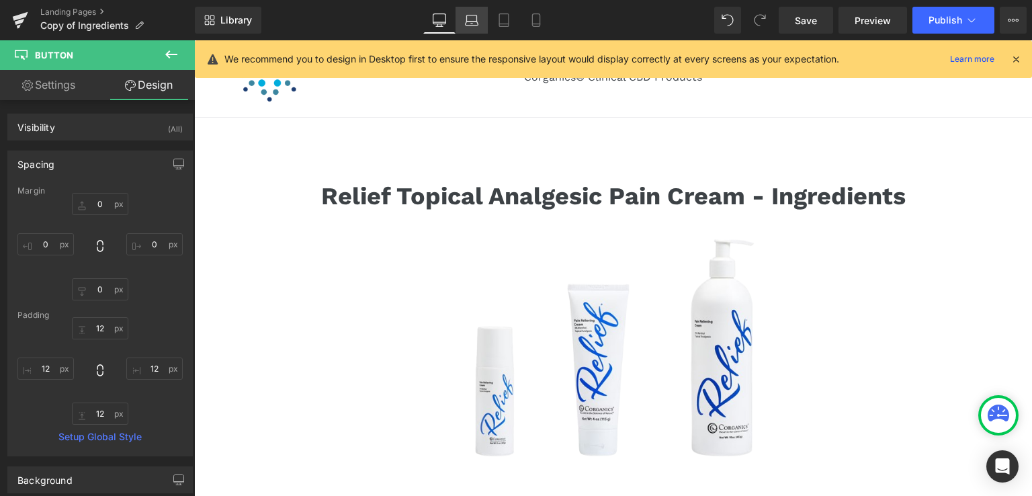
click at [471, 15] on icon at bounding box center [472, 18] width 10 height 6
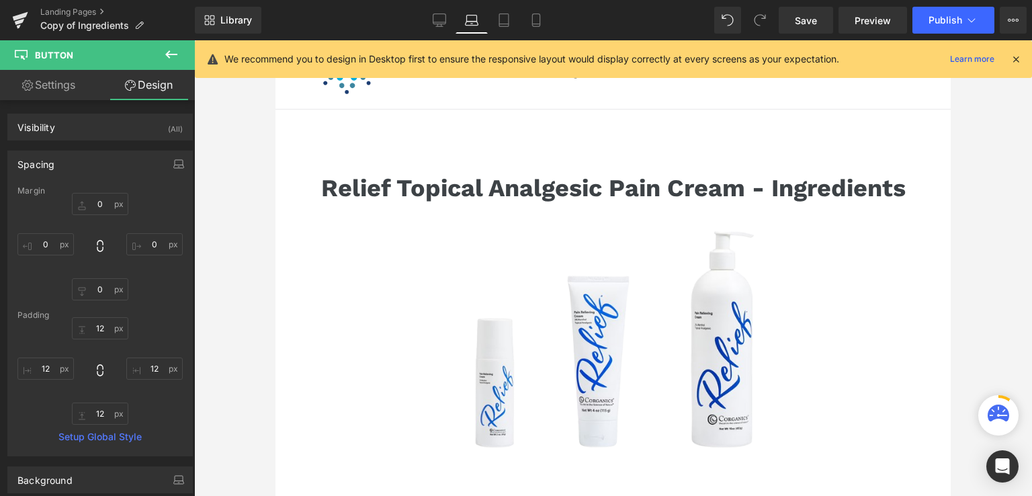
type input "0"
type input "12"
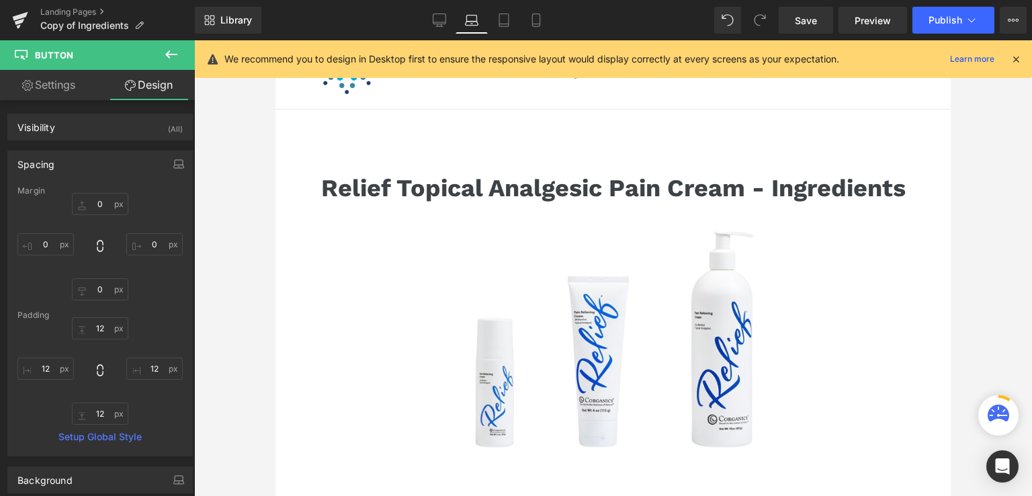
type input "12"
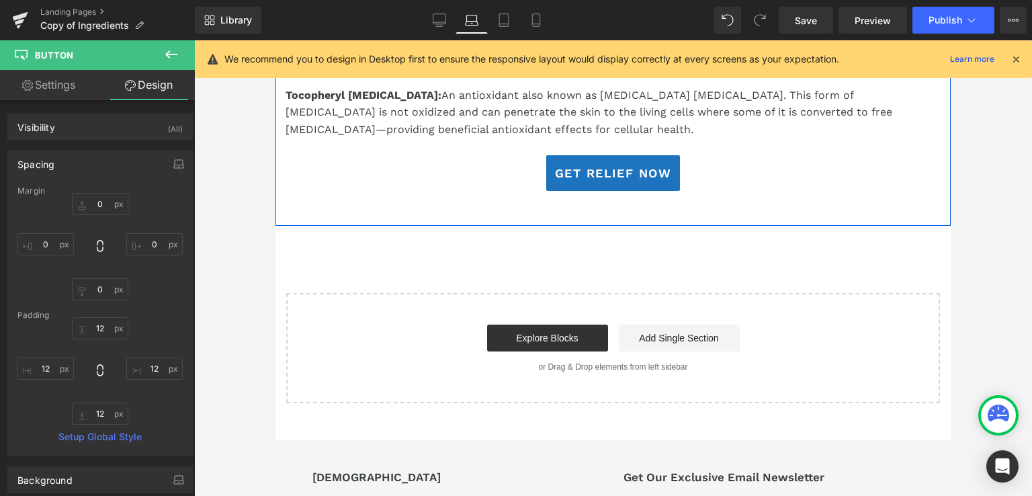
scroll to position [1545, 0]
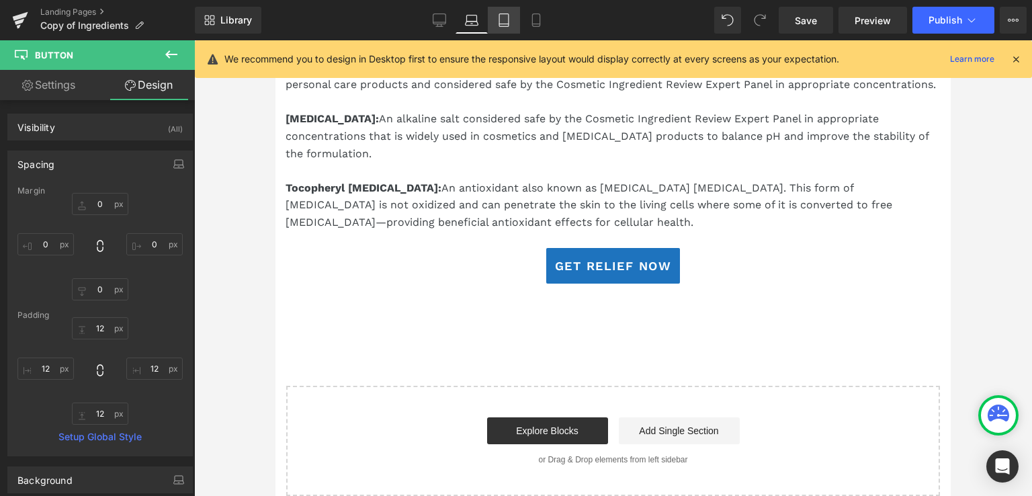
click at [505, 20] on icon at bounding box center [503, 19] width 13 height 13
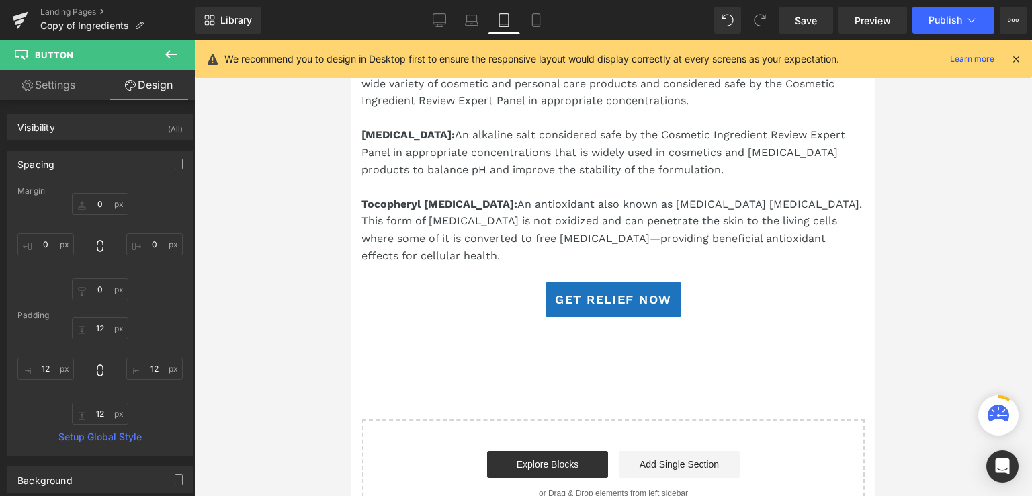
type input "0"
type input "12"
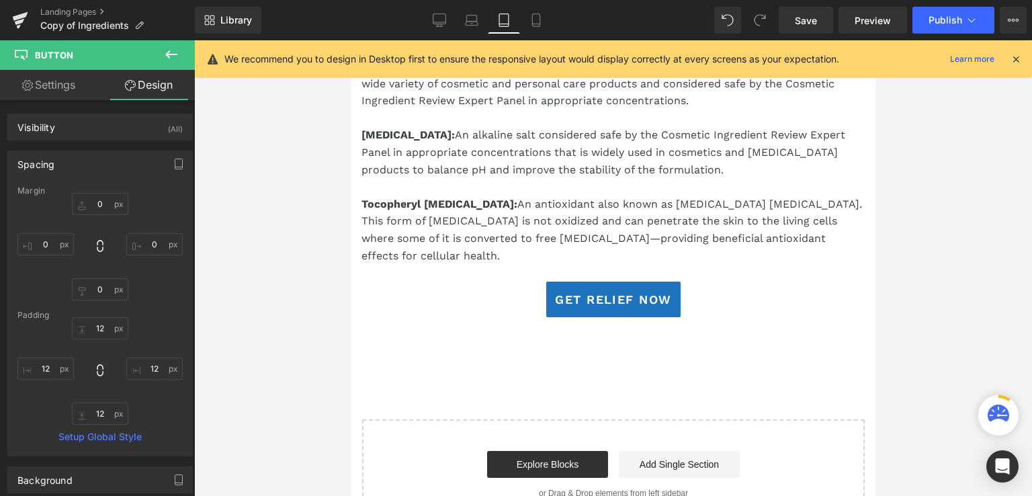
type input "12"
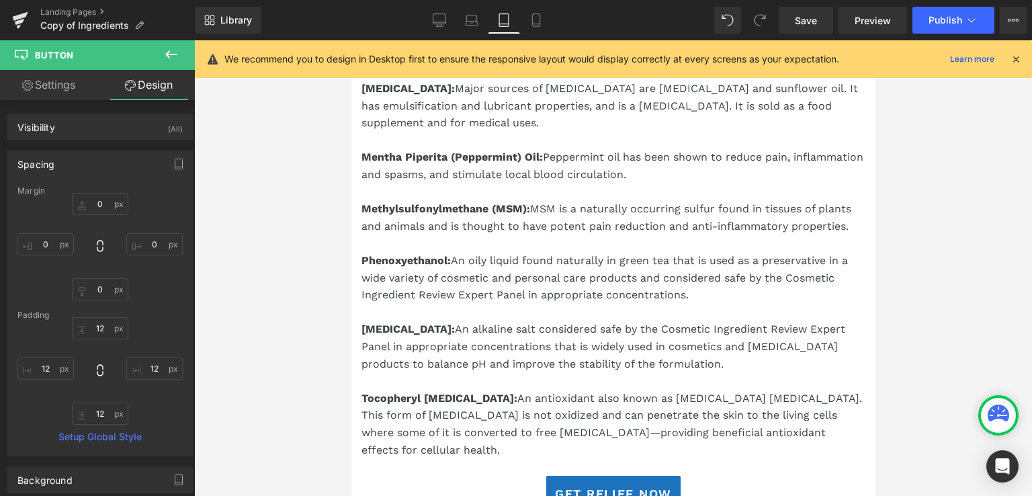
scroll to position [1276, 0]
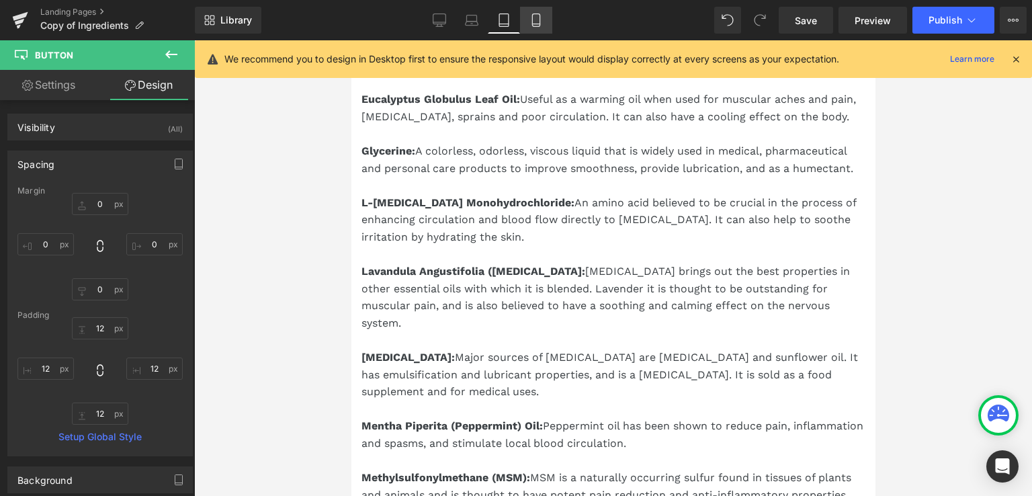
click at [536, 19] on icon at bounding box center [535, 19] width 13 height 13
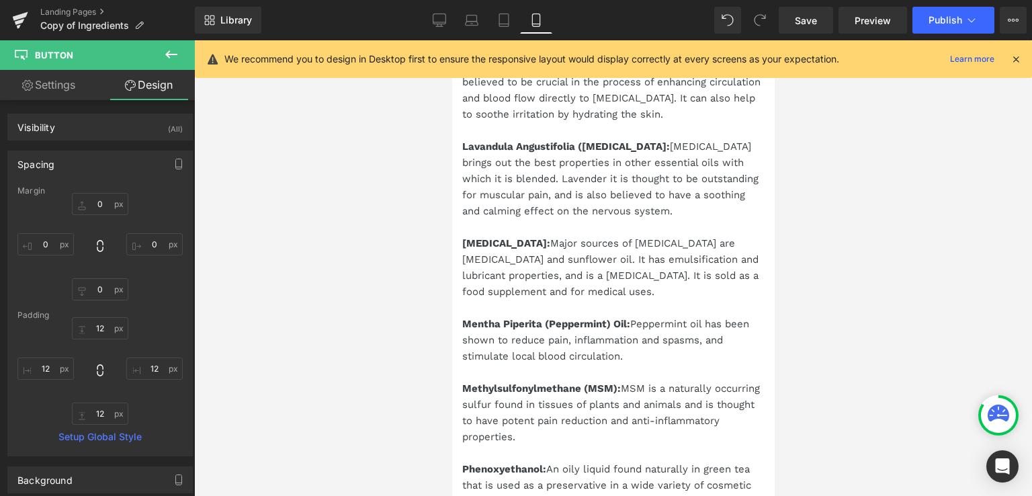
type input "0"
type input "4"
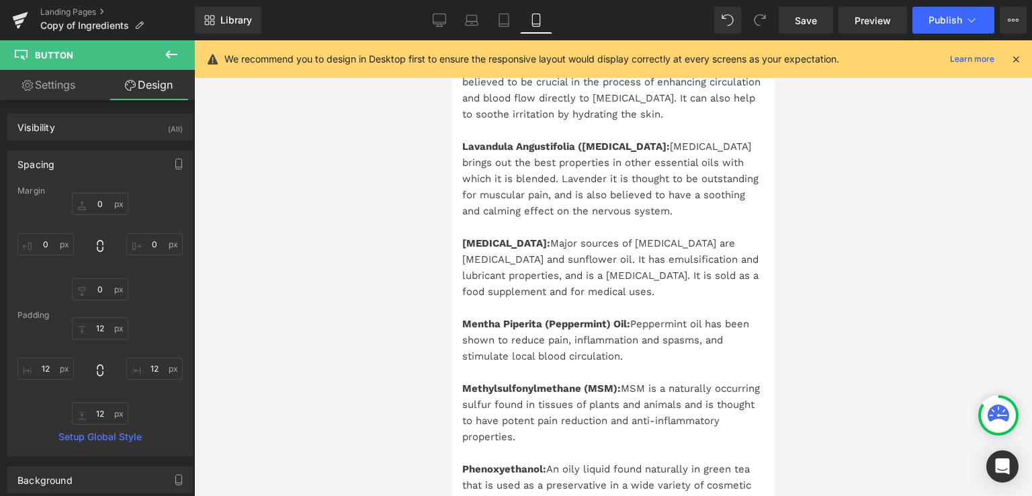
type input "10"
type input "4"
type input "10"
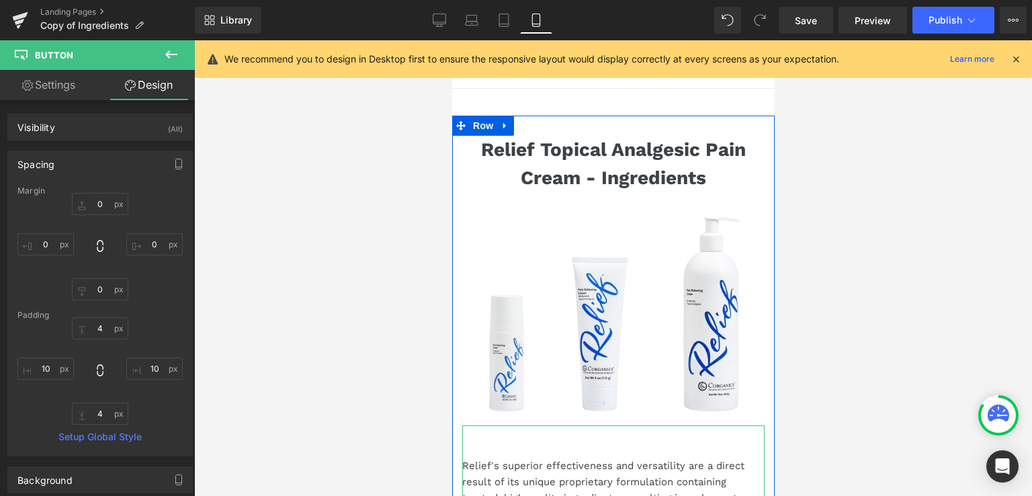
scroll to position [0, 0]
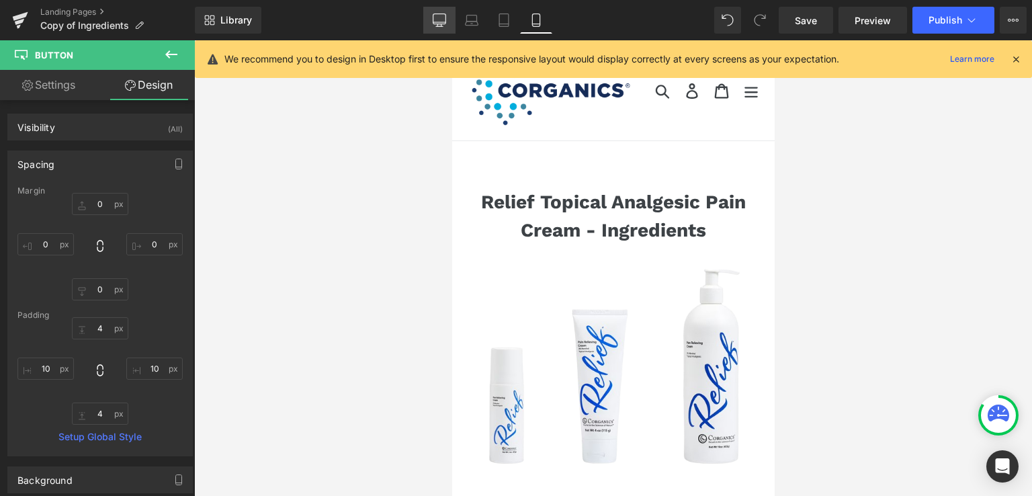
drag, startPoint x: 441, startPoint y: 14, endPoint x: 271, endPoint y: 68, distance: 178.3
click at [441, 14] on icon at bounding box center [439, 19] width 13 height 10
type input "0"
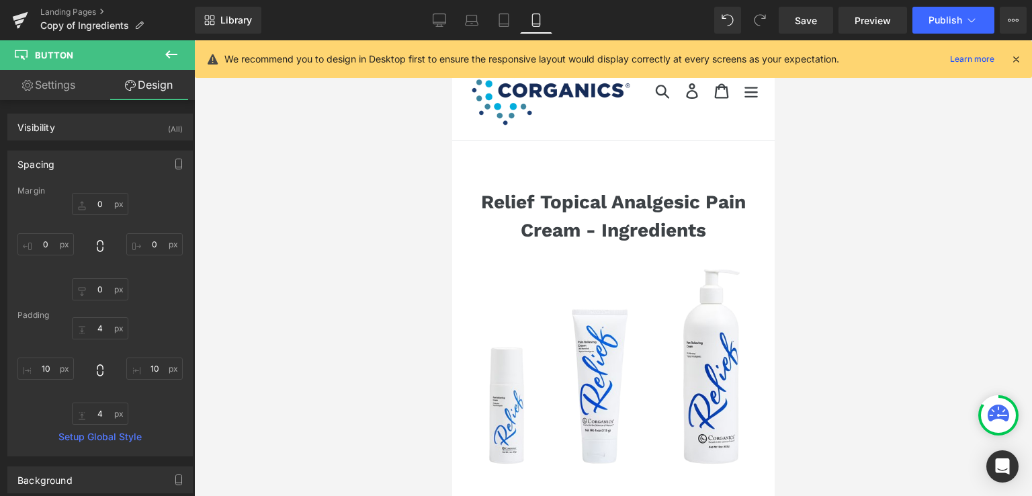
type input "0"
type input "12"
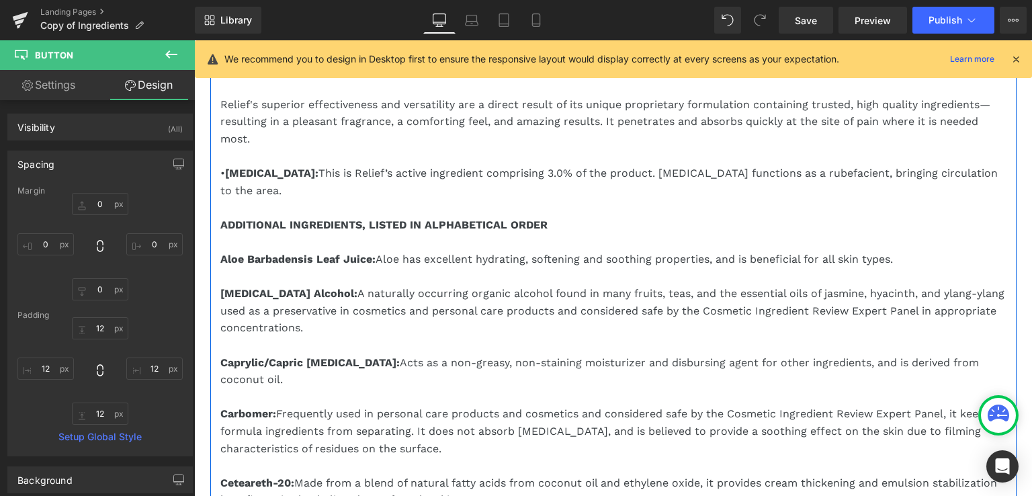
scroll to position [403, 0]
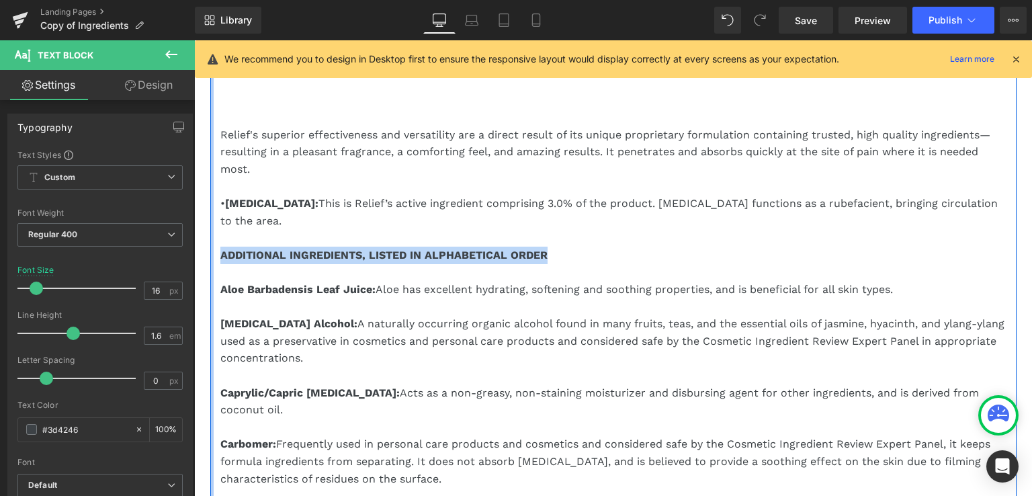
drag, startPoint x: 549, startPoint y: 237, endPoint x: 206, endPoint y: 241, distance: 342.6
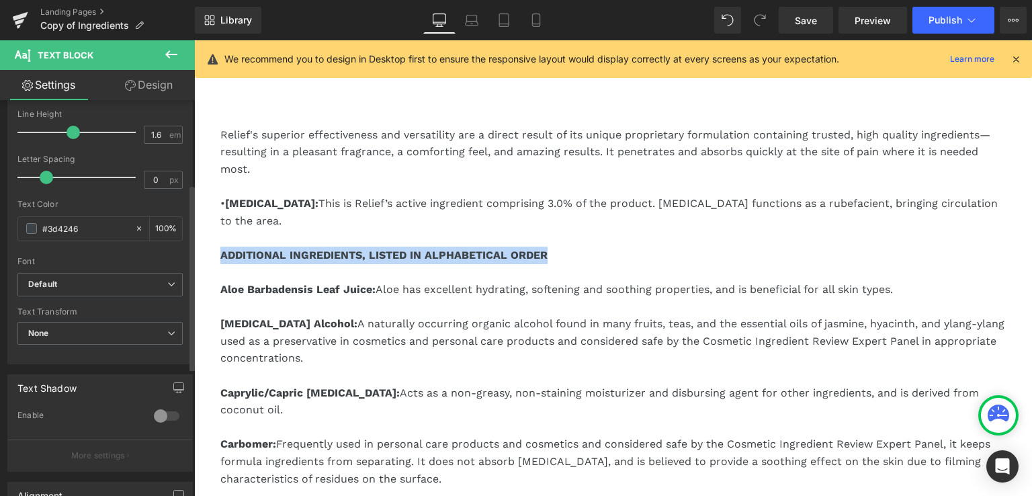
scroll to position [202, 0]
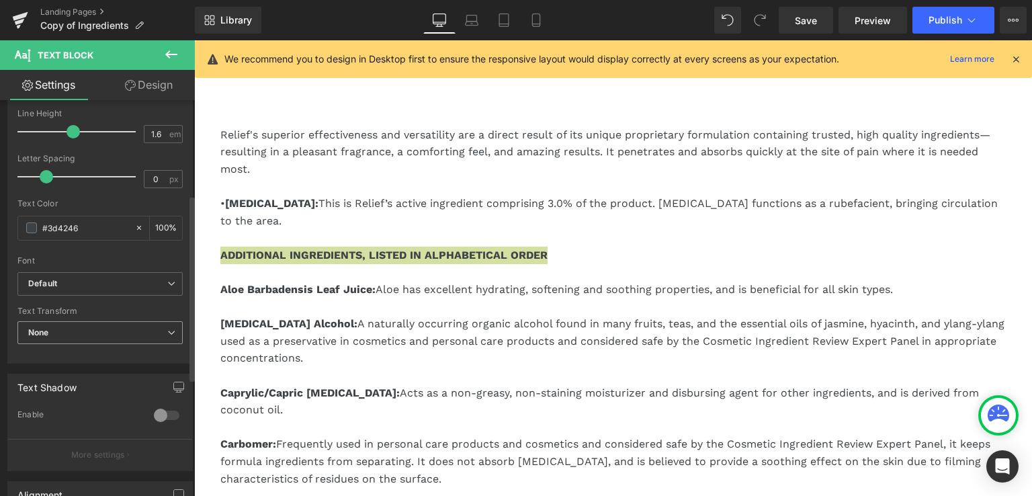
click at [88, 329] on span "None" at bounding box center [99, 333] width 165 height 24
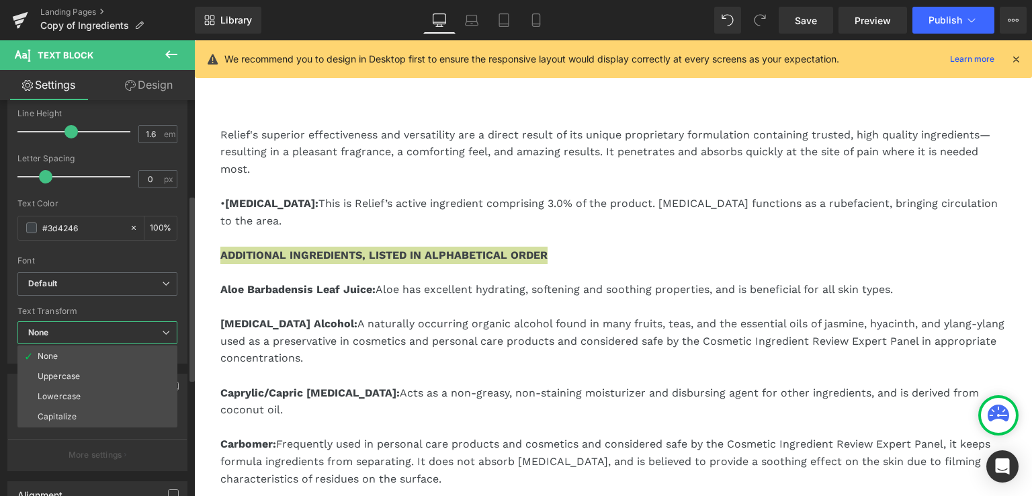
click at [88, 329] on span "None" at bounding box center [97, 333] width 160 height 24
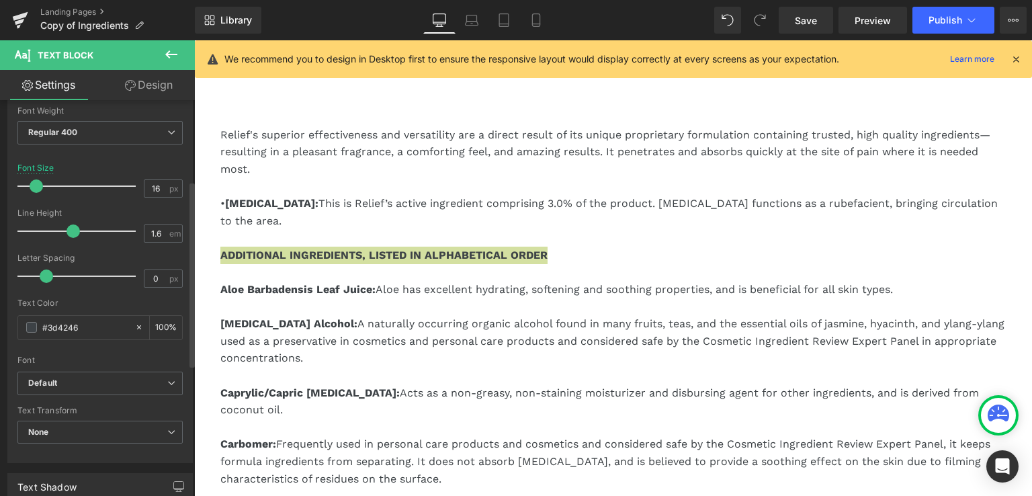
scroll to position [0, 0]
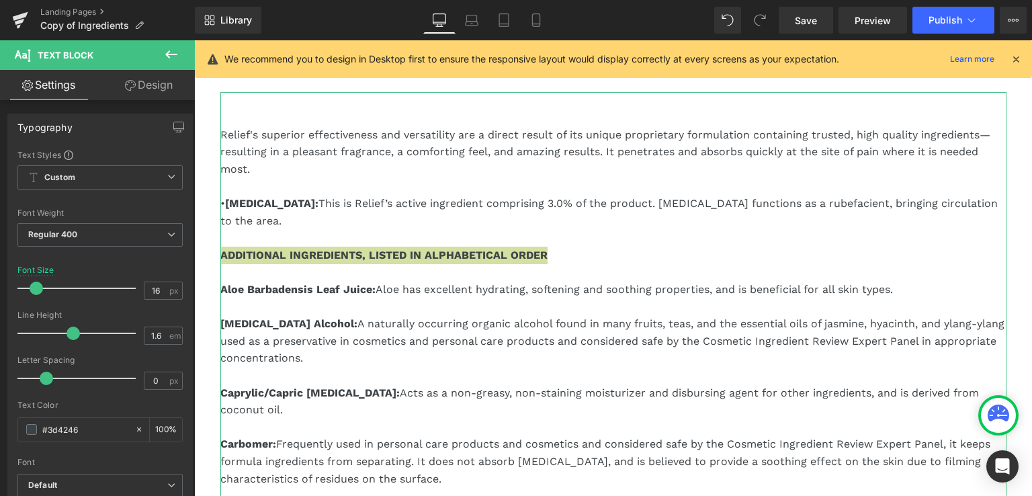
click at [148, 77] on link "Design" at bounding box center [148, 85] width 97 height 30
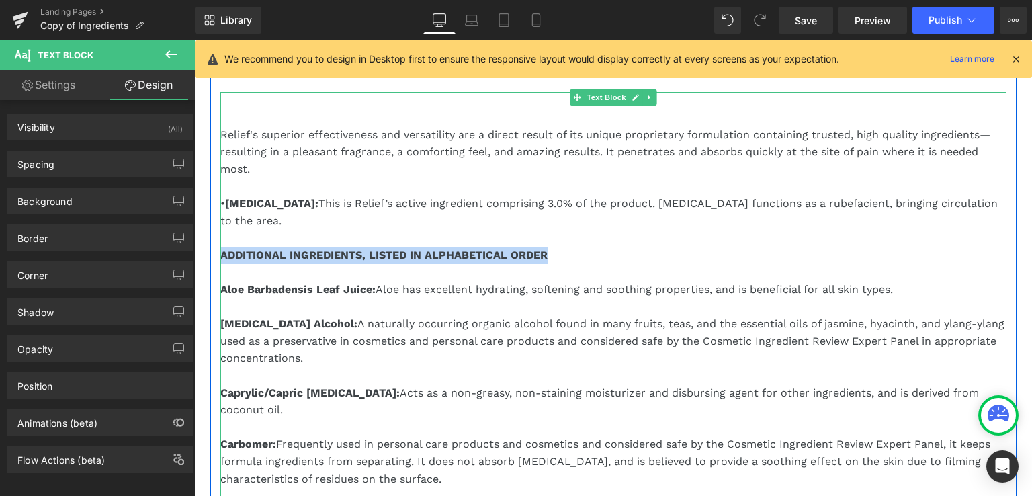
click at [551, 247] on p "ADDITIONAL INGREDIENTS, LISTED IN ALPHABETICAL ORDER" at bounding box center [613, 255] width 786 height 17
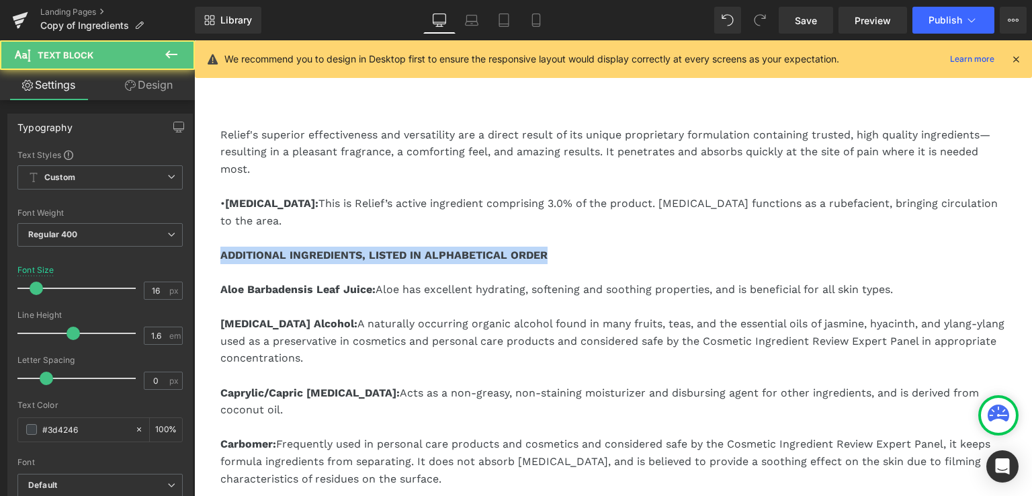
drag, startPoint x: 550, startPoint y: 237, endPoint x: 164, endPoint y: 234, distance: 385.6
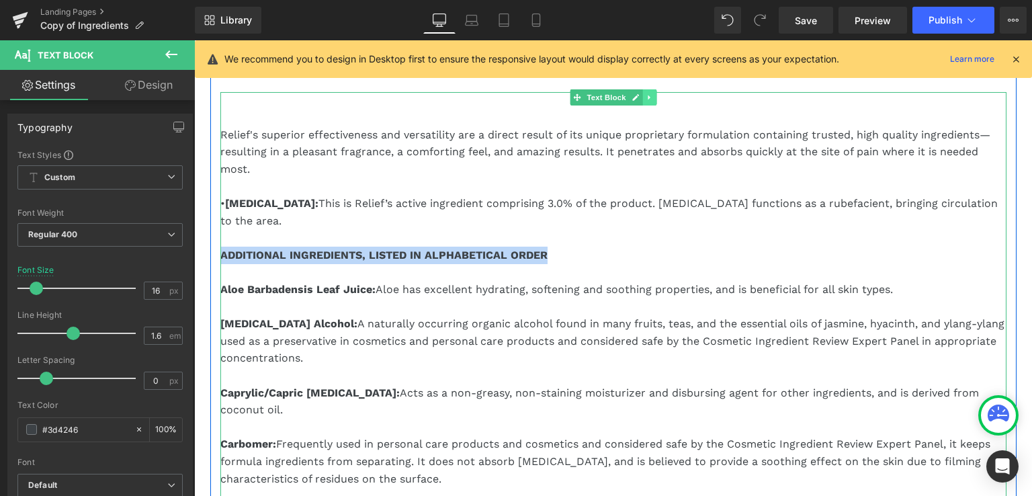
click at [648, 97] on icon at bounding box center [649, 97] width 2 height 5
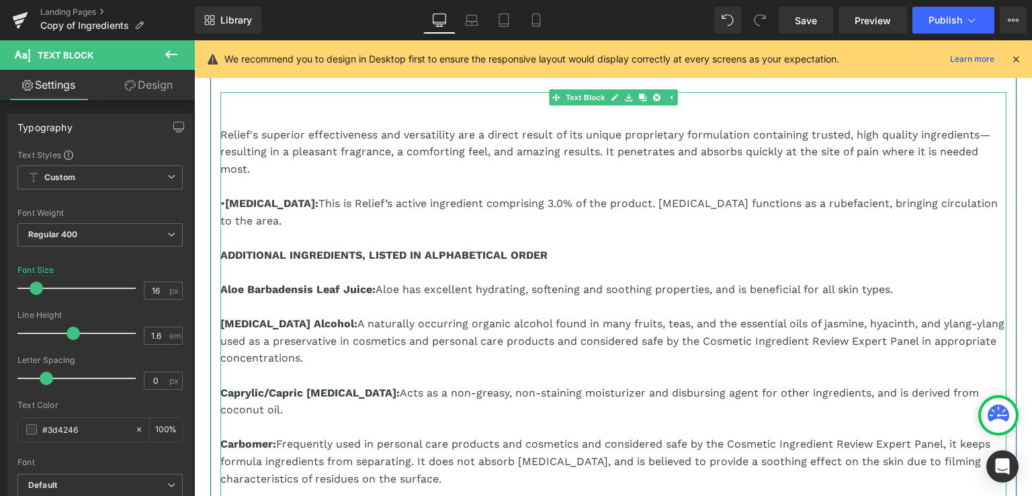
click at [684, 172] on p "Relief's superior effectiveness and versatility are a direct result of its uniq…" at bounding box center [613, 152] width 786 height 52
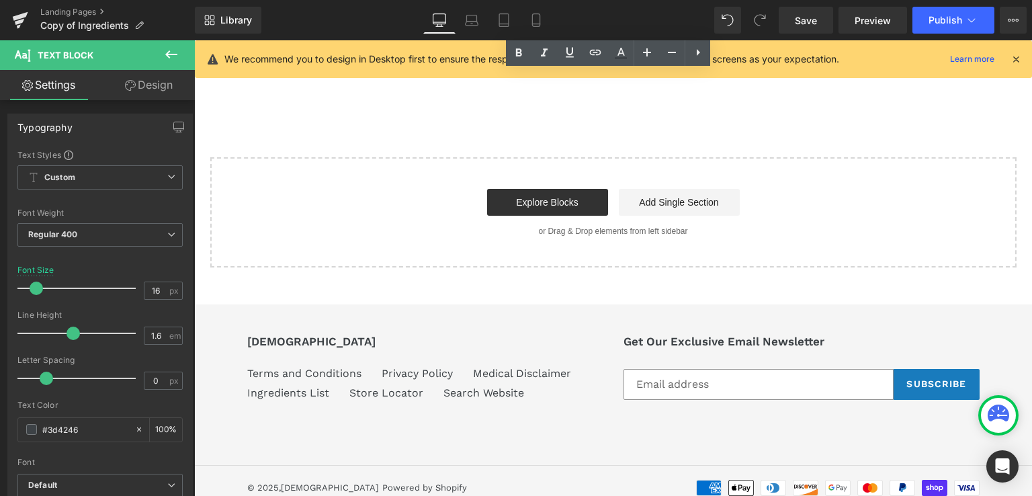
scroll to position [1446, 0]
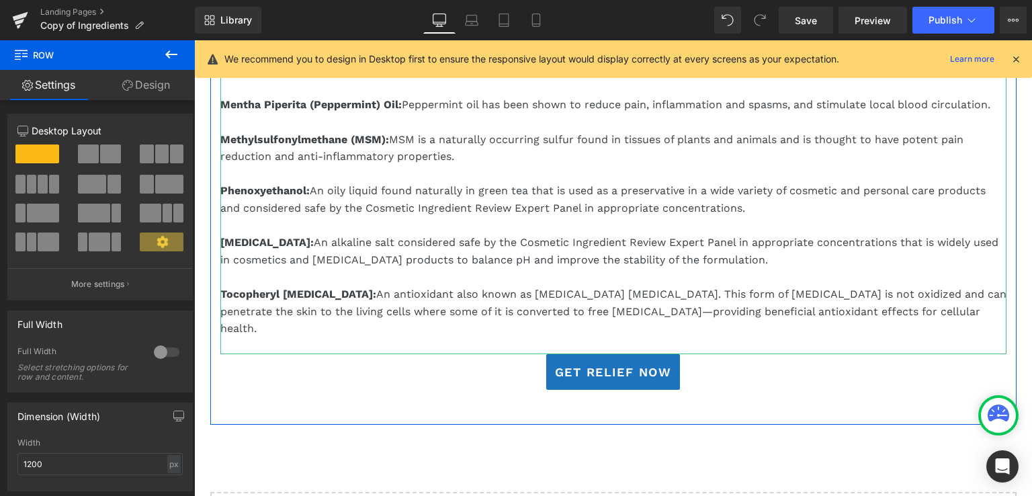
scroll to position [1312, 0]
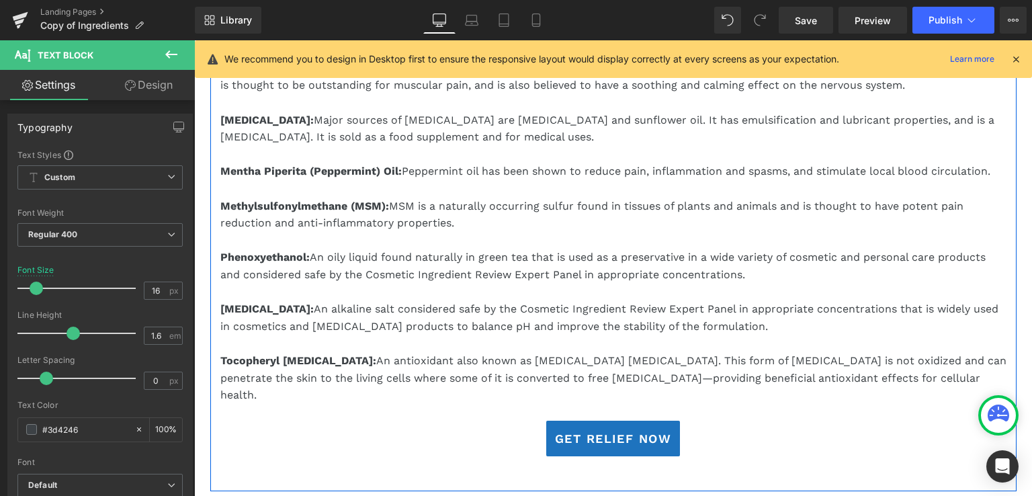
drag, startPoint x: 331, startPoint y: 291, endPoint x: 210, endPoint y: 291, distance: 120.9
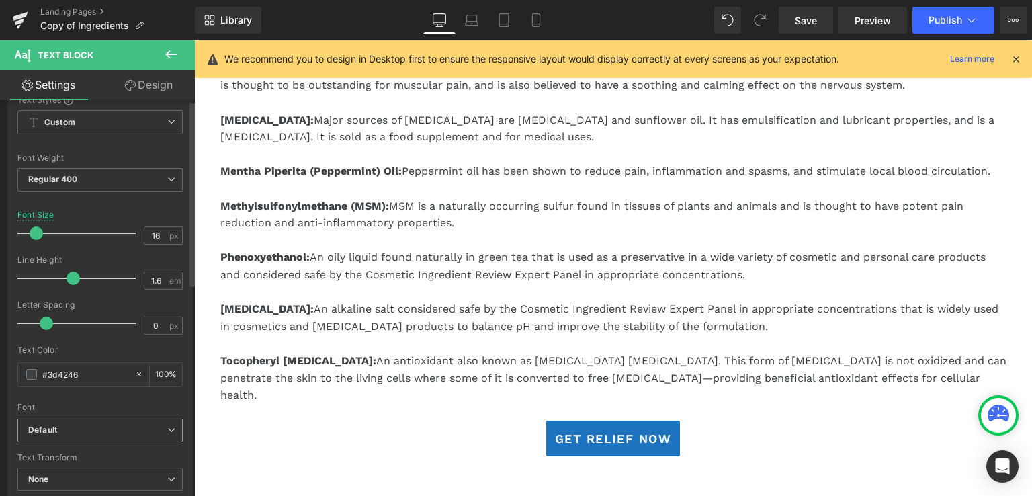
scroll to position [0, 0]
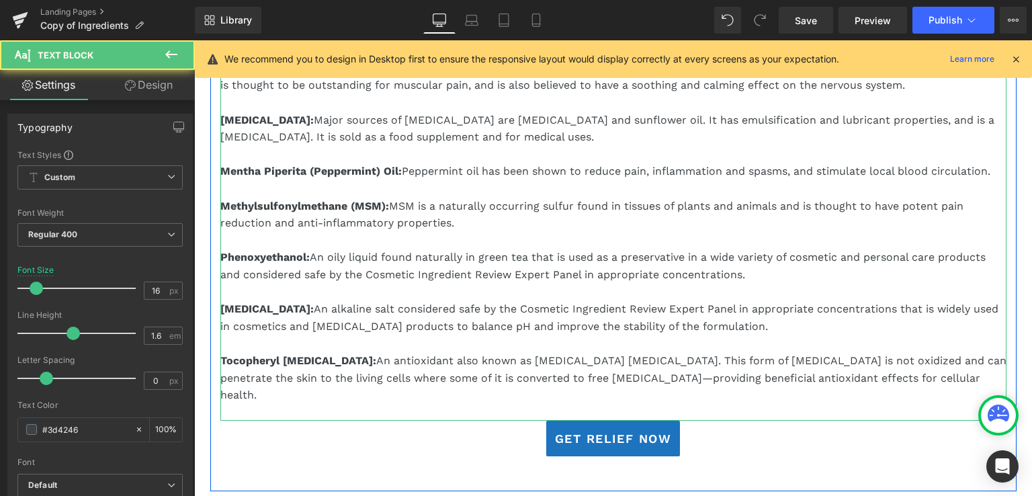
click at [314, 302] on strong "Potassium Hydroxide:" at bounding box center [266, 308] width 93 height 13
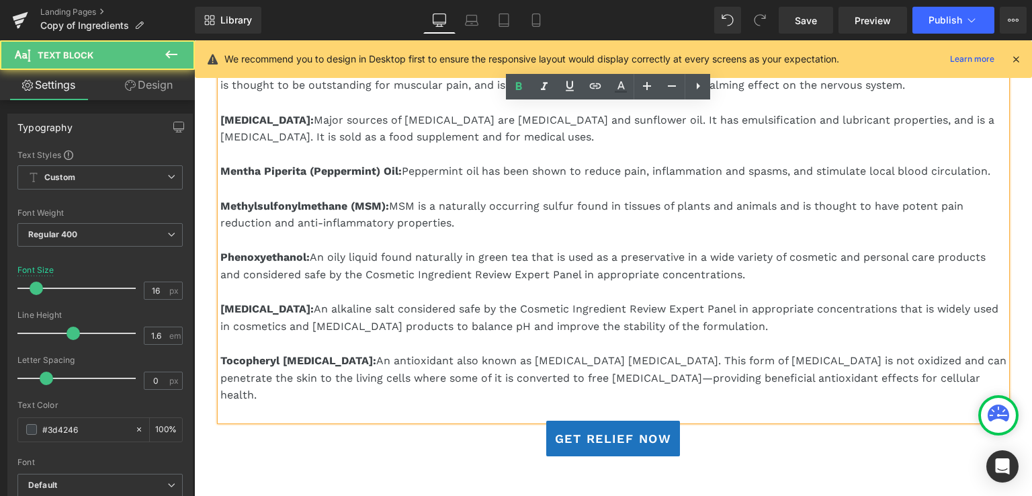
click at [290, 302] on strong "Potassium Hydroxide:" at bounding box center [266, 308] width 93 height 13
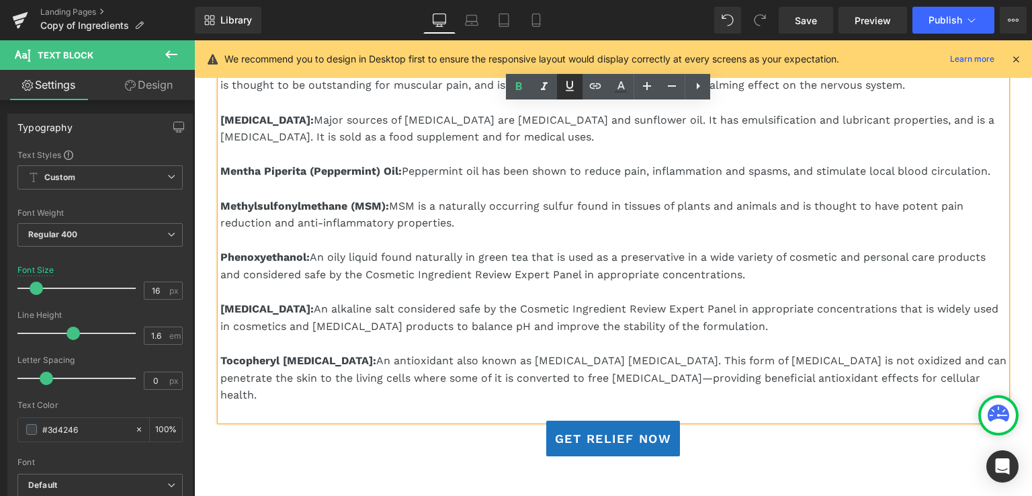
click at [569, 84] on icon at bounding box center [570, 86] width 16 height 16
click at [540, 83] on icon at bounding box center [544, 87] width 16 height 16
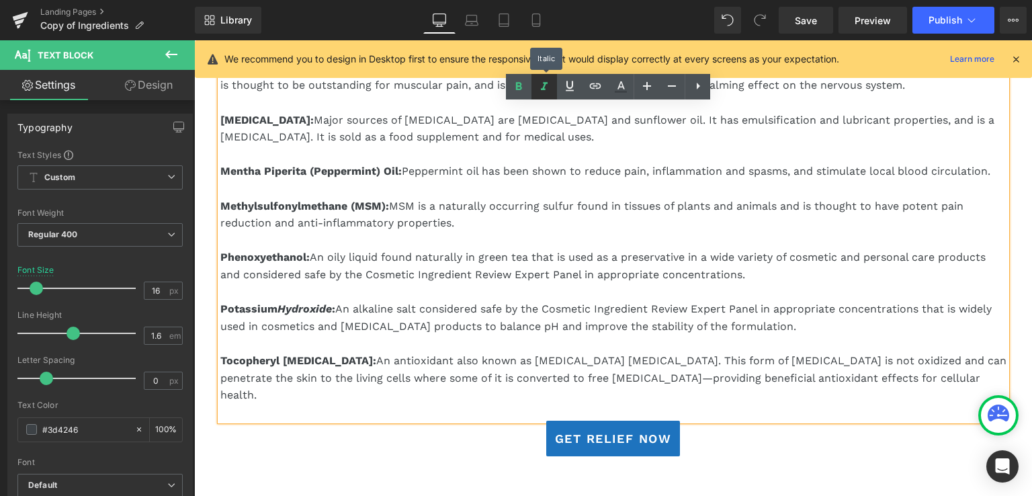
click at [540, 83] on icon at bounding box center [544, 87] width 16 height 16
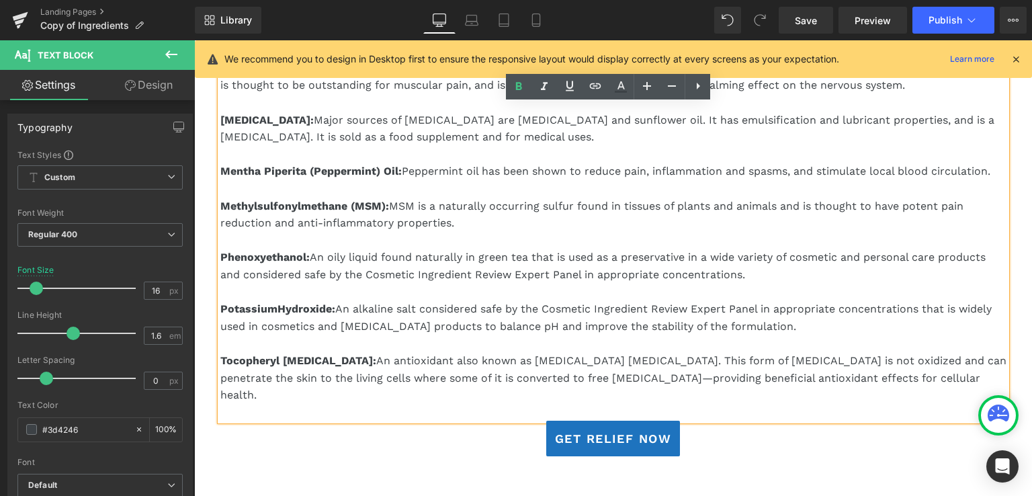
click at [423, 284] on p at bounding box center [613, 292] width 786 height 17
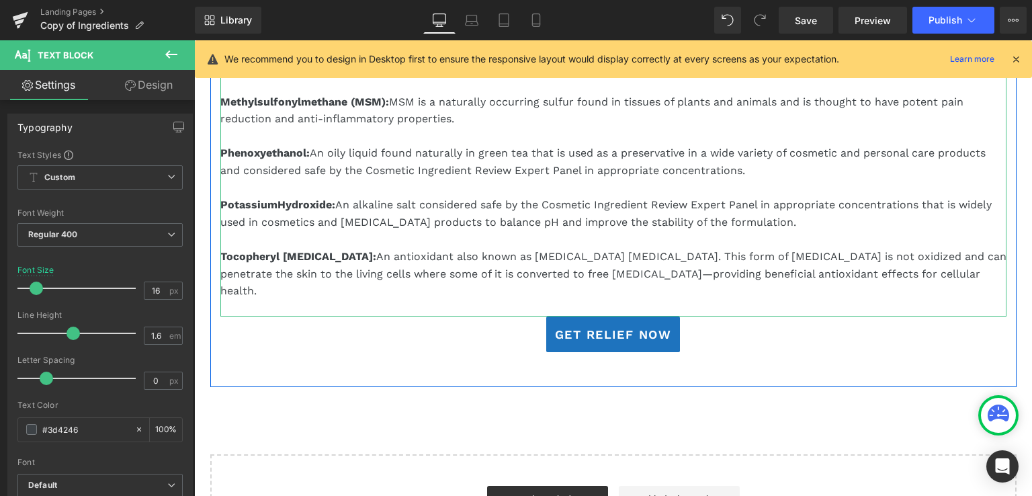
scroll to position [1514, 0]
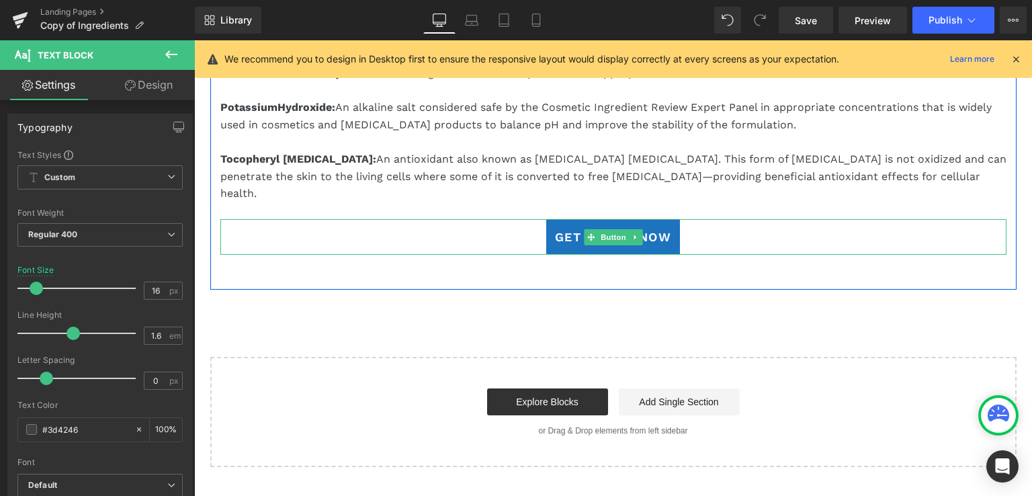
click at [602, 229] on span "Button" at bounding box center [613, 237] width 31 height 16
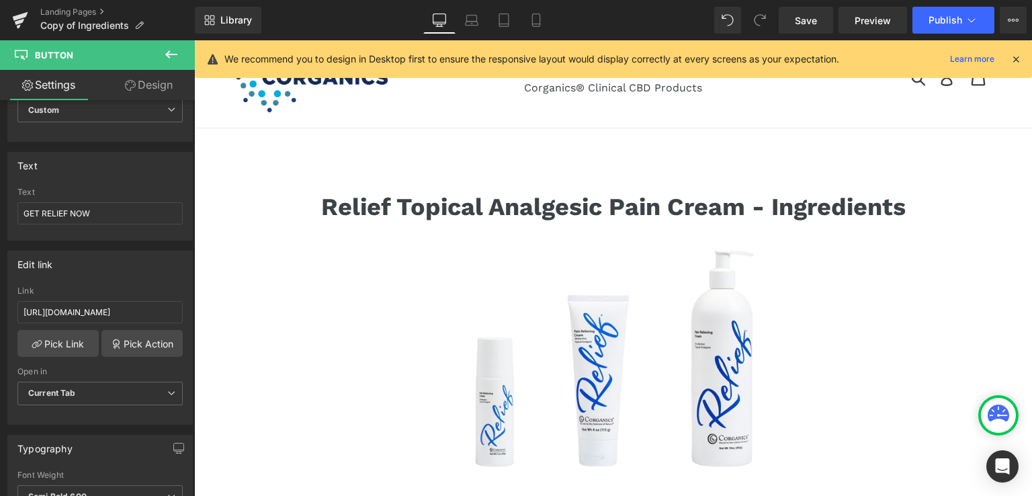
scroll to position [0, 0]
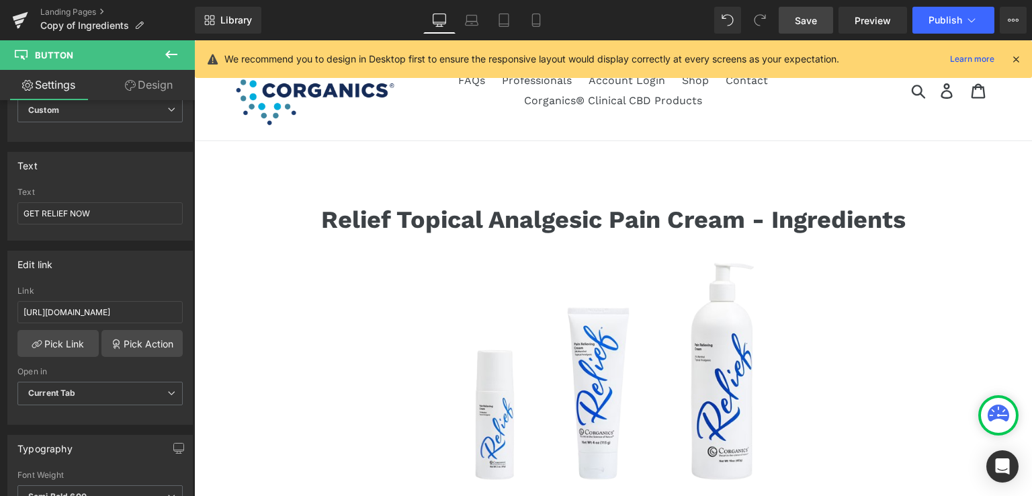
click at [804, 16] on span "Save" at bounding box center [806, 20] width 22 height 14
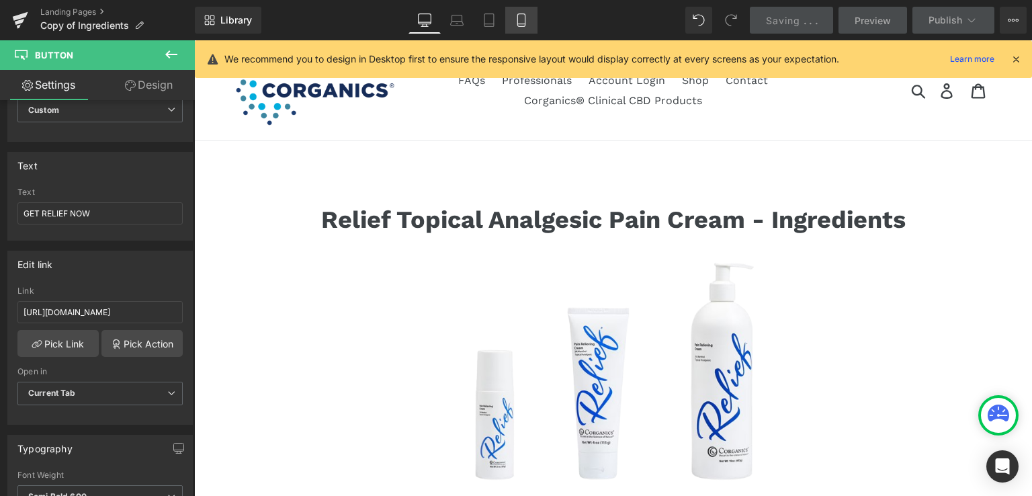
click at [518, 21] on icon at bounding box center [521, 20] width 7 height 13
type input "12"
type input "#0044cc"
type input "100"
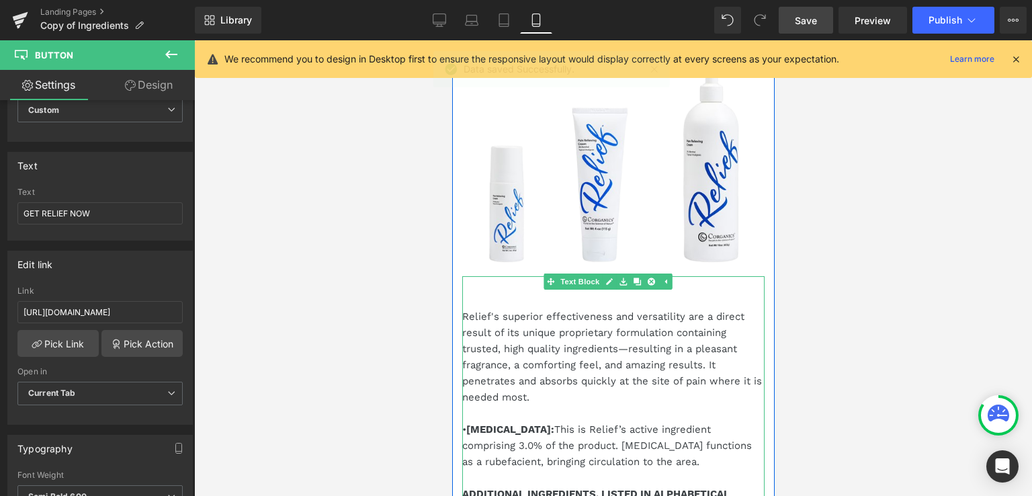
scroll to position [336, 0]
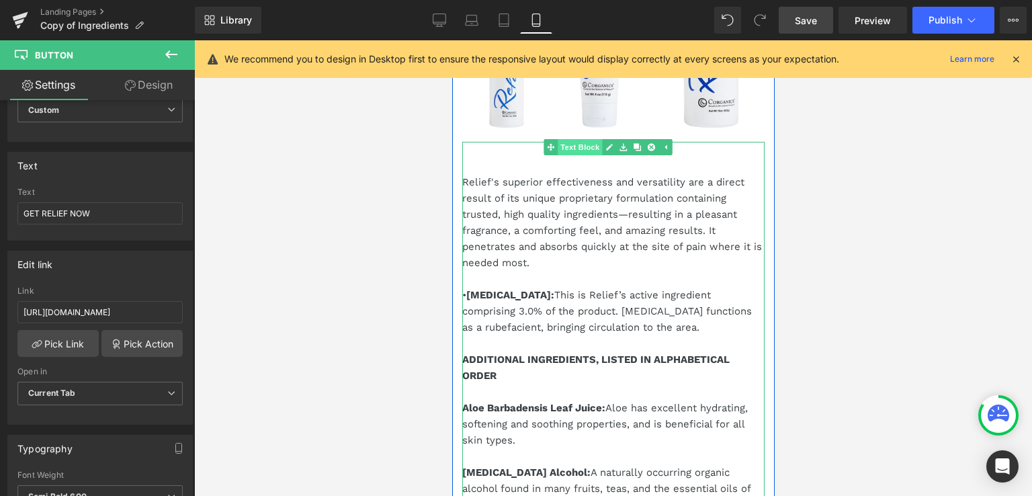
click at [579, 139] on span "Text Block" at bounding box center [580, 147] width 44 height 16
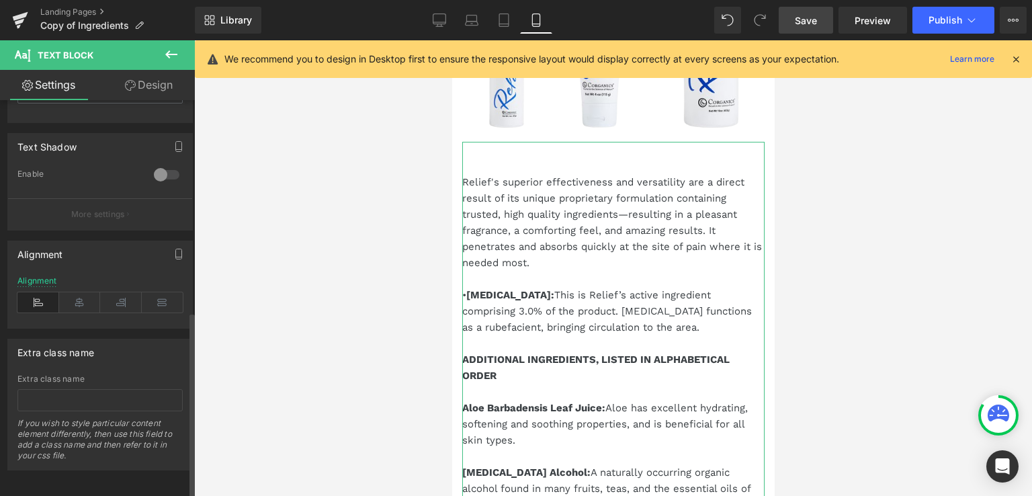
scroll to position [451, 0]
click at [79, 290] on icon at bounding box center [80, 300] width 42 height 20
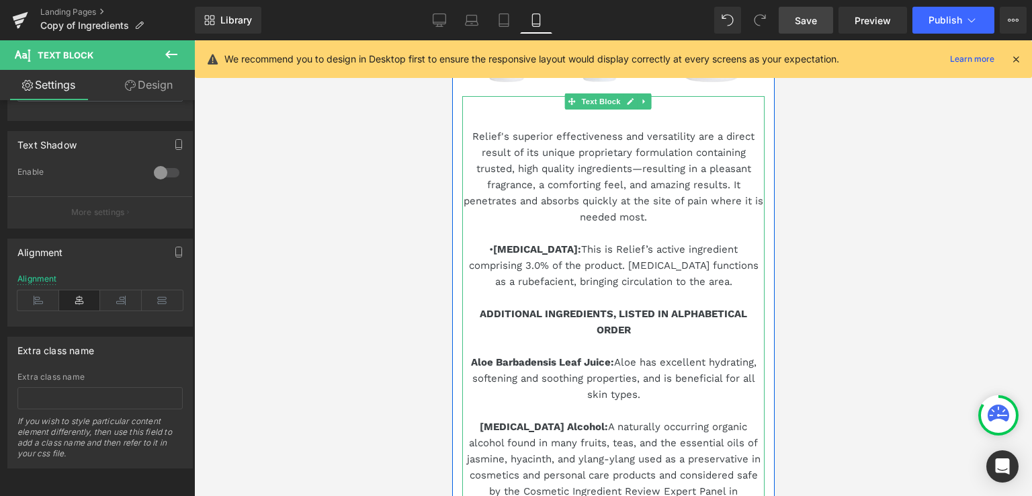
scroll to position [403, 0]
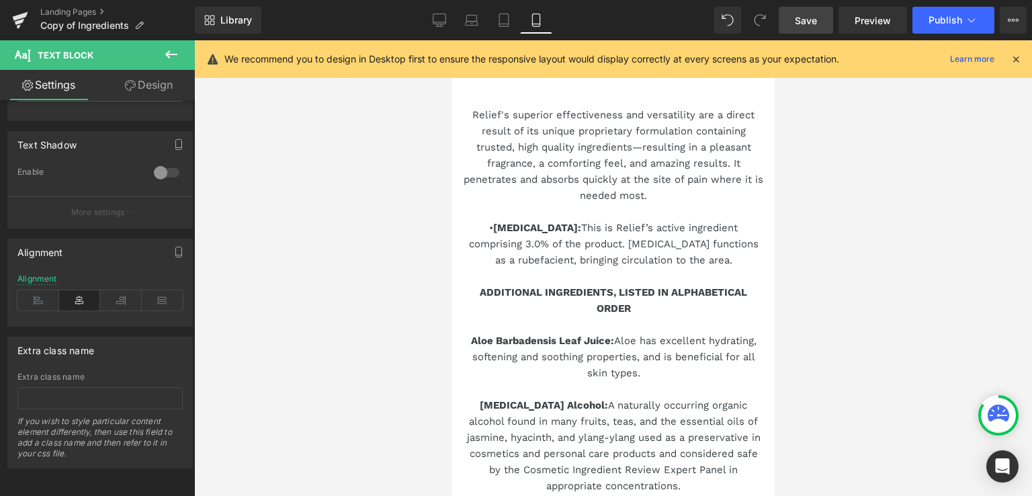
click at [806, 19] on span "Save" at bounding box center [806, 20] width 22 height 14
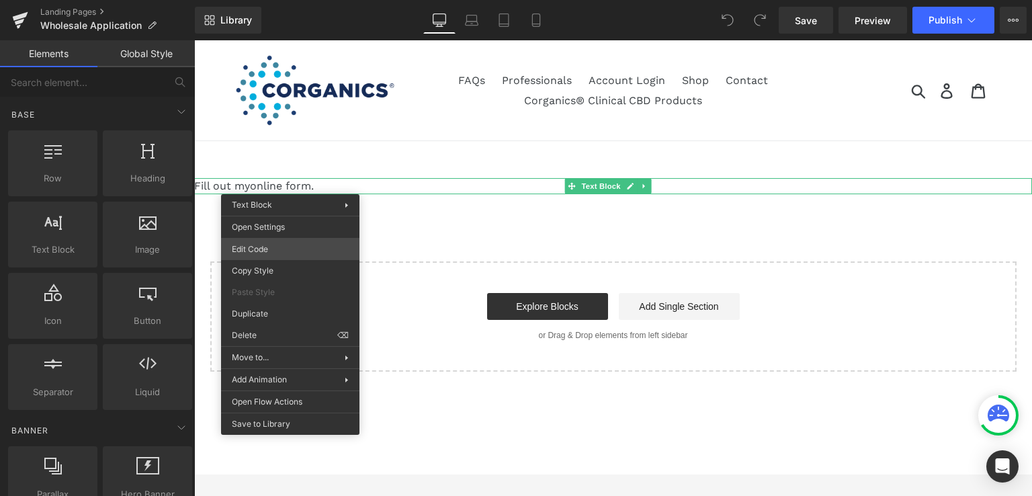
click at [293, 0] on div "You are previewing how the will restyle your page. You can not edit Elements in…" at bounding box center [516, 0] width 1032 height 0
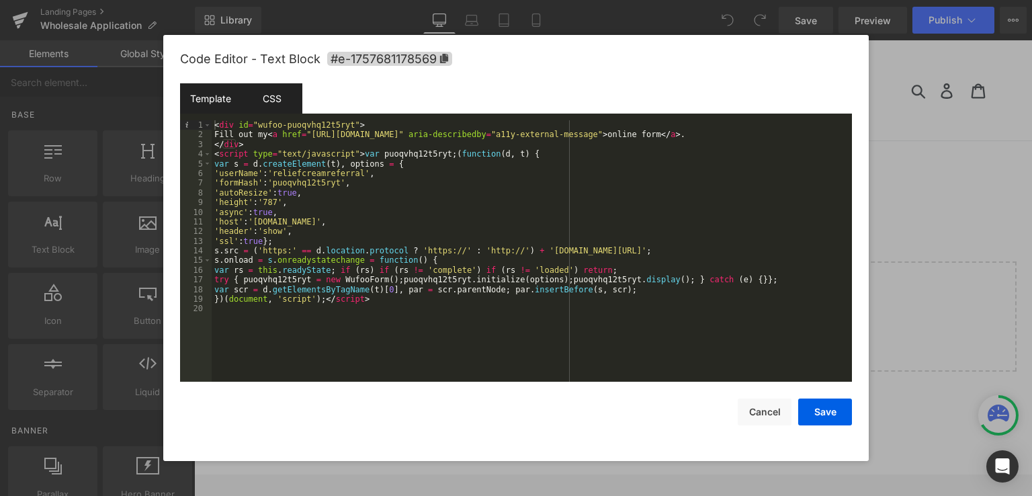
click at [274, 97] on div "CSS" at bounding box center [271, 98] width 61 height 30
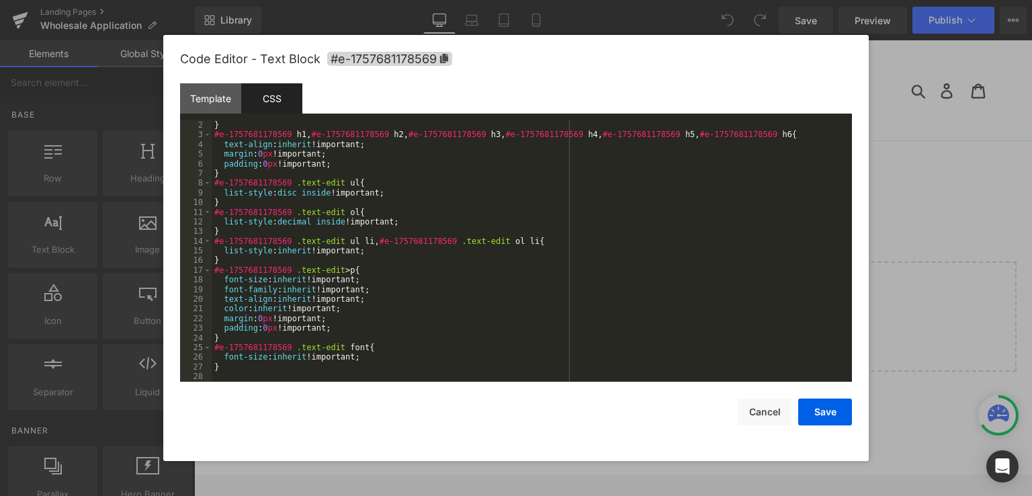
scroll to position [9, 0]
click at [896, 158] on div at bounding box center [516, 248] width 1032 height 496
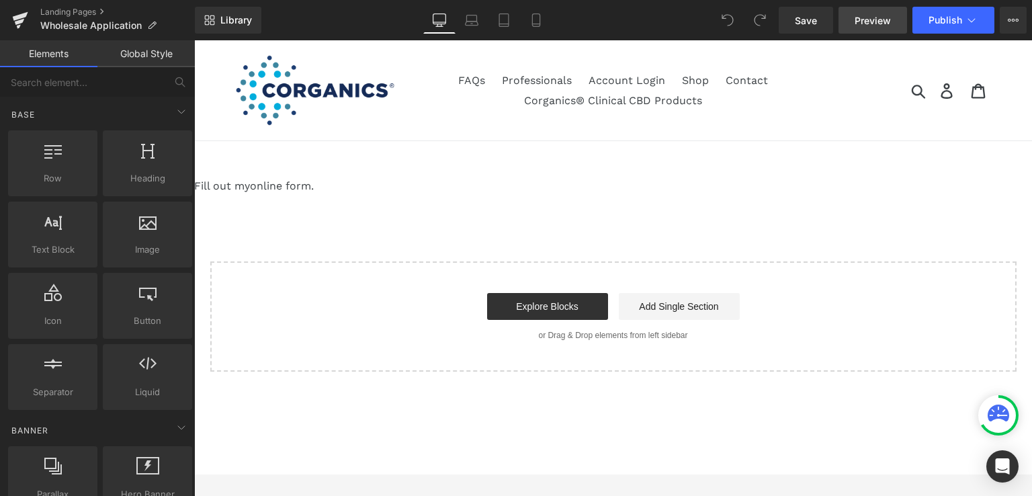
click at [872, 19] on span "Preview" at bounding box center [873, 20] width 36 height 14
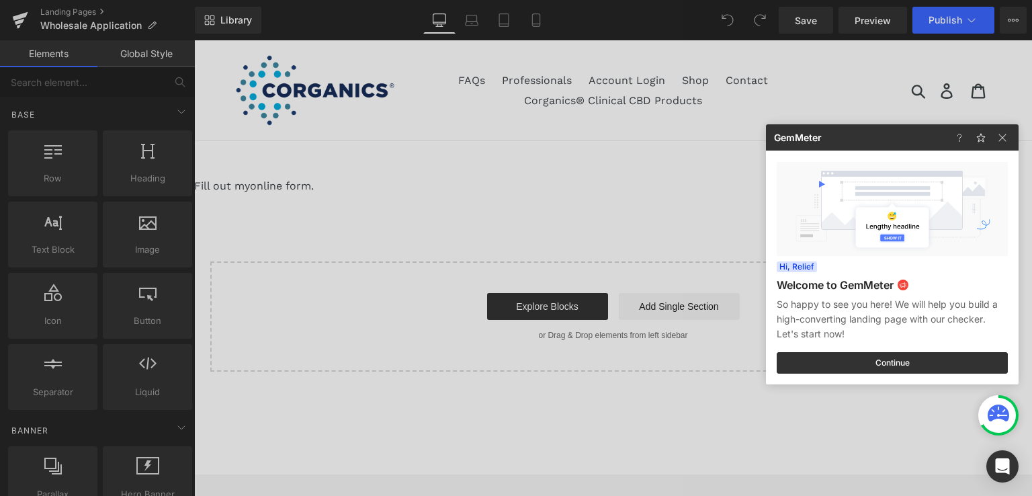
drag, startPoint x: 316, startPoint y: 188, endPoint x: 246, endPoint y: 189, distance: 69.9
drag, startPoint x: 246, startPoint y: 189, endPoint x: 228, endPoint y: 185, distance: 18.4
click at [228, 185] on div at bounding box center [516, 248] width 1032 height 496
click at [228, 185] on div "Fill out my online form ." at bounding box center [613, 186] width 838 height 16
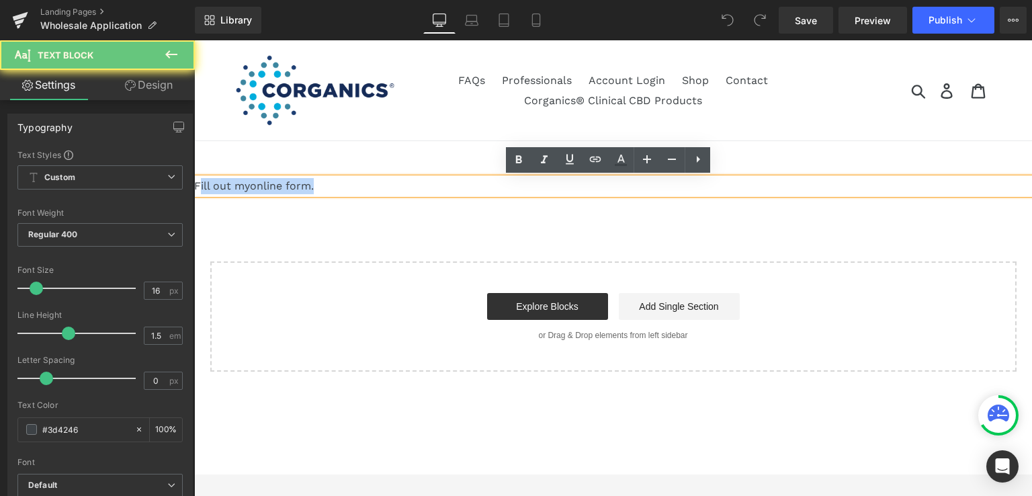
click at [228, 185] on div "Fill out my online form ." at bounding box center [613, 186] width 838 height 16
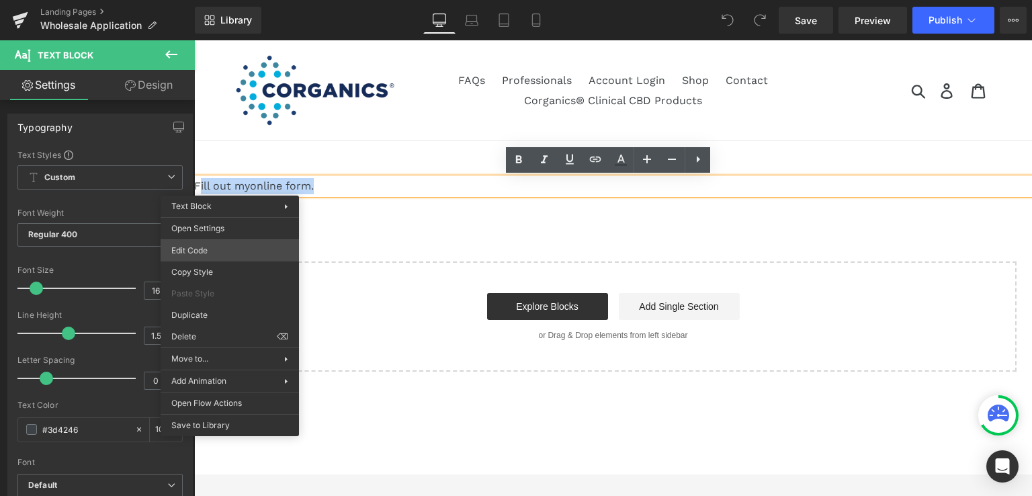
click at [253, 0] on div "You are previewing how the will restyle your page. You can not edit Elements in…" at bounding box center [516, 0] width 1032 height 0
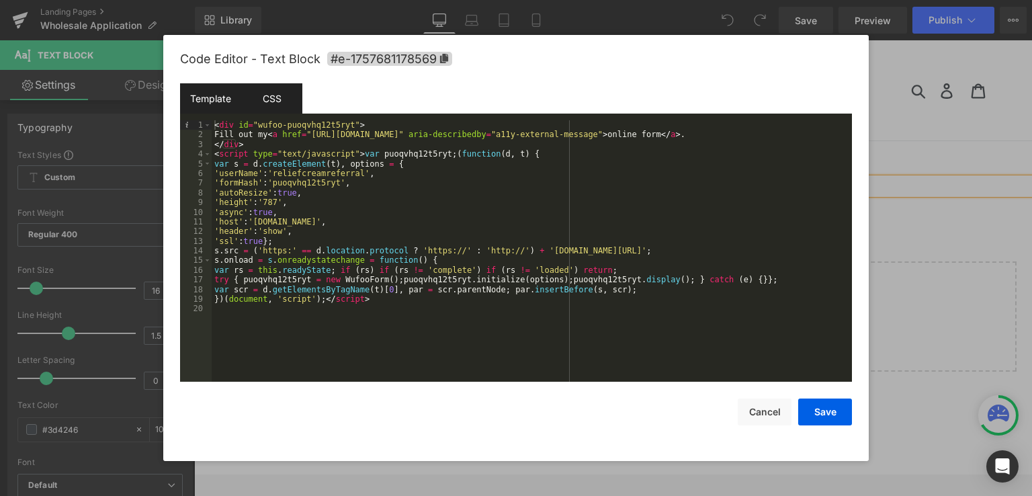
click at [271, 105] on div "CSS" at bounding box center [271, 98] width 61 height 30
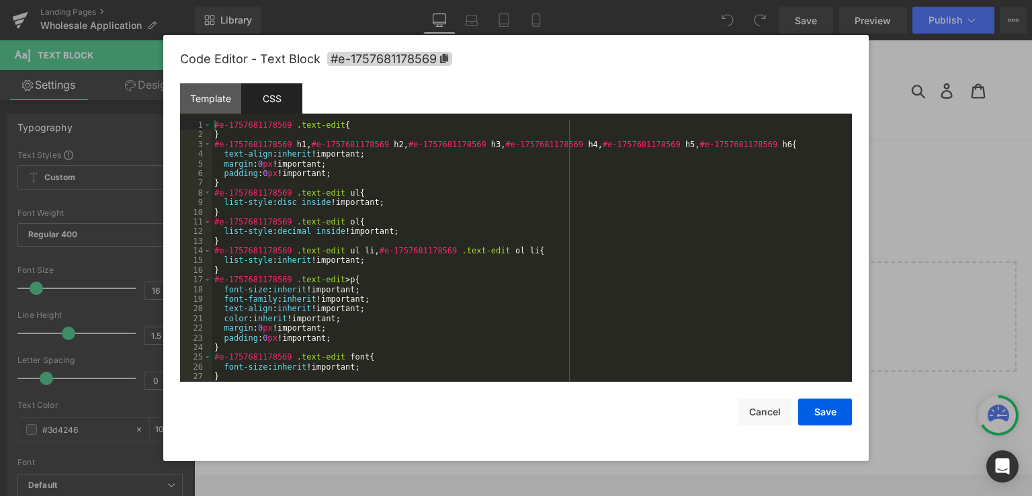
click at [408, 184] on div "#e-1757681178569 .text-edit { } #e-1757681178569 h1 , #e-1757681178569 h2 , #e-…" at bounding box center [529, 260] width 635 height 281
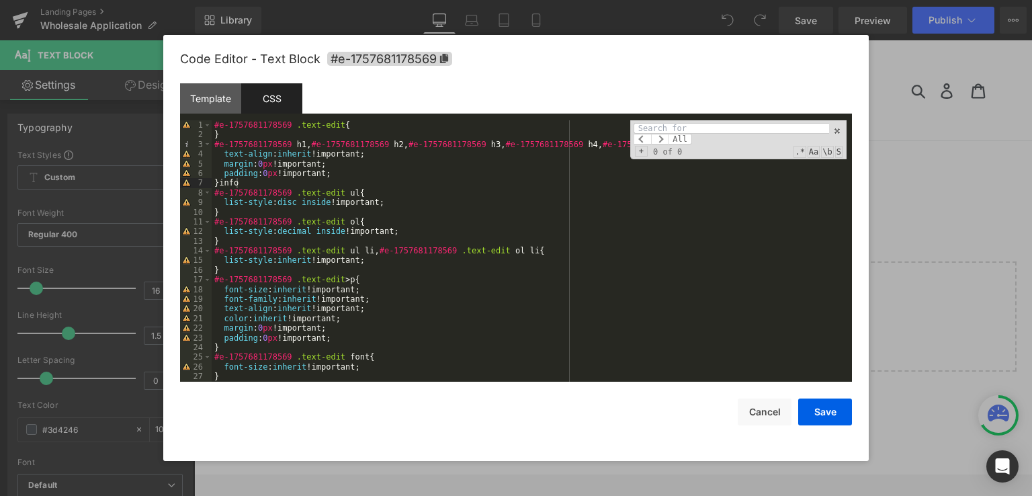
click at [536, 189] on div "#e-1757681178569 .text-edit { } #e-1757681178569 h1 , #e-1757681178569 h2 , #e-…" at bounding box center [529, 260] width 635 height 281
click at [671, 123] on input at bounding box center [731, 128] width 195 height 11
paste input "info"
type input "info"
click at [663, 140] on span at bounding box center [659, 139] width 17 height 11
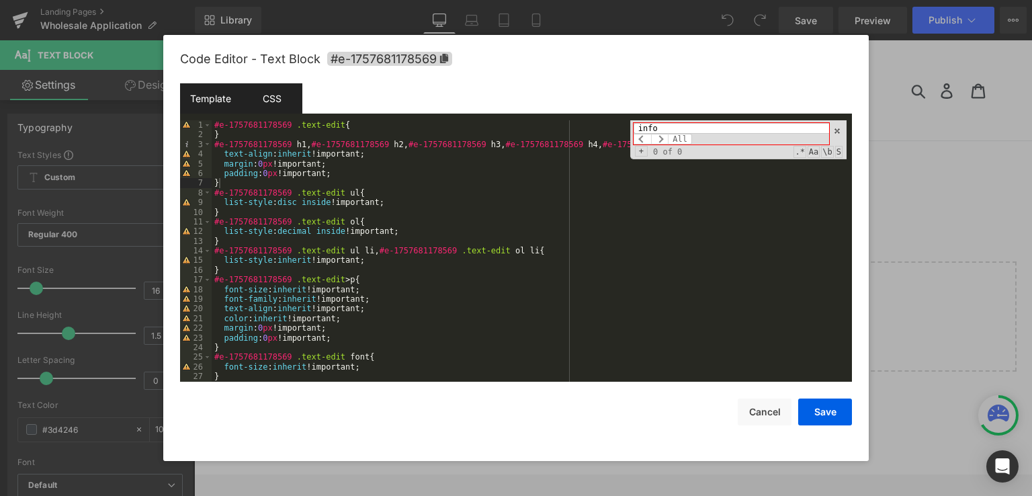
click at [207, 101] on div "Template" at bounding box center [210, 98] width 61 height 30
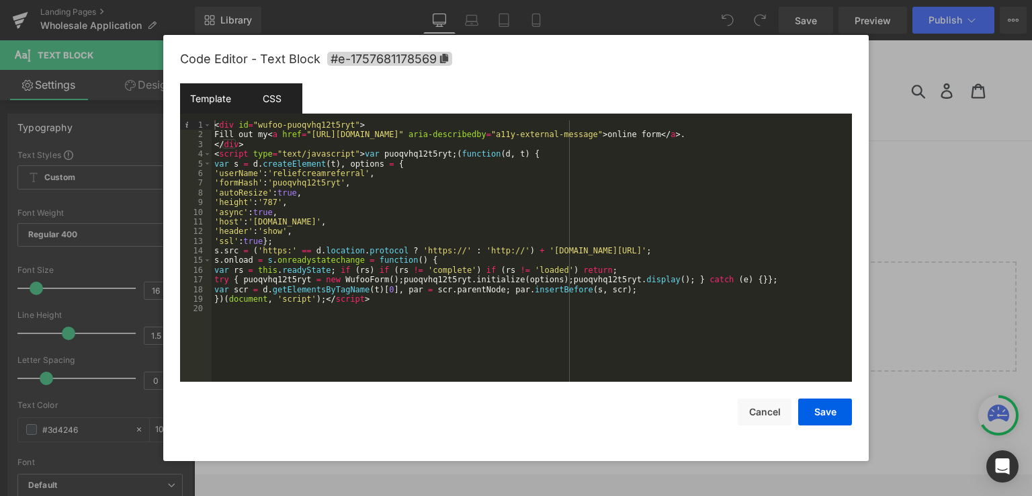
click at [265, 109] on div "CSS" at bounding box center [271, 98] width 61 height 30
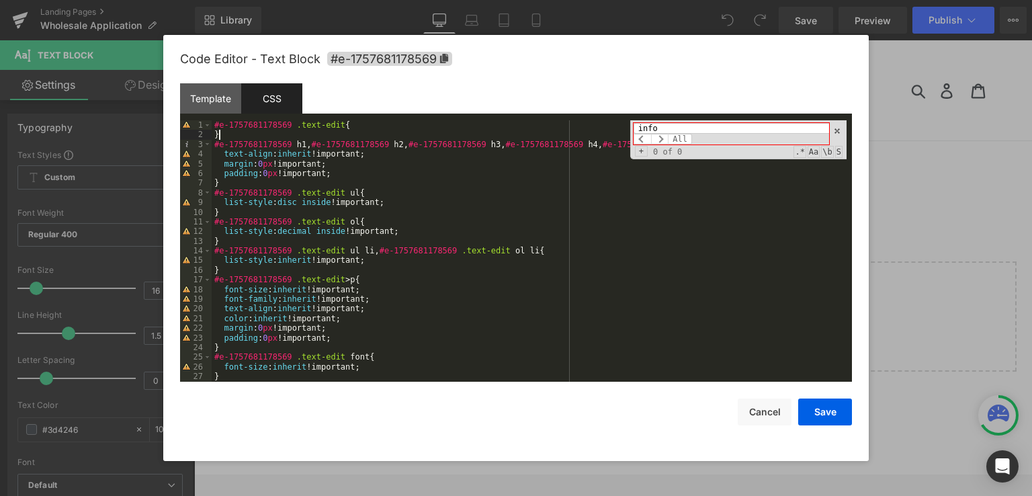
click at [283, 137] on div "#e-1757681178569 .text-edit { } #e-1757681178569 h1 , #e-1757681178569 h2 , #e-…" at bounding box center [529, 260] width 635 height 281
click at [206, 126] on span at bounding box center [207, 124] width 7 height 9
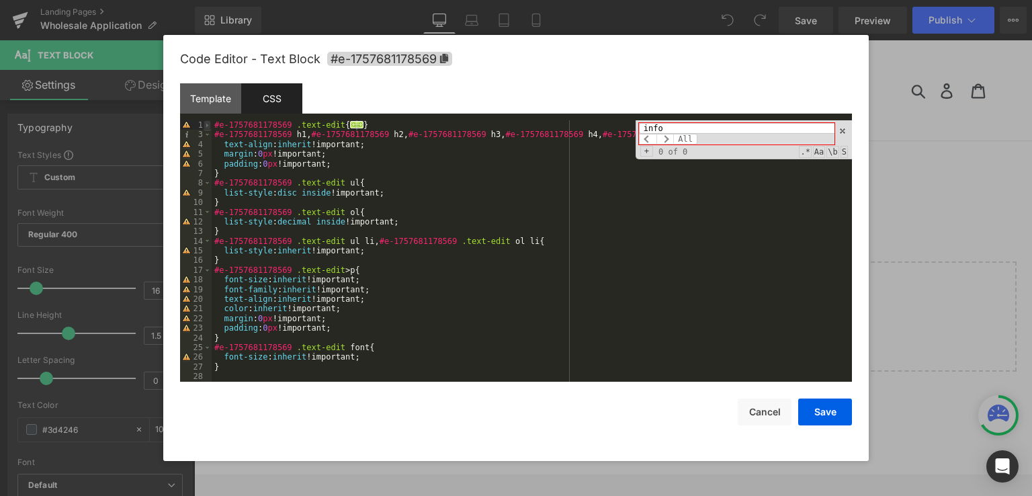
click at [206, 126] on span at bounding box center [207, 124] width 7 height 9
click at [284, 374] on div "} #e-1757681178569 h1 , #e-1757681178569 h2 , #e-1757681178569 h3 , #e-17576811…" at bounding box center [529, 260] width 635 height 281
click at [833, 138] on div "info All Replace All + 0 of 0 .* Aa \b S" at bounding box center [738, 139] width 216 height 39
click at [835, 132] on span at bounding box center [836, 130] width 9 height 9
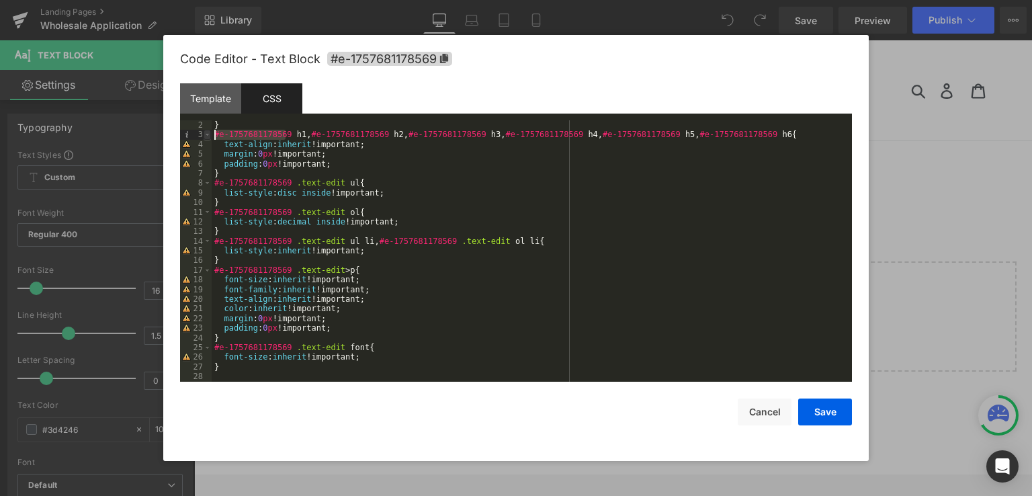
drag, startPoint x: 286, startPoint y: 134, endPoint x: 207, endPoint y: 136, distance: 78.6
click at [207, 136] on pre "2 3 4 5 6 7 8 9 10 11 12 13 14 15 16 17 18 19 20 21 22 23 24 25 26 27 28 } #e-1…" at bounding box center [516, 250] width 672 height 261
click at [271, 369] on div "} #e-1757681178569 h1 , #e-1757681178569 h2 , #e-1757681178569 h3 , #e-17576811…" at bounding box center [529, 260] width 635 height 281
paste textarea
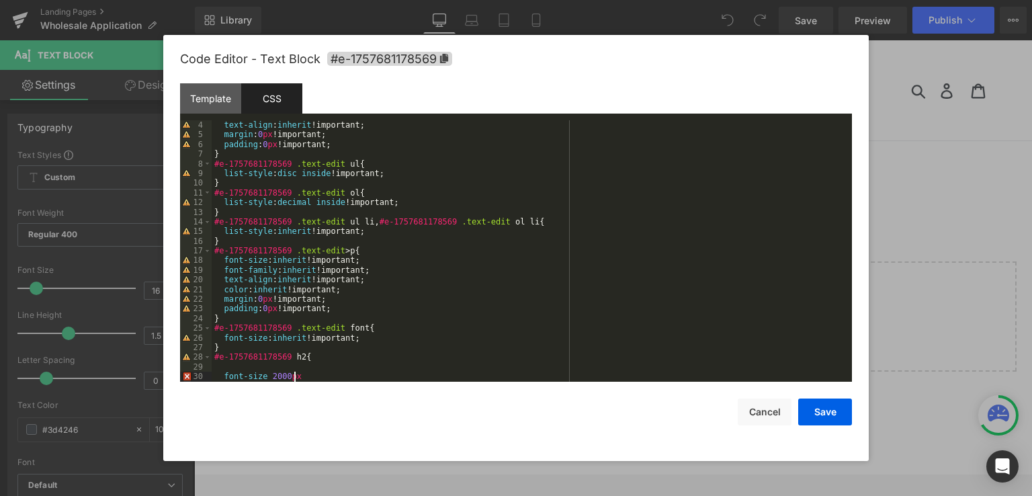
scroll to position [38, 0]
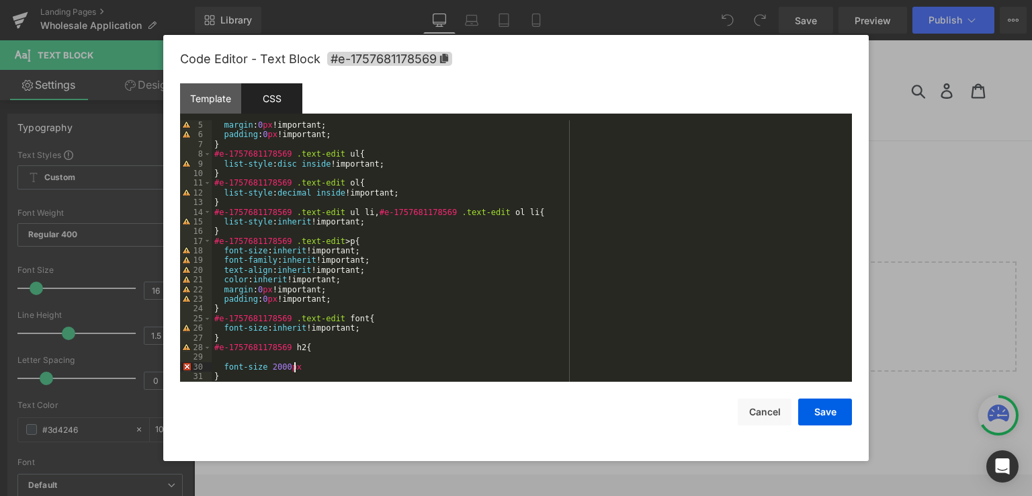
click at [304, 366] on div "margin : 0 px !important; padding : 0 px !important; } #e-1757681178569 .text-e…" at bounding box center [529, 260] width 635 height 281
drag, startPoint x: 821, startPoint y: 415, endPoint x: 631, endPoint y: 380, distance: 192.6
click at [821, 415] on button "Save" at bounding box center [825, 411] width 54 height 27
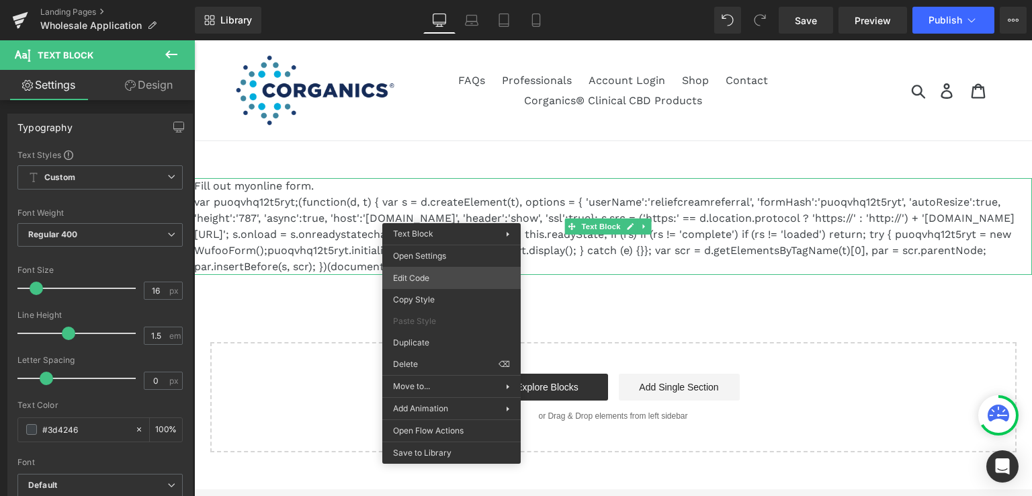
click at [476, 0] on div "You are previewing how the will restyle your page. You can not edit Elements in…" at bounding box center [516, 0] width 1032 height 0
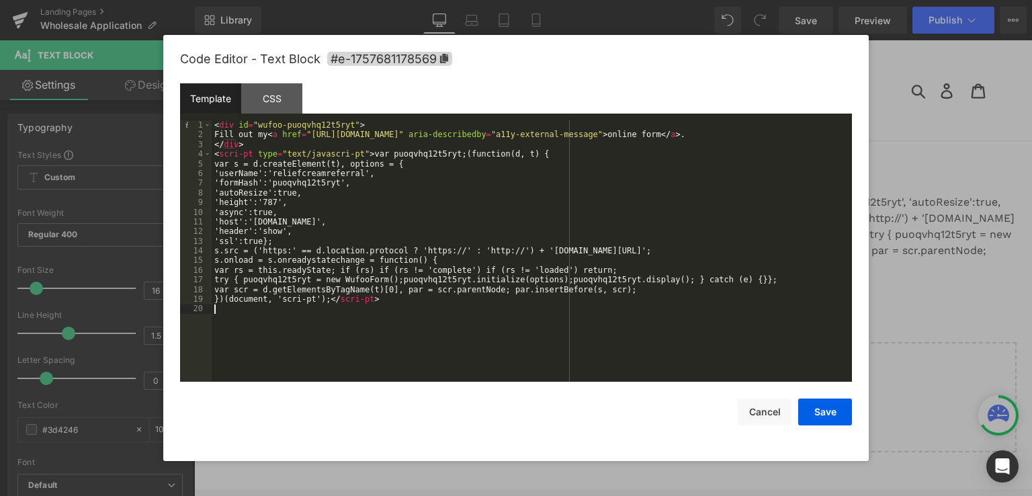
click at [390, 315] on div "< div id = "wufoo-puoqvhq12t5ryt" > Fill out my < a href = "https://reliefcream…" at bounding box center [532, 260] width 640 height 281
click at [266, 110] on div "CSS" at bounding box center [271, 98] width 61 height 30
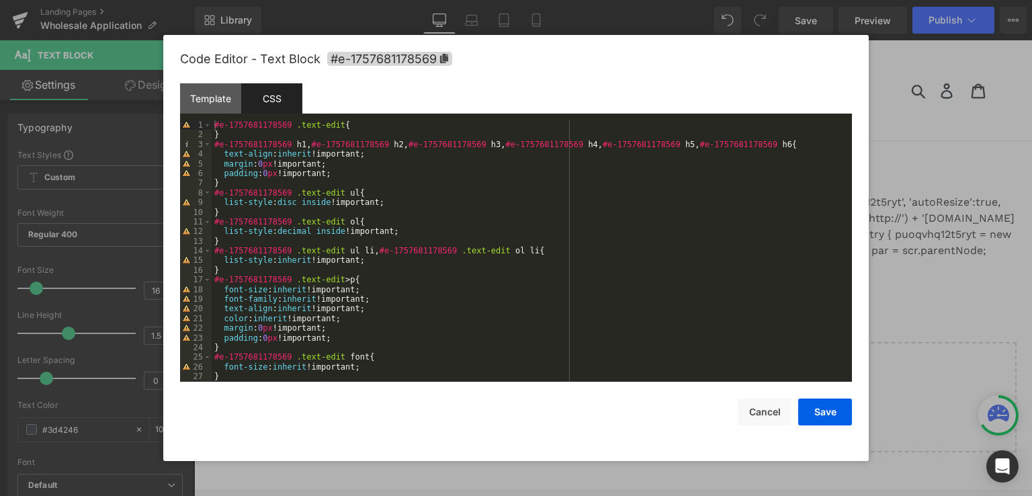
scroll to position [77, 0]
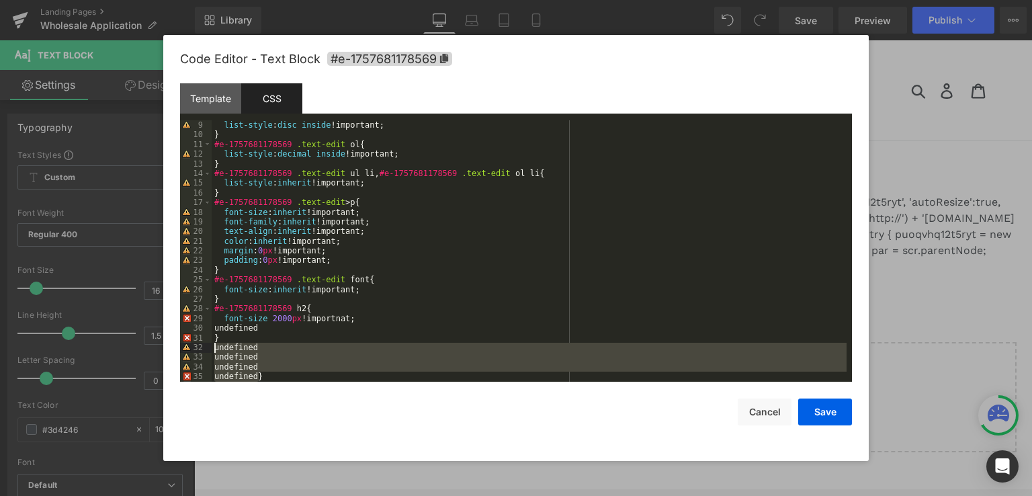
drag, startPoint x: 275, startPoint y: 378, endPoint x: 210, endPoint y: 347, distance: 72.4
click at [210, 347] on pre "9 10 11 12 13 14 15 16 17 18 19 20 21 22 23 24 25 26 27 28 29 30 31 32 33 34 35…" at bounding box center [516, 250] width 672 height 261
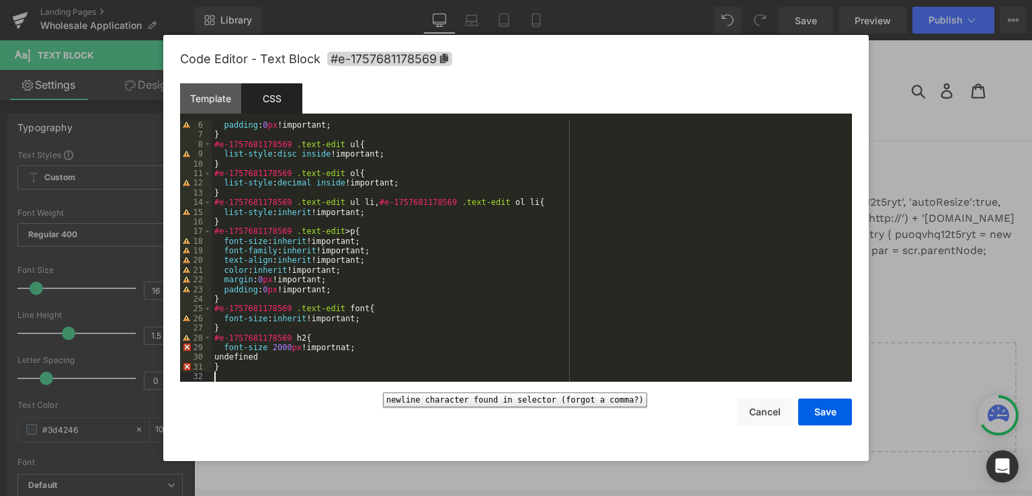
scroll to position [48, 0]
click at [363, 345] on div "padding : 0 px !important; } #e-1757681178569 .text-edit ul { list-style : disc…" at bounding box center [529, 260] width 635 height 281
click at [823, 404] on button "Save" at bounding box center [825, 411] width 54 height 27
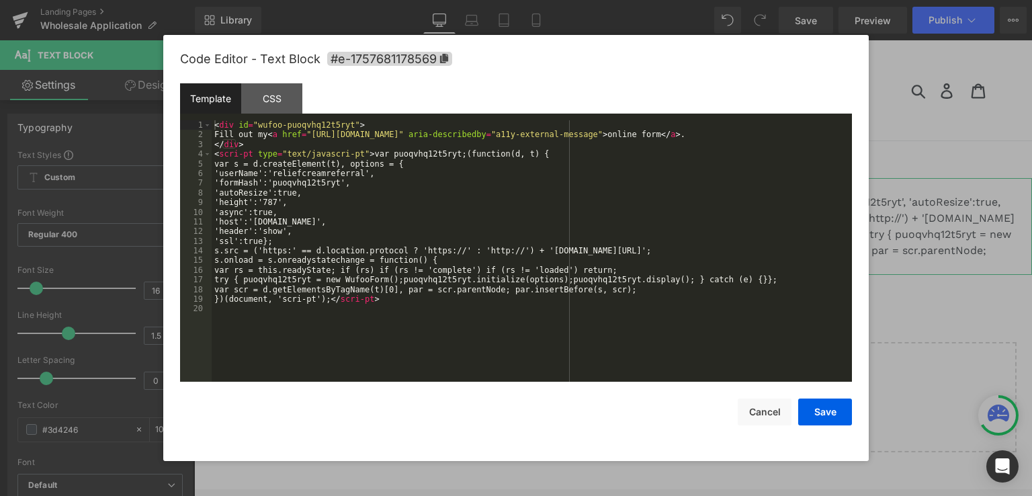
click at [411, 0] on div "You are previewing how the will restyle your page. You can not edit Elements in…" at bounding box center [516, 0] width 1032 height 0
click at [271, 93] on div "CSS" at bounding box center [271, 98] width 61 height 30
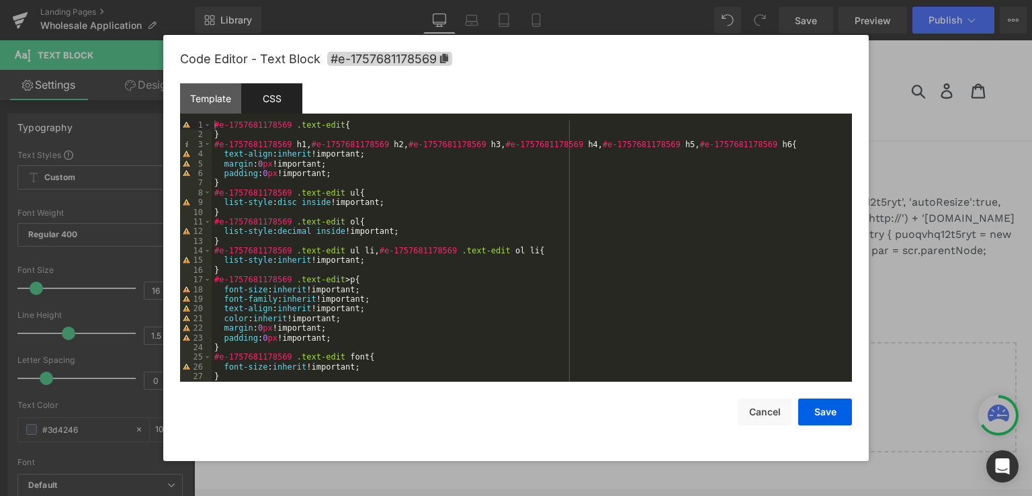
click at [325, 370] on div "#e-1757681178569 .text-edit { } #e-1757681178569 h1 , #e-1757681178569 h2 , #e-…" at bounding box center [529, 260] width 635 height 281
drag, startPoint x: 325, startPoint y: 370, endPoint x: 340, endPoint y: 370, distance: 14.8
click at [325, 369] on div "#e-1757681178569 .text-edit { } #e-1757681178569 h1 , #e-1757681178569 h2 , #e-…" at bounding box center [529, 260] width 635 height 281
click at [292, 366] on div "#e-1757681178569 .text-edit { } #e-1757681178569 h1 , #e-1757681178569 h2 , #e-…" at bounding box center [529, 260] width 635 height 281
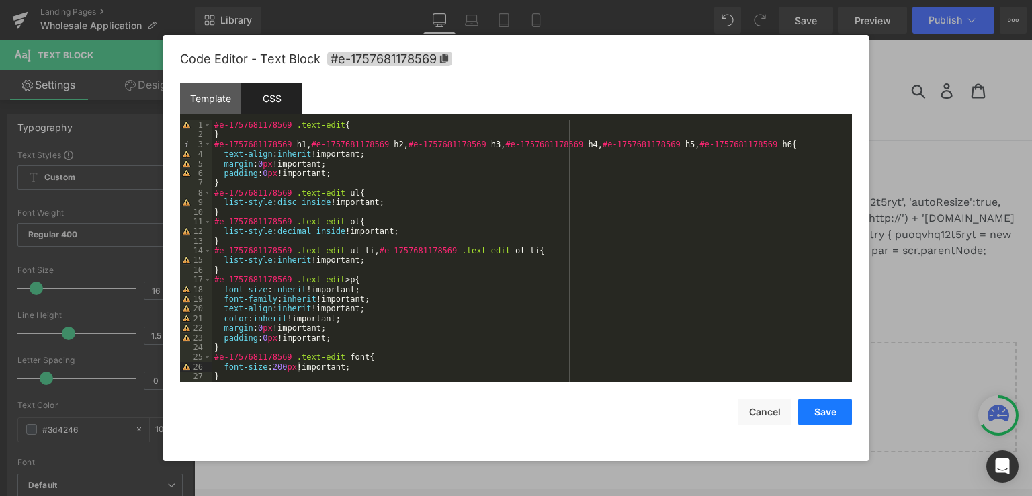
click at [820, 406] on button "Save" at bounding box center [825, 411] width 54 height 27
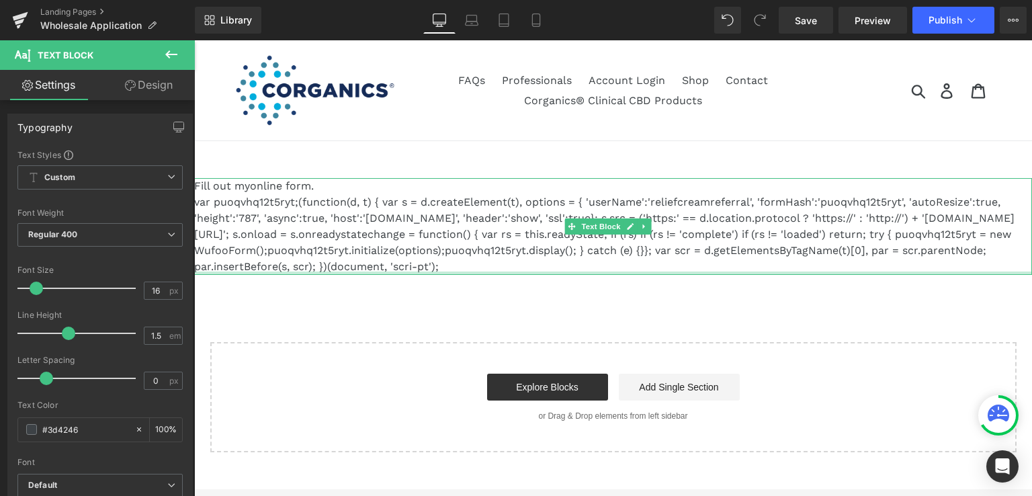
drag, startPoint x: 562, startPoint y: 274, endPoint x: 204, endPoint y: 188, distance: 368.3
click at [204, 188] on div "Fill out my online form . var puoqvhq12t5ryt;(function(d, t) { var s = d.create…" at bounding box center [613, 226] width 838 height 97
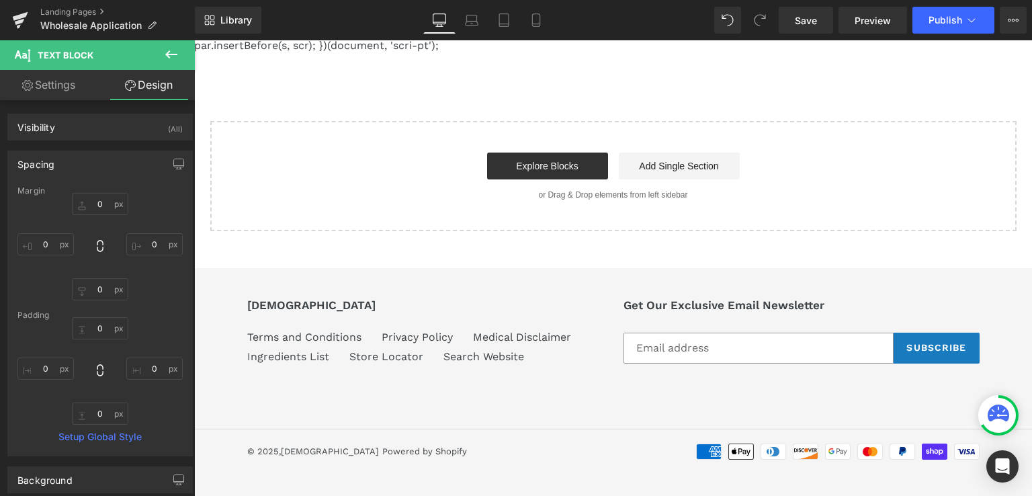
scroll to position [0, 0]
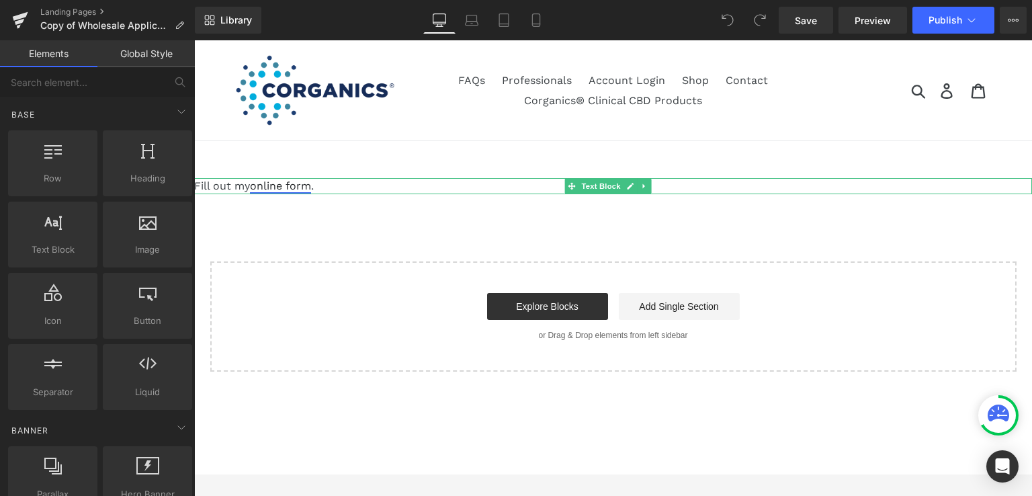
click at [276, 187] on link "online form" at bounding box center [280, 185] width 61 height 13
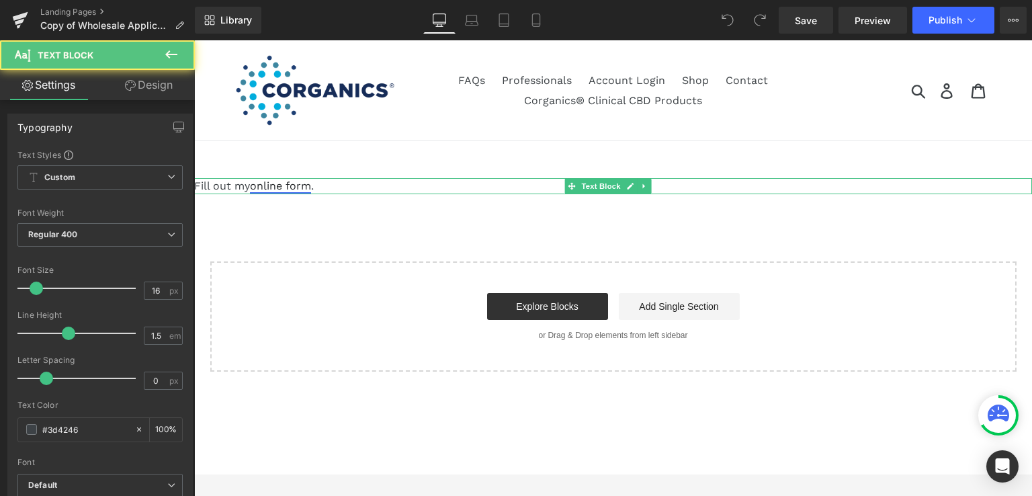
click at [276, 187] on link "online form" at bounding box center [280, 185] width 61 height 13
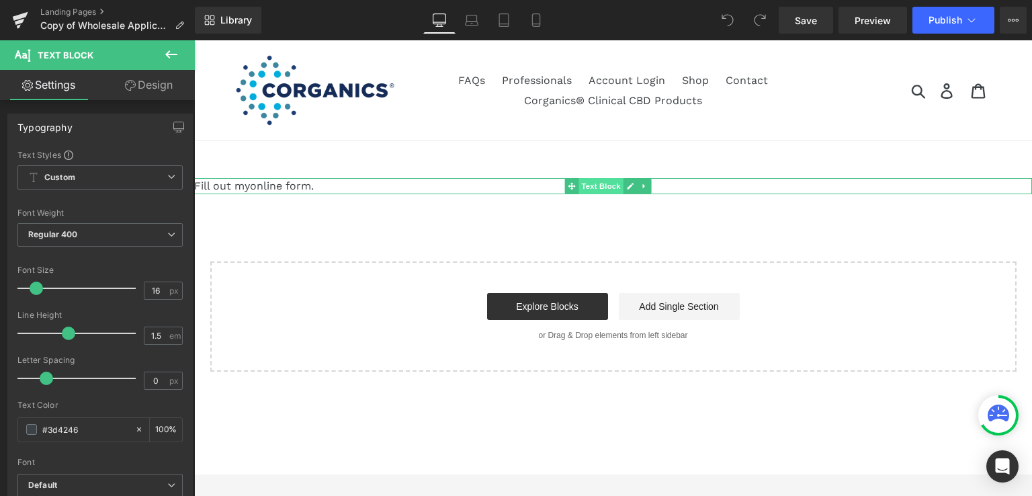
click at [597, 188] on span "Text Block" at bounding box center [600, 186] width 44 height 16
click at [271, 189] on link "online form" at bounding box center [280, 185] width 61 height 13
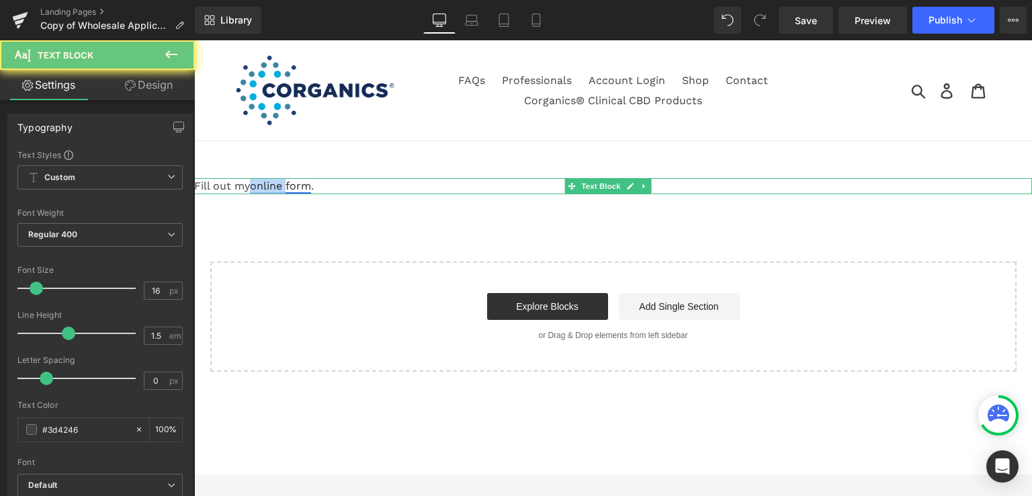
click at [271, 189] on link "online form" at bounding box center [280, 185] width 61 height 13
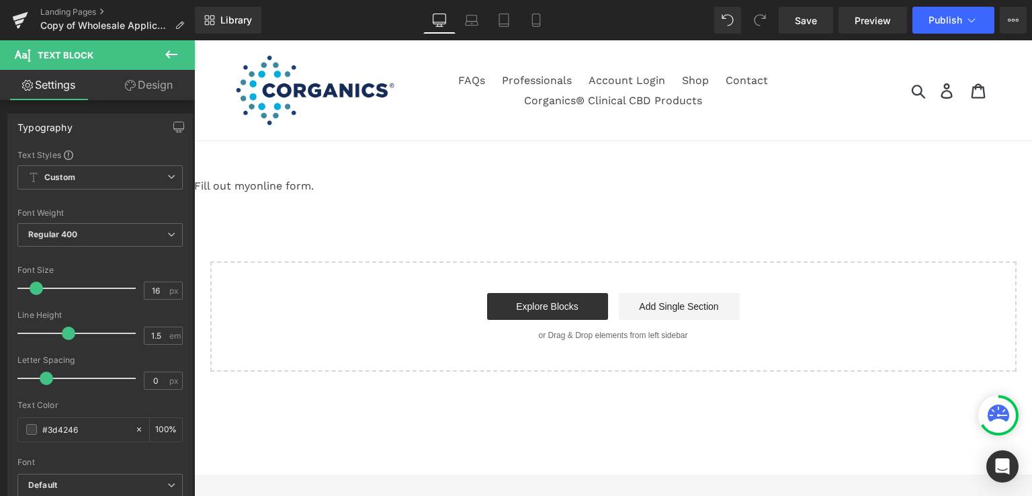
click at [286, 218] on div "Fill out my online form . Text Block Select your layout" at bounding box center [613, 274] width 838 height 193
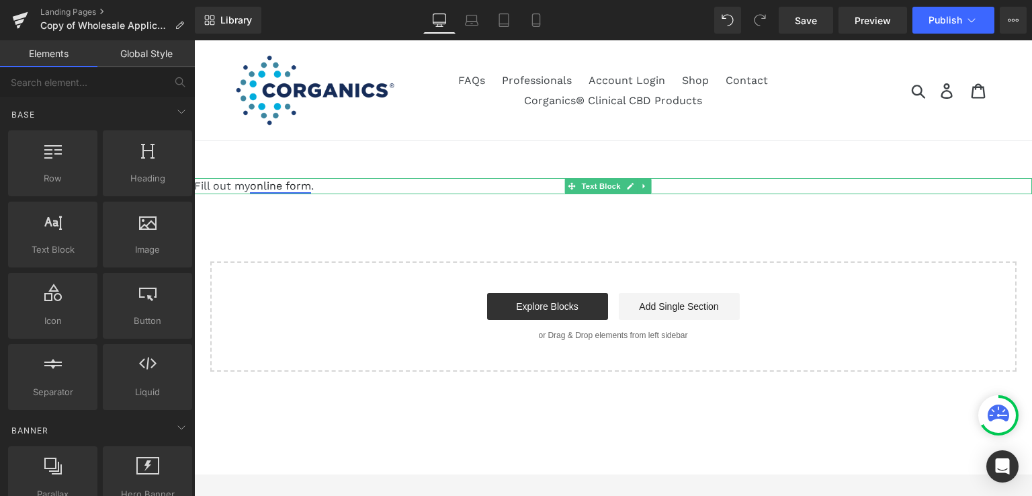
click at [274, 187] on link "online form" at bounding box center [280, 185] width 61 height 13
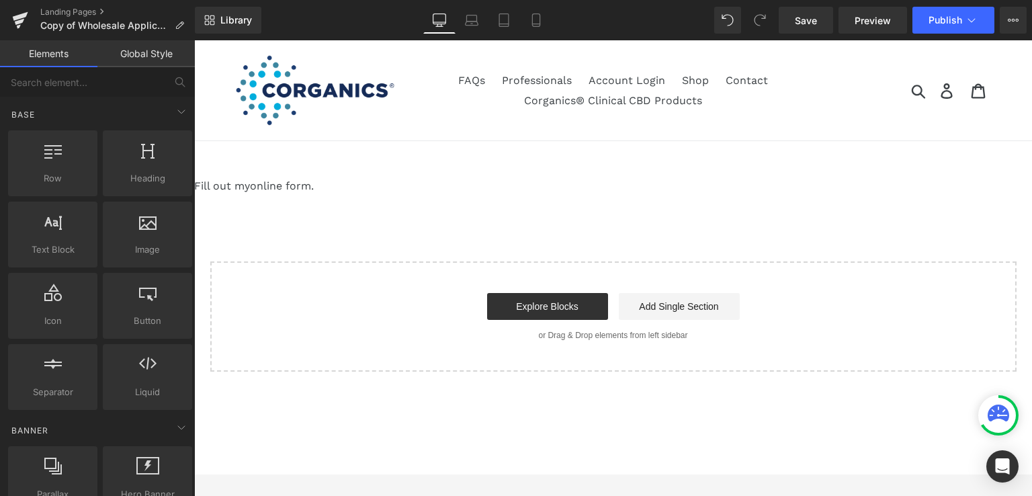
click at [317, 206] on div "Fill out my online form . Text Block Select your layout" at bounding box center [613, 274] width 838 height 193
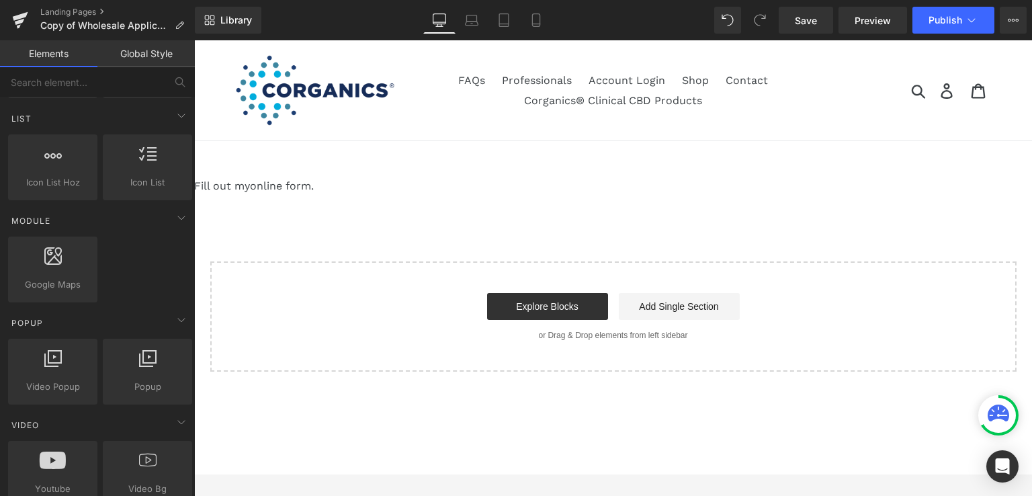
scroll to position [739, 0]
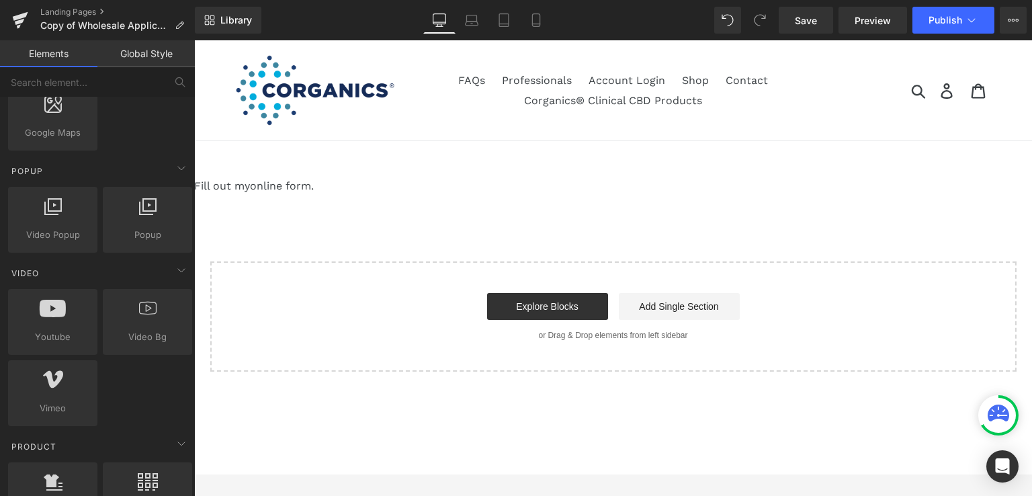
click at [885, 218] on div "Fill out my online form . Text Block Select your layout" at bounding box center [613, 274] width 838 height 193
click at [422, 171] on main "Fill out my online form . Text Block Select your layout" at bounding box center [613, 289] width 838 height 296
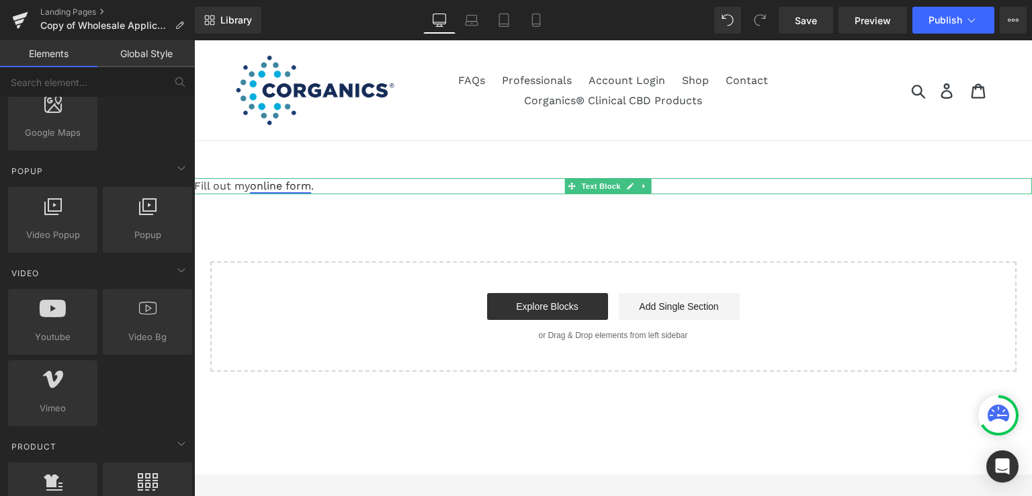
click at [274, 183] on link "online form" at bounding box center [280, 185] width 61 height 13
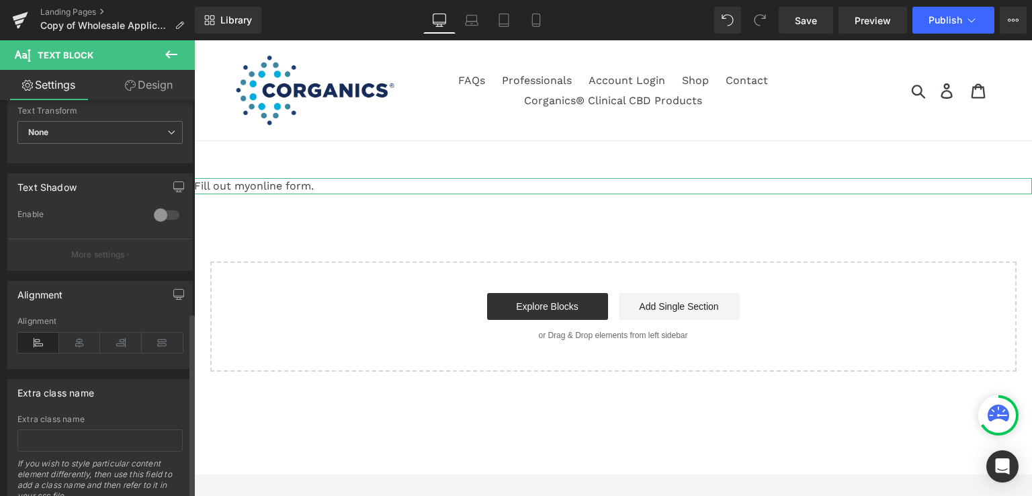
scroll to position [451, 0]
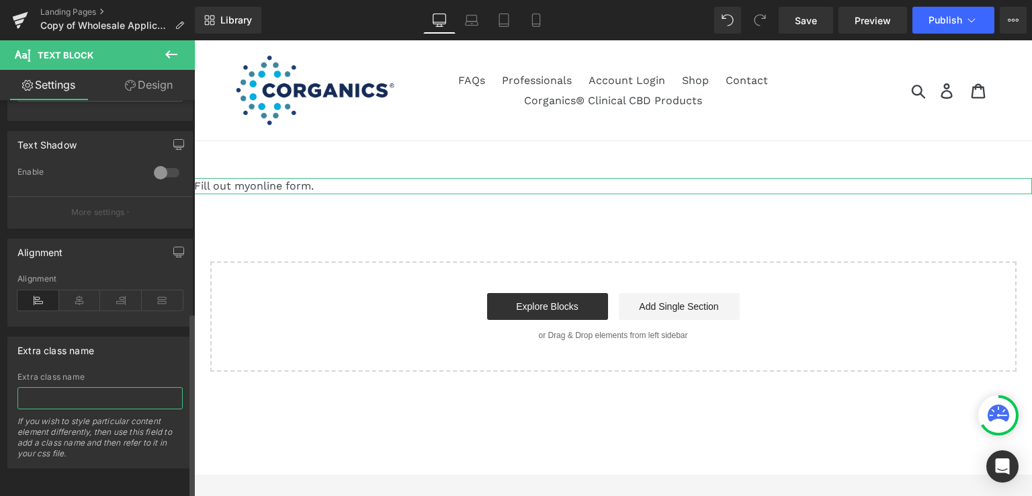
click at [83, 387] on input "text" at bounding box center [99, 398] width 165 height 22
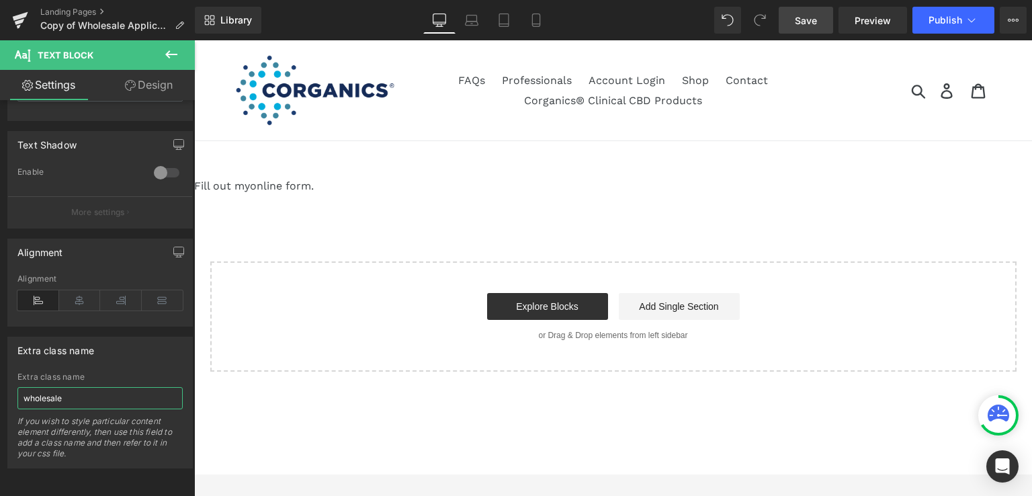
type input "wholesale"
click at [803, 17] on span "Save" at bounding box center [806, 20] width 22 height 14
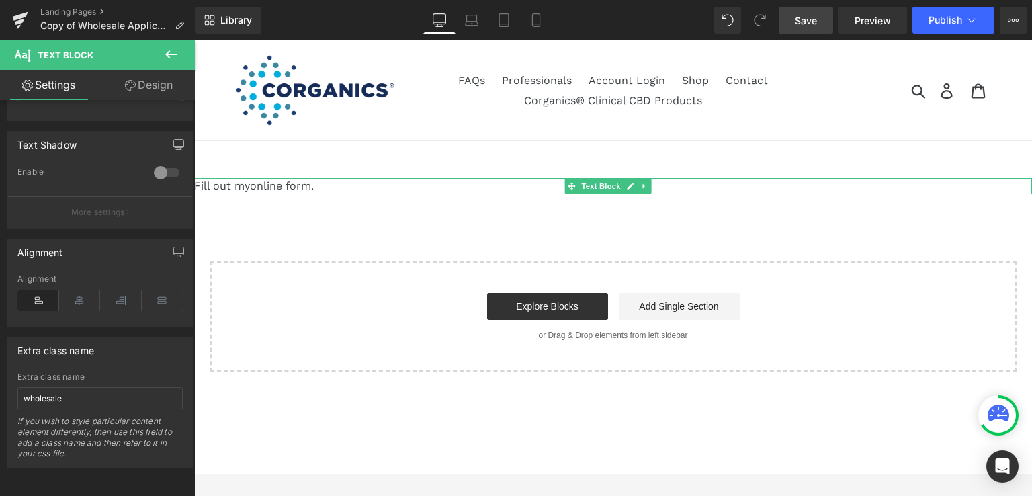
click at [470, 182] on div "Fill out my online form ." at bounding box center [613, 186] width 838 height 16
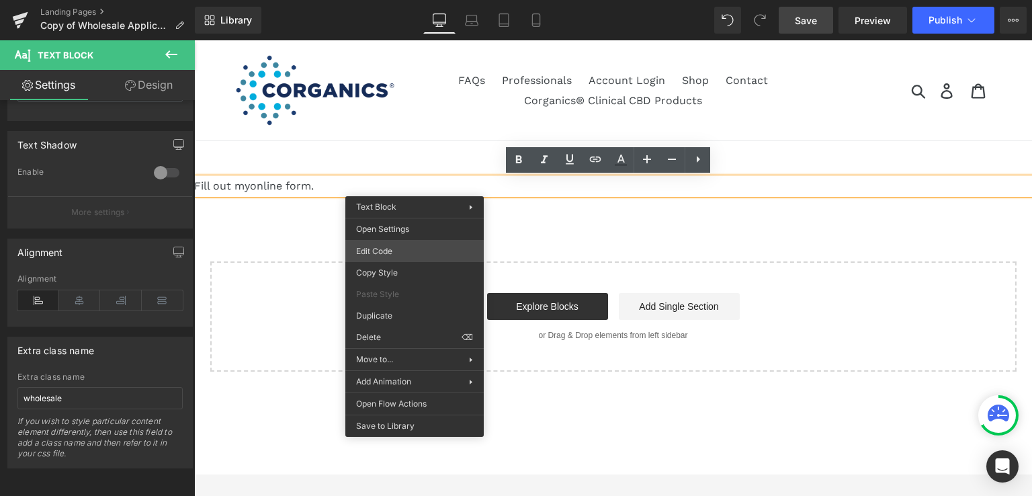
click at [392, 0] on div "Text Block You are previewing how the will restyle your page. You can not edit …" at bounding box center [516, 0] width 1032 height 0
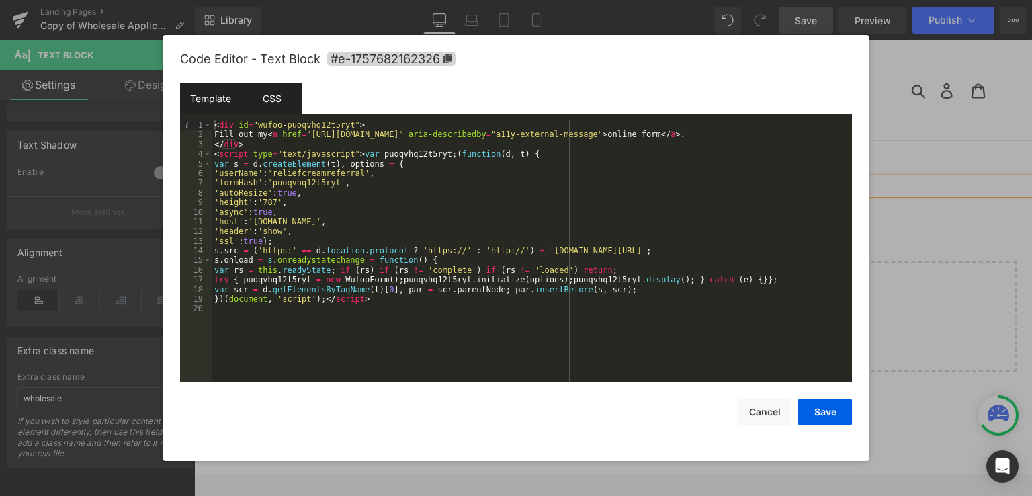
click at [268, 97] on div "CSS" at bounding box center [271, 98] width 61 height 30
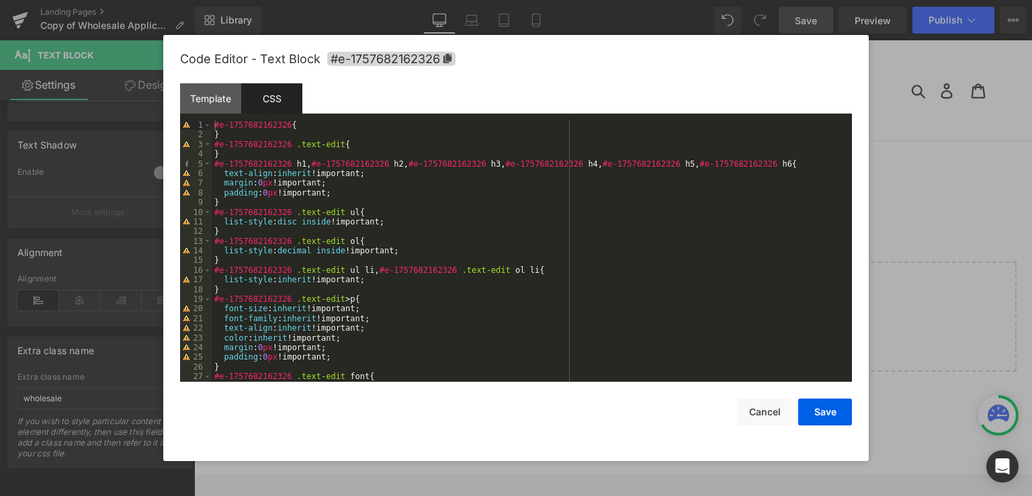
scroll to position [0, 0]
click at [251, 134] on div "#e-1757682162326 { } #e-1757682162326 .text-edit { } #e-1757682162326 h1 , #e-1…" at bounding box center [529, 260] width 635 height 281
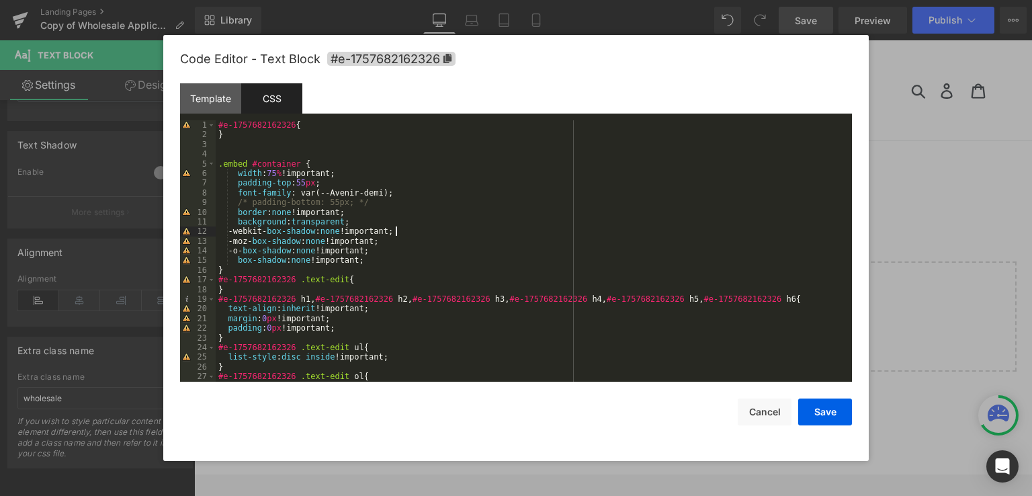
click at [447, 227] on div "#e-1757682162326 { } .embed #container { width : 75 % !important; padding-top :…" at bounding box center [531, 260] width 631 height 281
click at [817, 410] on button "Save" at bounding box center [825, 411] width 54 height 27
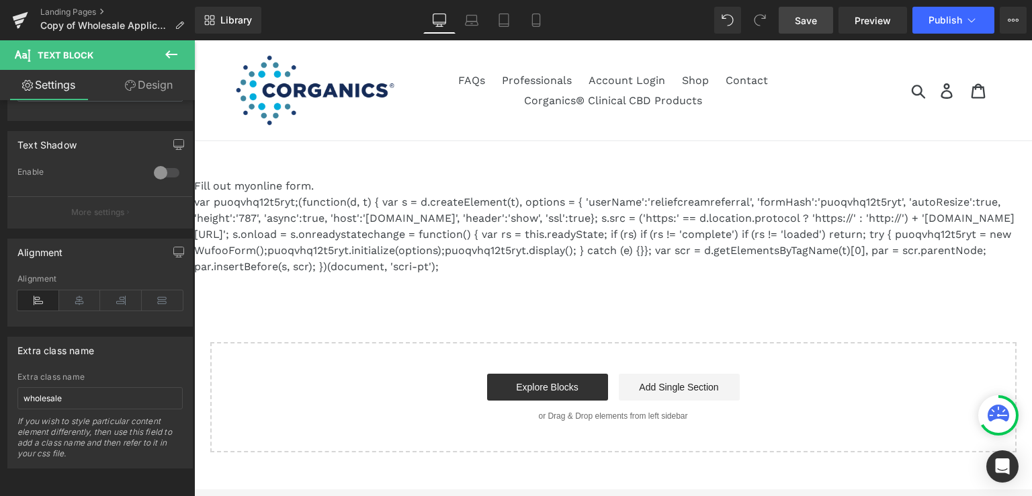
click at [806, 20] on span "Save" at bounding box center [806, 20] width 22 height 14
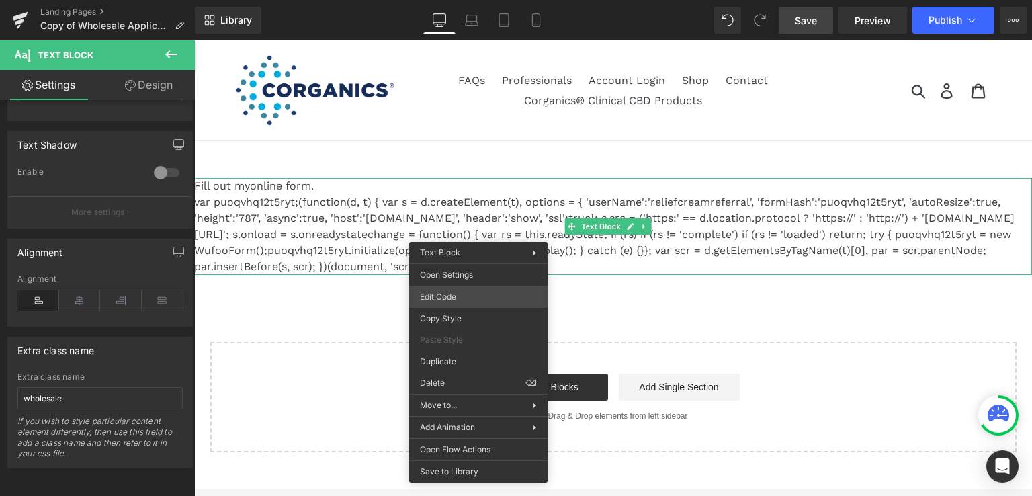
click at [449, 0] on div "Text Block You are previewing how the will restyle your page. You can not edit …" at bounding box center [516, 0] width 1032 height 0
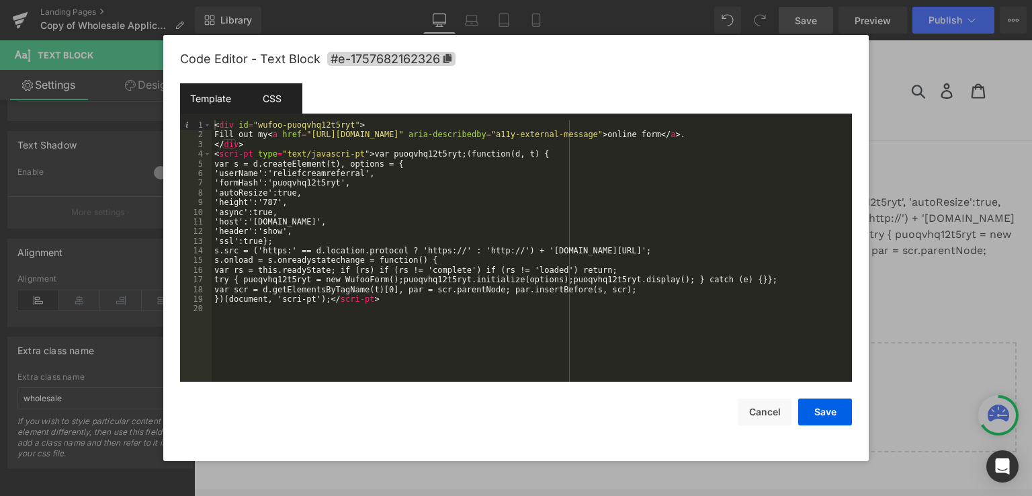
click at [272, 95] on div "CSS" at bounding box center [271, 98] width 61 height 30
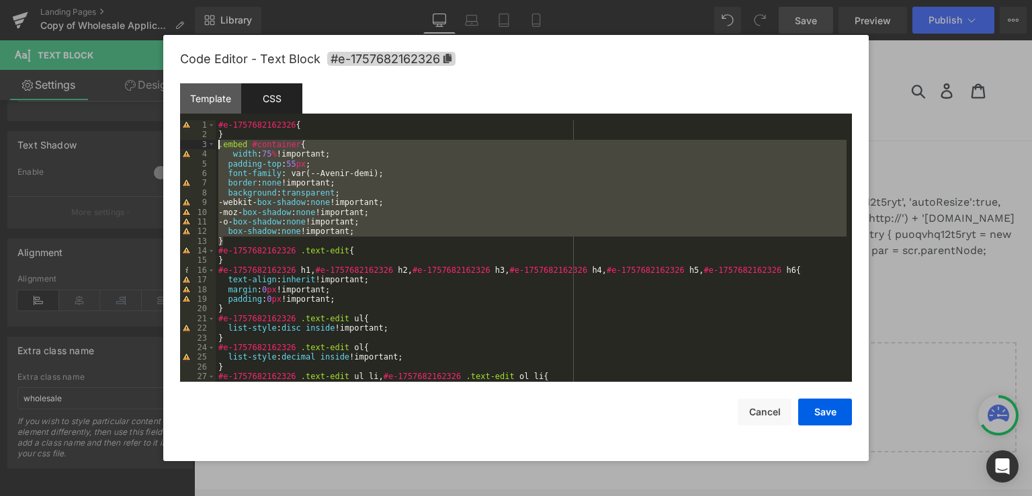
drag, startPoint x: 239, startPoint y: 241, endPoint x: 186, endPoint y: 143, distance: 110.9
click at [186, 143] on pre "1 2 3 4 5 6 7 8 9 10 11 12 13 14 15 16 17 18 19 20 21 22 23 24 25 26 27 28 #e-1…" at bounding box center [516, 250] width 672 height 261
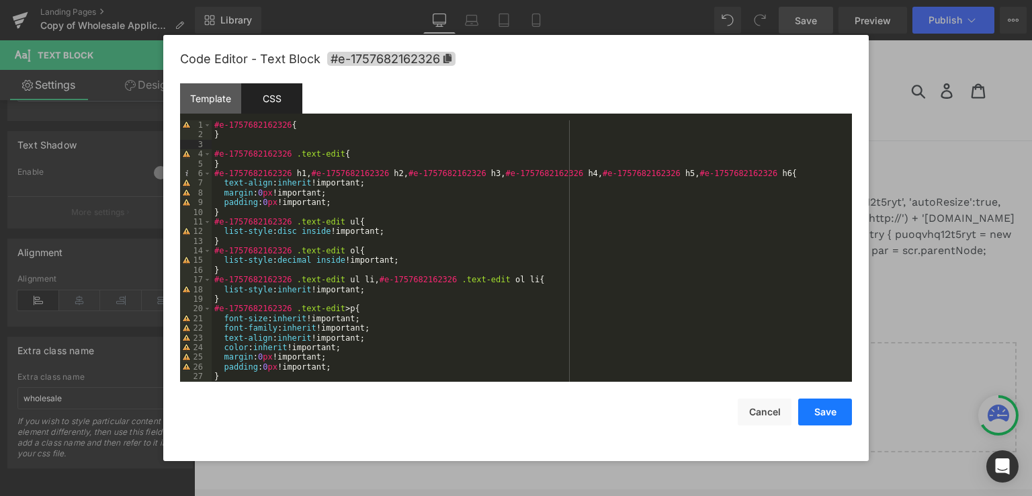
click at [805, 409] on button "Save" at bounding box center [825, 411] width 54 height 27
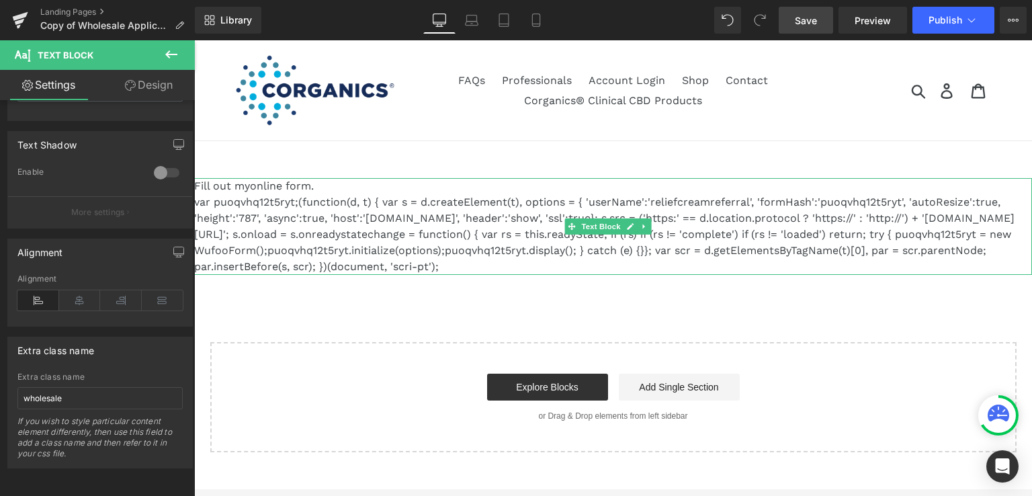
click at [431, 208] on scri-pt "var puoqvhq12t5ryt;(function(d, t) { var s = d.createElement(t), options = { 'u…" at bounding box center [604, 233] width 820 height 77
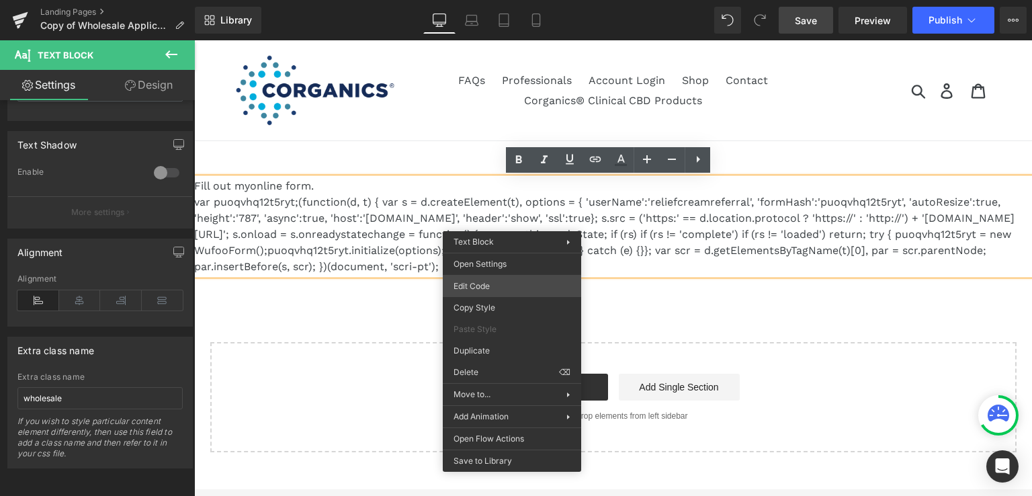
click at [492, 0] on div "Text Block You are previewing how the will restyle your page. You can not edit …" at bounding box center [516, 0] width 1032 height 0
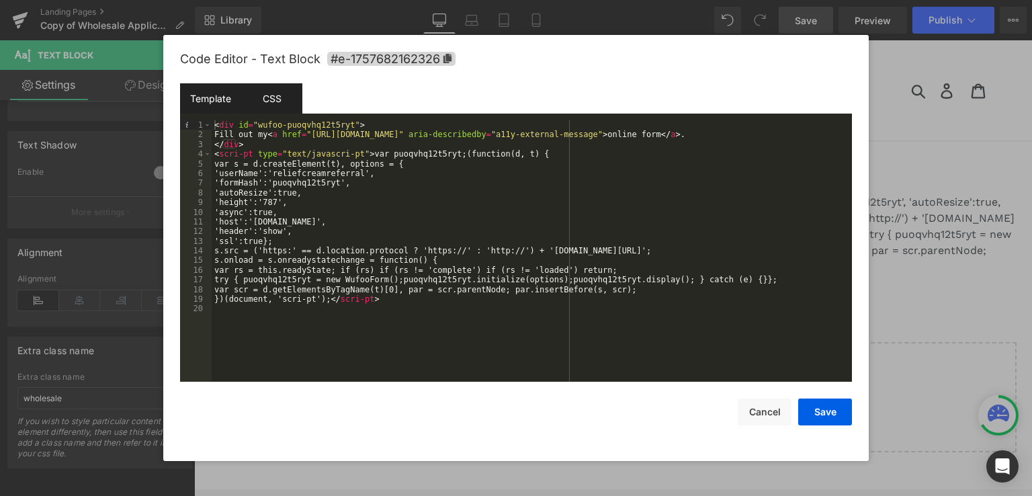
click at [271, 95] on div "CSS" at bounding box center [271, 98] width 61 height 30
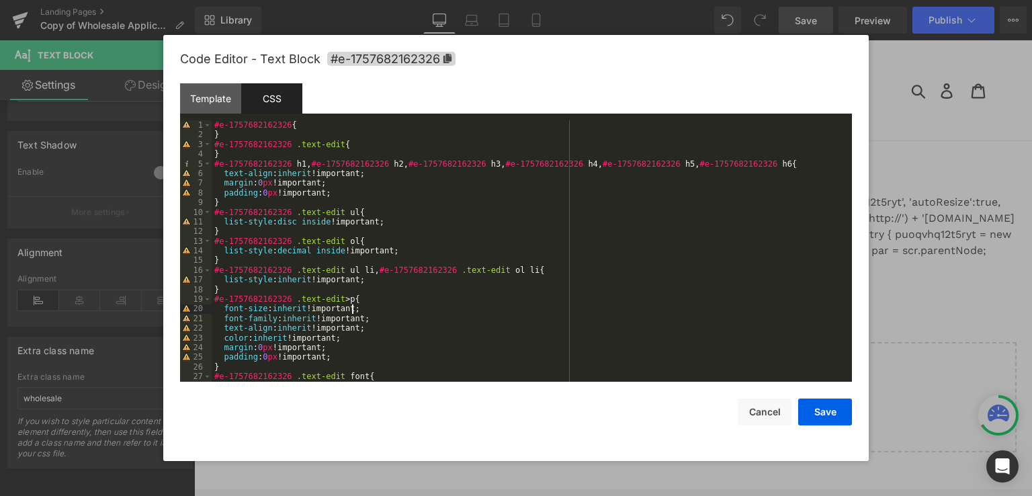
click at [708, 306] on div "#e-1757682162326 { } #e-1757682162326 .text-edit { } #e-1757682162326 h1 , #e-1…" at bounding box center [529, 260] width 635 height 281
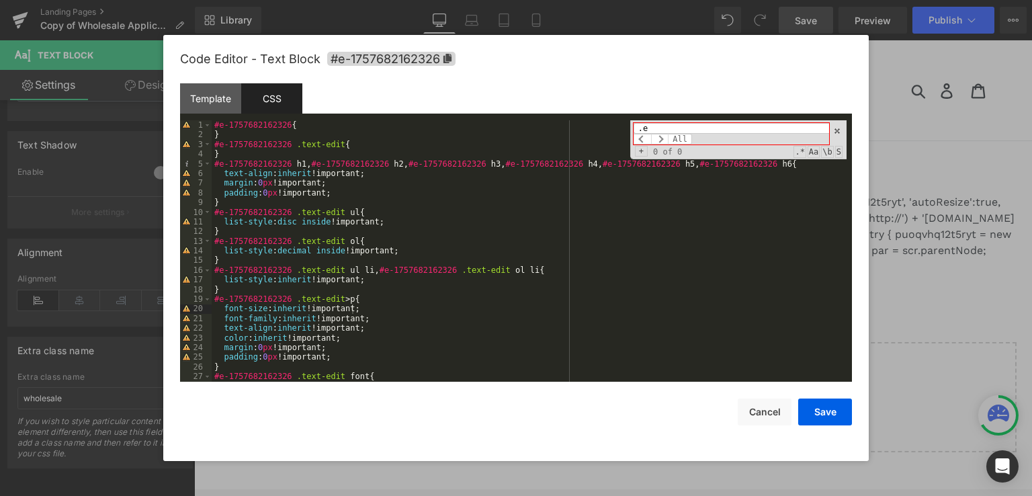
type input "."
click at [839, 132] on span at bounding box center [836, 130] width 9 height 9
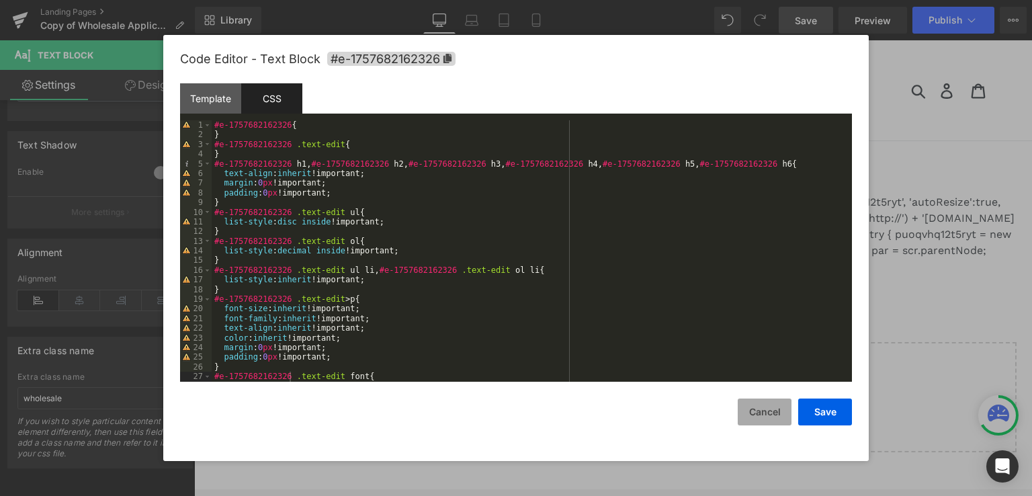
click at [777, 415] on button "Cancel" at bounding box center [765, 411] width 54 height 27
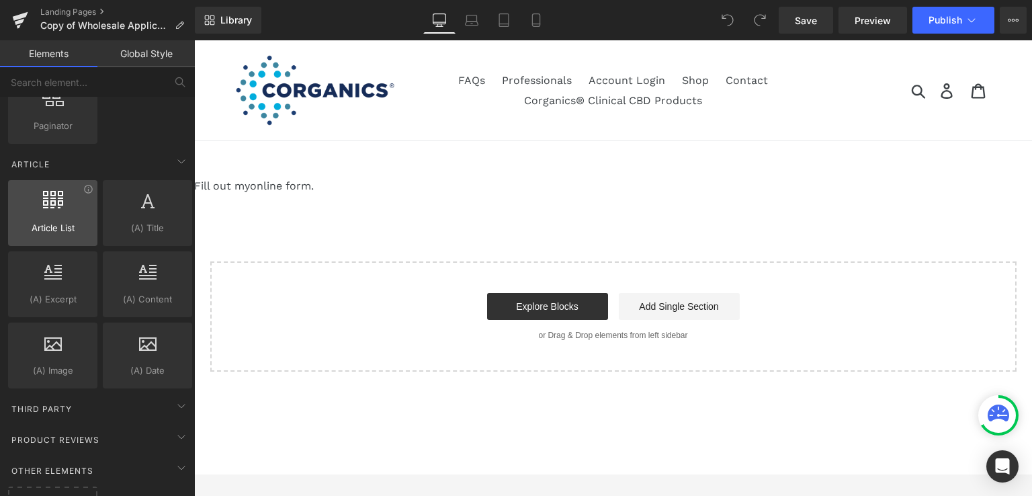
scroll to position [2341, 0]
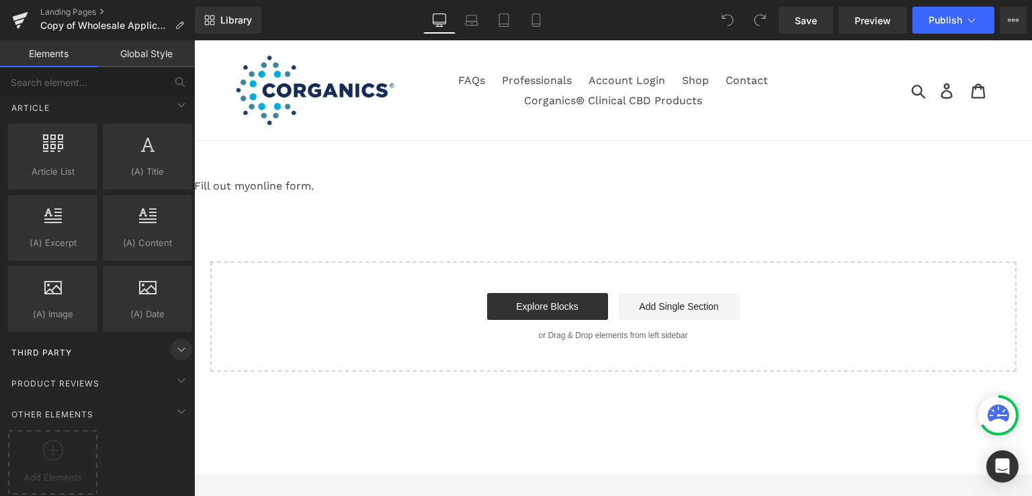
click at [173, 343] on icon at bounding box center [181, 349] width 16 height 16
click at [171, 369] on div "Product Reviews" at bounding box center [99, 382] width 189 height 27
click at [173, 403] on icon at bounding box center [181, 411] width 16 height 16
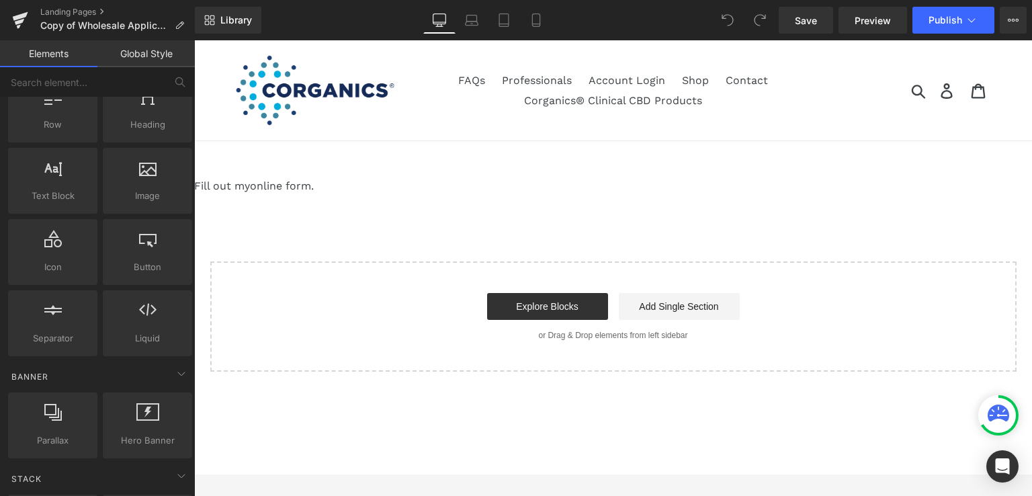
scroll to position [0, 0]
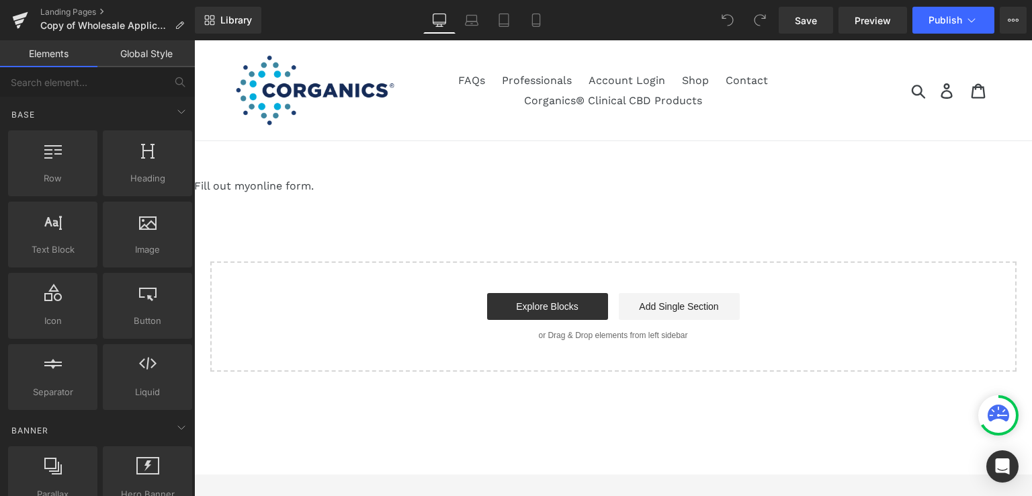
click at [132, 50] on link "Global Style" at bounding box center [145, 53] width 97 height 27
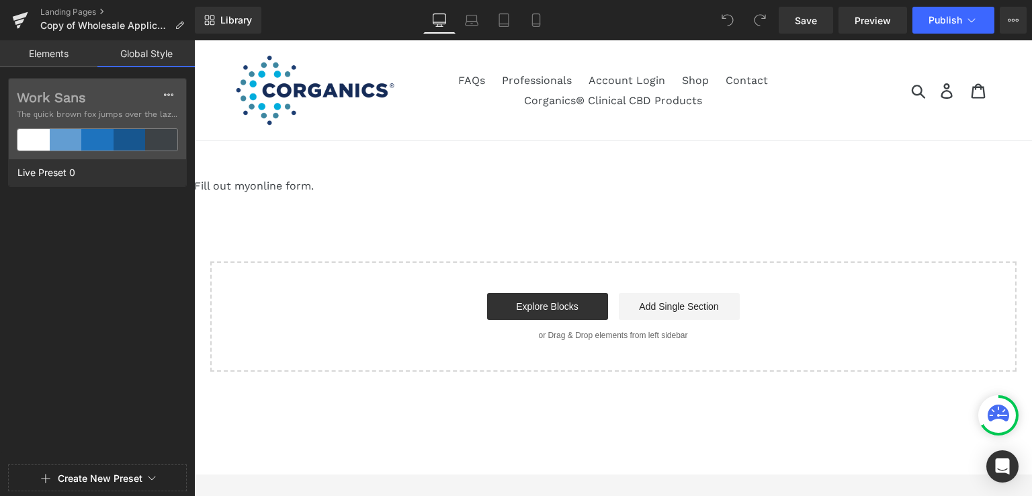
click at [34, 52] on link "Elements" at bounding box center [48, 53] width 97 height 27
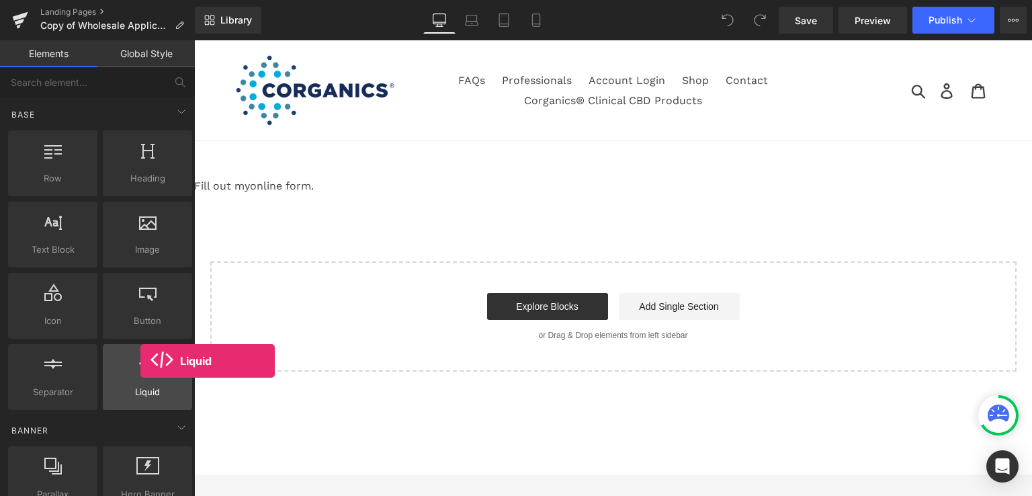
click at [140, 361] on icon at bounding box center [147, 363] width 17 height 17
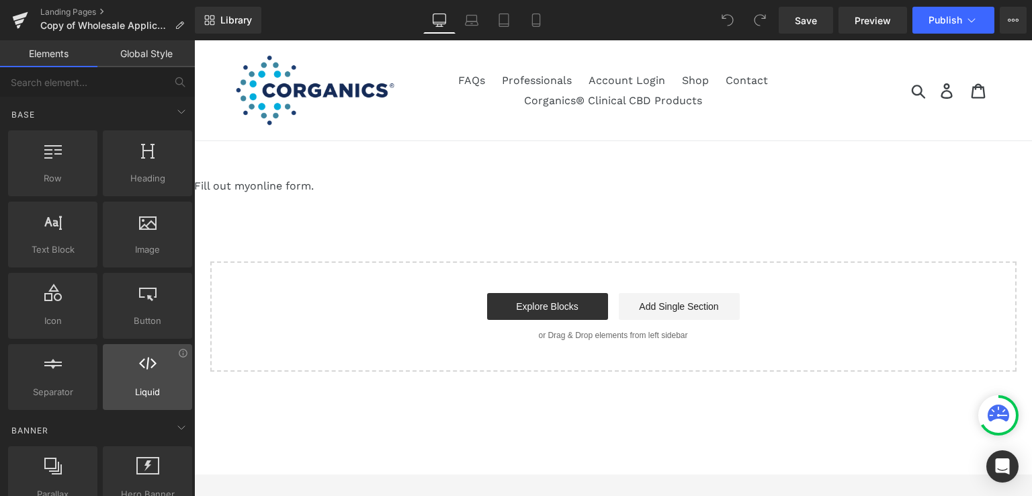
click at [140, 361] on icon at bounding box center [147, 363] width 17 height 17
click at [134, 47] on link "Global Style" at bounding box center [145, 53] width 97 height 27
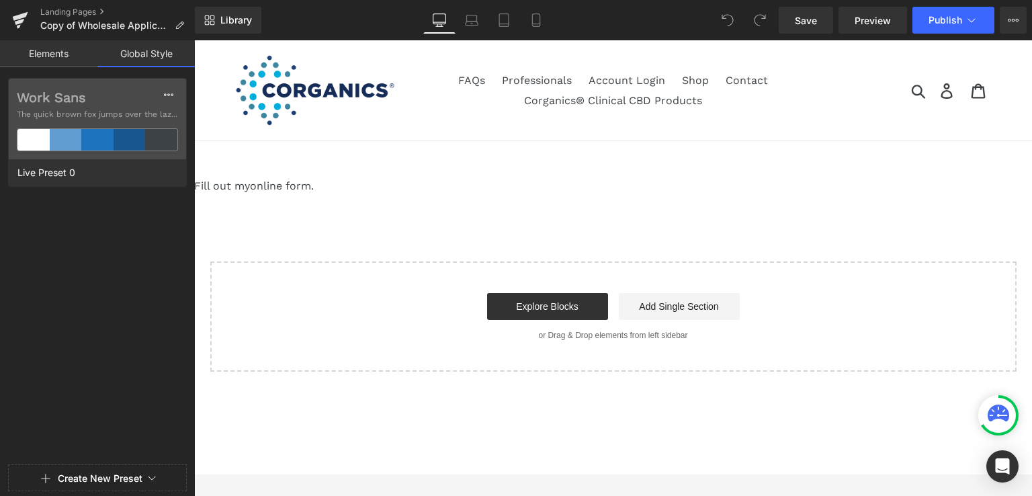
click at [40, 50] on link "Elements" at bounding box center [48, 53] width 97 height 27
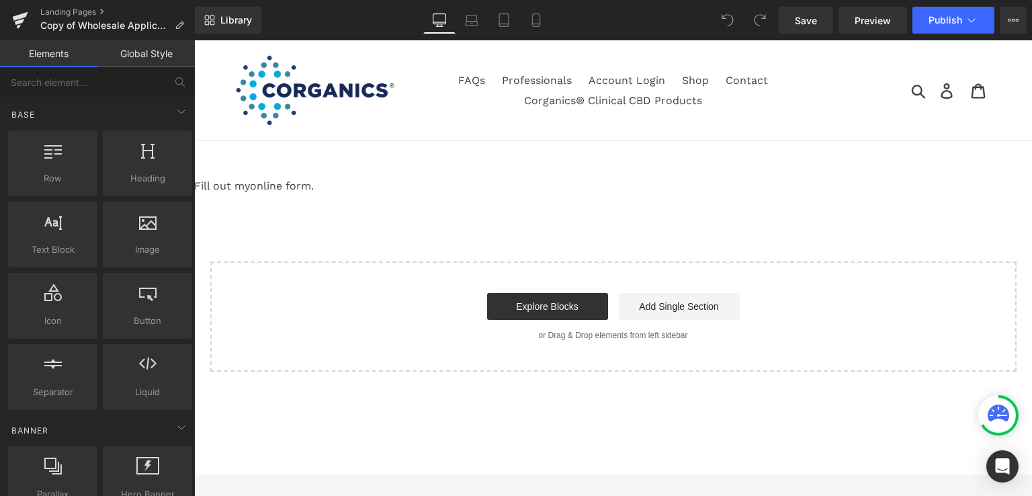
click at [417, 189] on div "Fill out my online form ." at bounding box center [613, 186] width 838 height 16
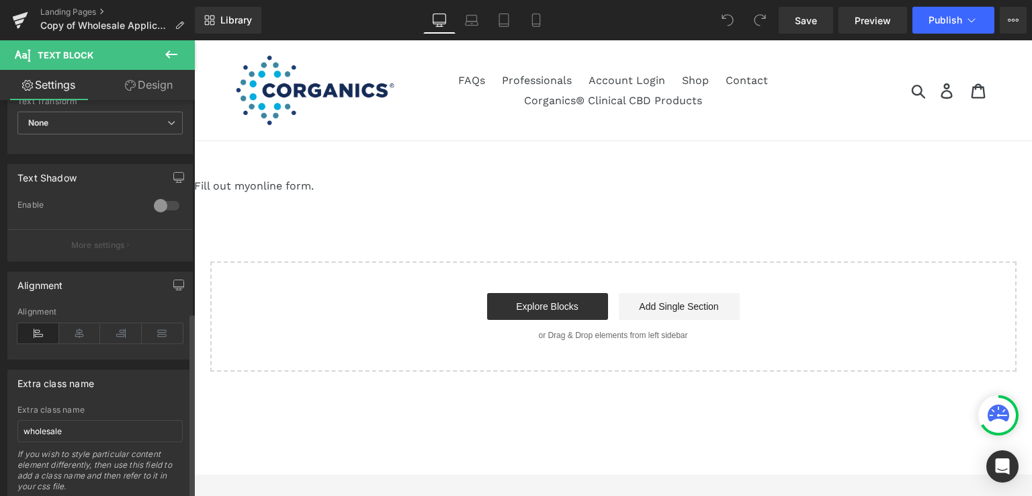
scroll to position [451, 0]
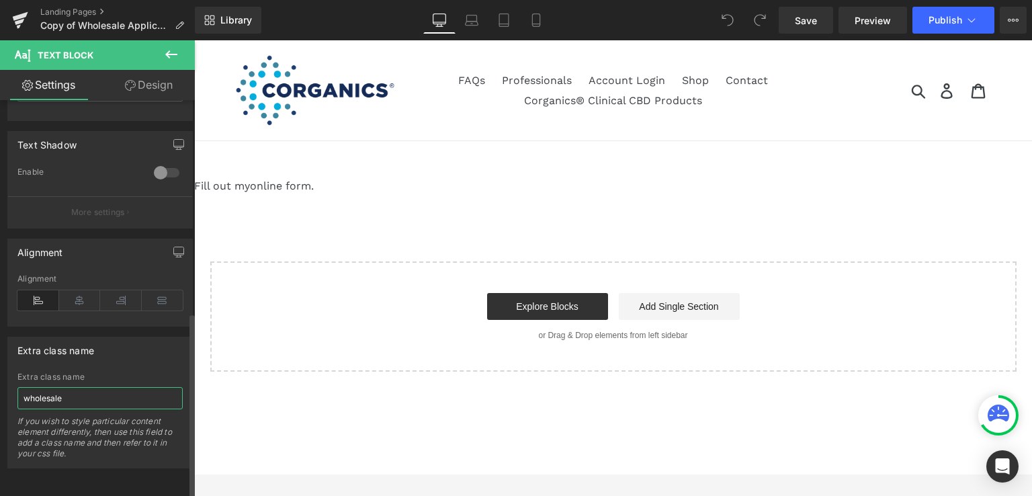
click at [72, 389] on input "wholesale" at bounding box center [99, 398] width 165 height 22
type input "w"
click at [804, 14] on span "Save" at bounding box center [806, 20] width 22 height 14
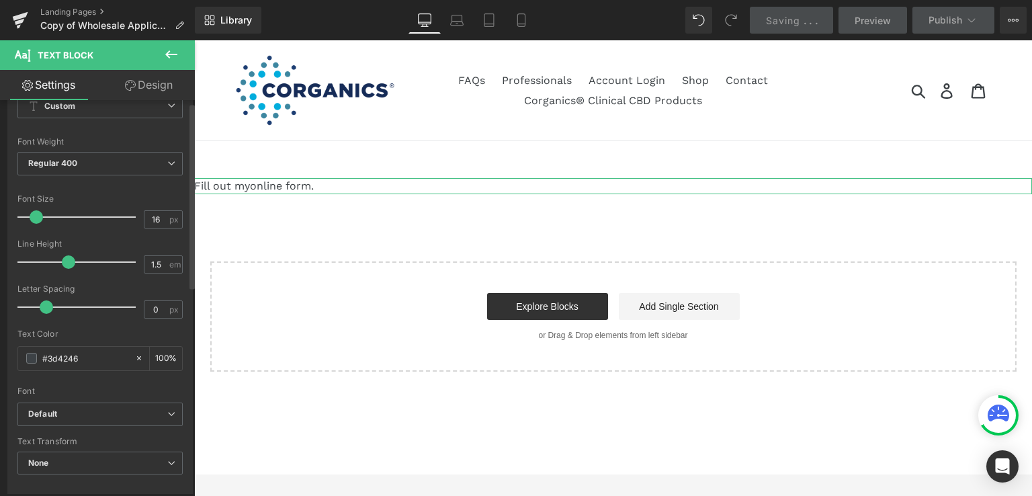
scroll to position [0, 0]
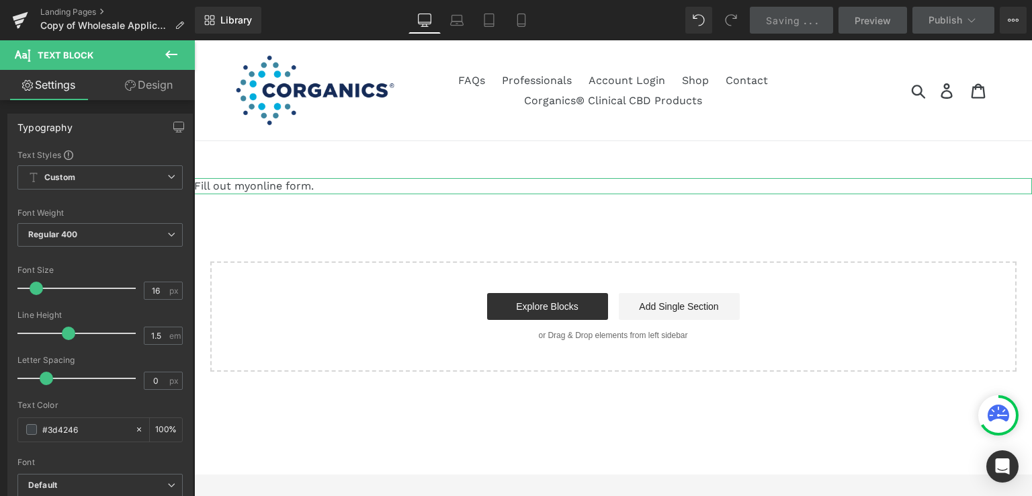
click at [147, 82] on link "Design" at bounding box center [148, 85] width 97 height 30
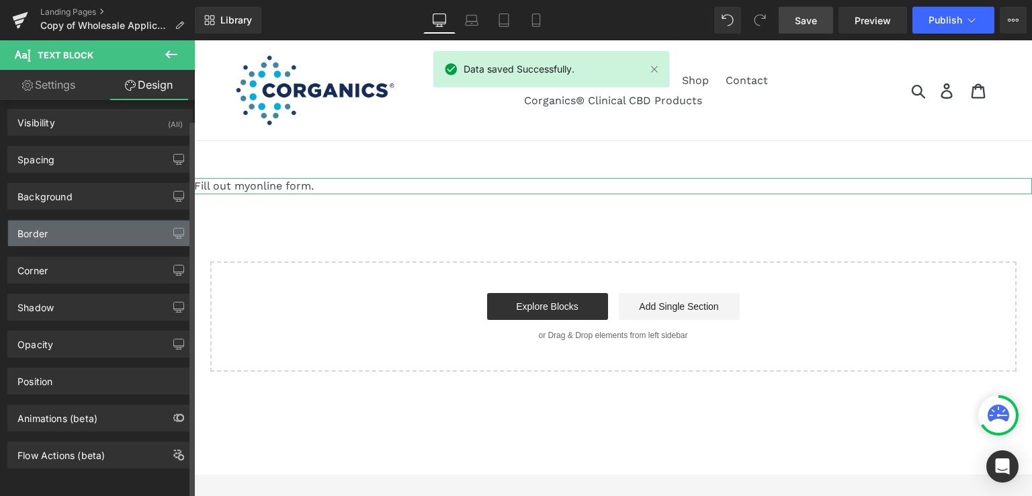
scroll to position [12, 0]
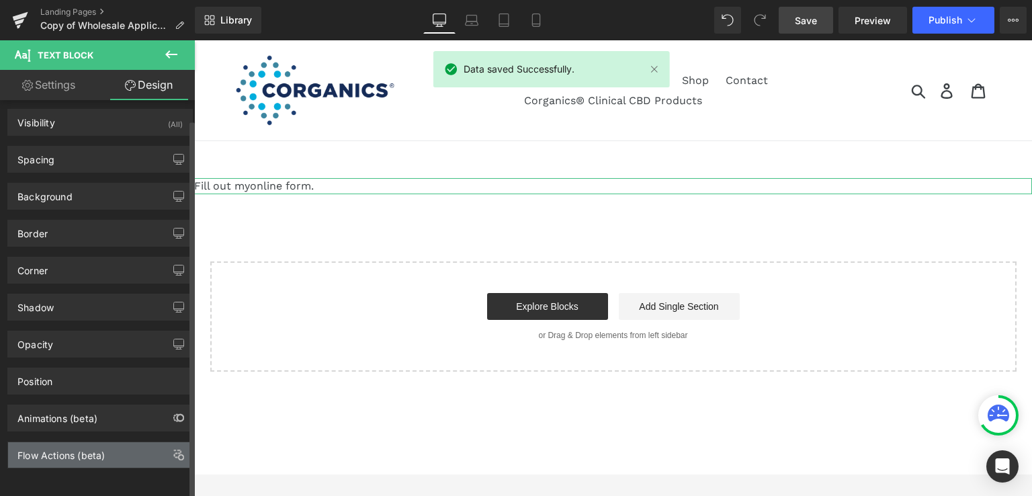
click at [81, 450] on div "Flow Actions (beta)" at bounding box center [60, 451] width 87 height 19
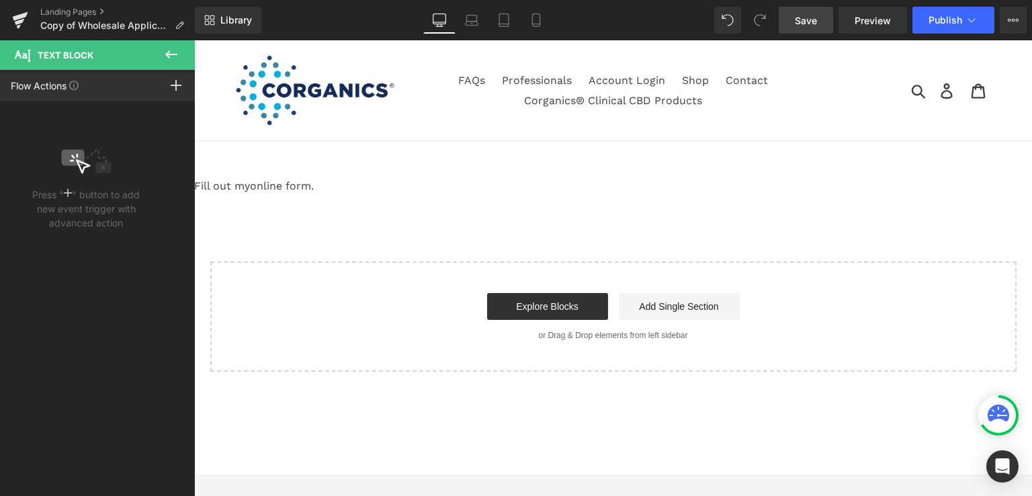
click at [172, 46] on icon at bounding box center [171, 54] width 16 height 16
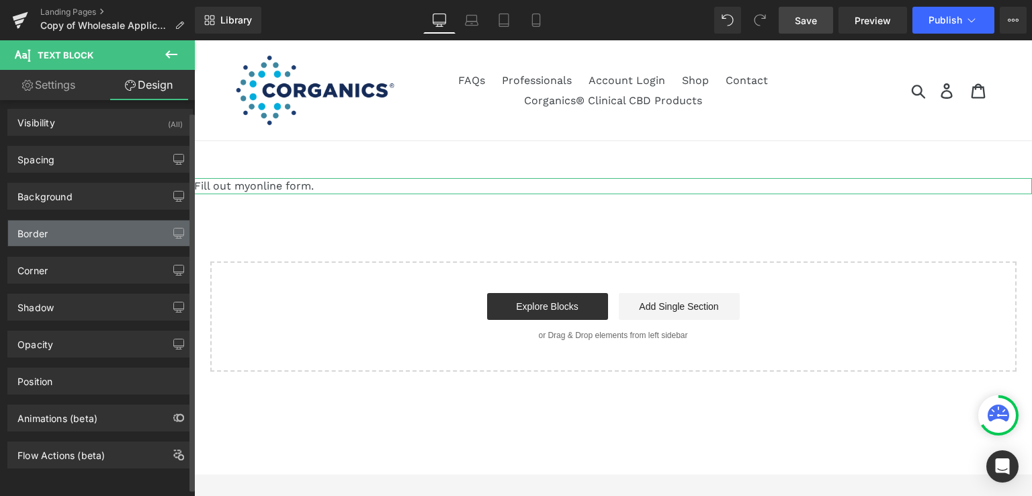
scroll to position [0, 0]
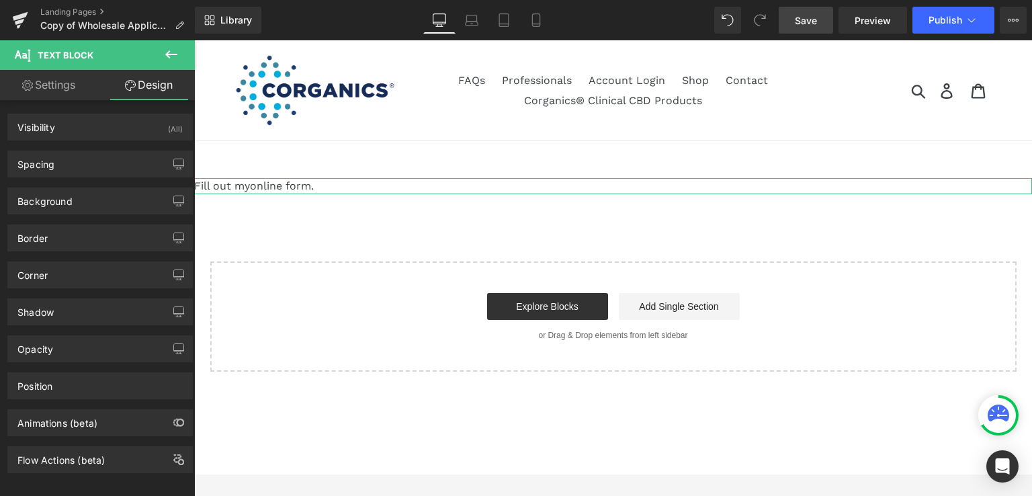
click at [43, 82] on link "Settings" at bounding box center [48, 85] width 97 height 30
type input "100"
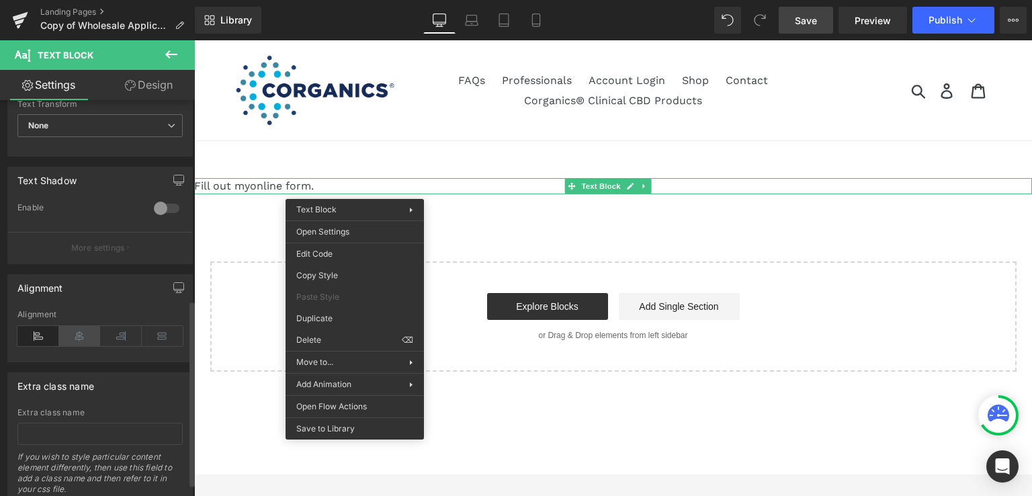
scroll to position [451, 0]
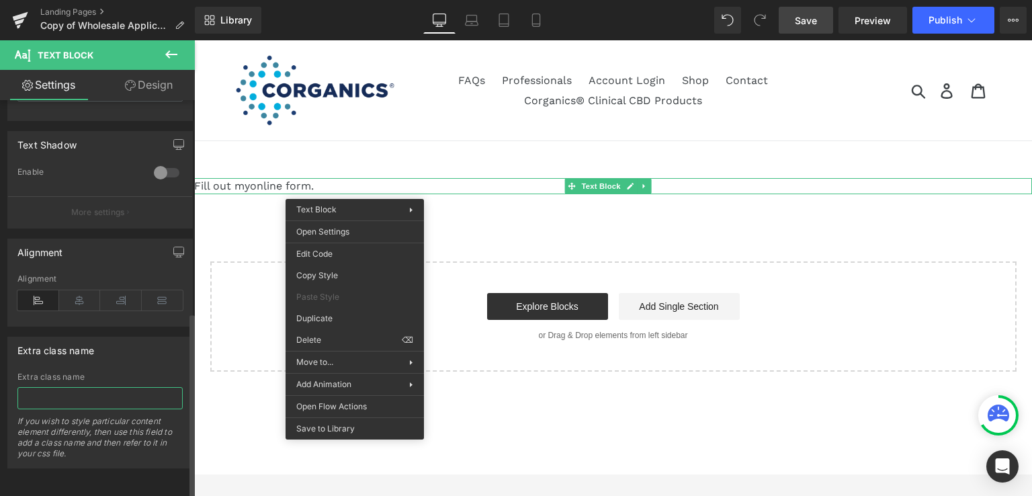
click at [75, 387] on input "text" at bounding box center [99, 398] width 165 height 22
type input "update-data-type"
click at [810, 20] on span "Save" at bounding box center [806, 20] width 22 height 14
click at [58, 391] on input "update-data-type" at bounding box center [99, 398] width 165 height 22
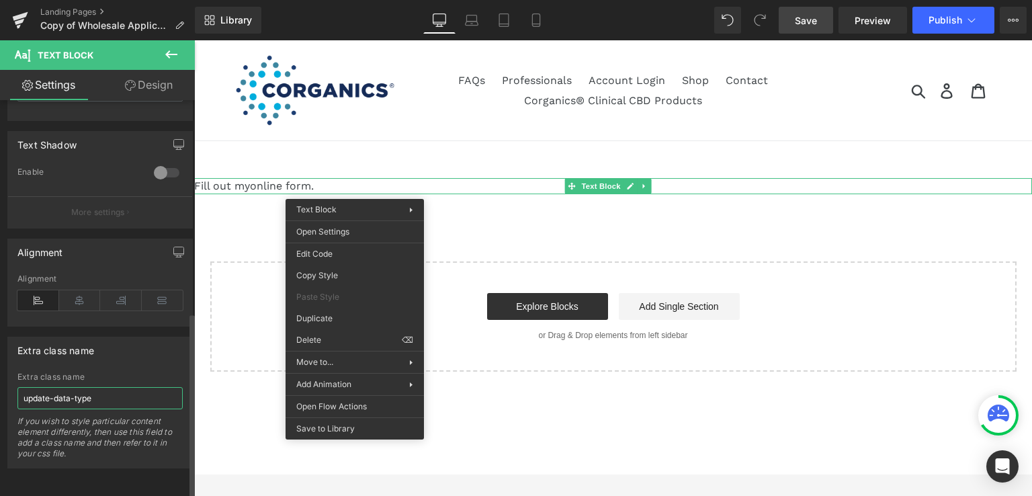
click at [58, 391] on input "update-data-type" at bounding box center [99, 398] width 165 height 22
